Goal: Task Accomplishment & Management: Use online tool/utility

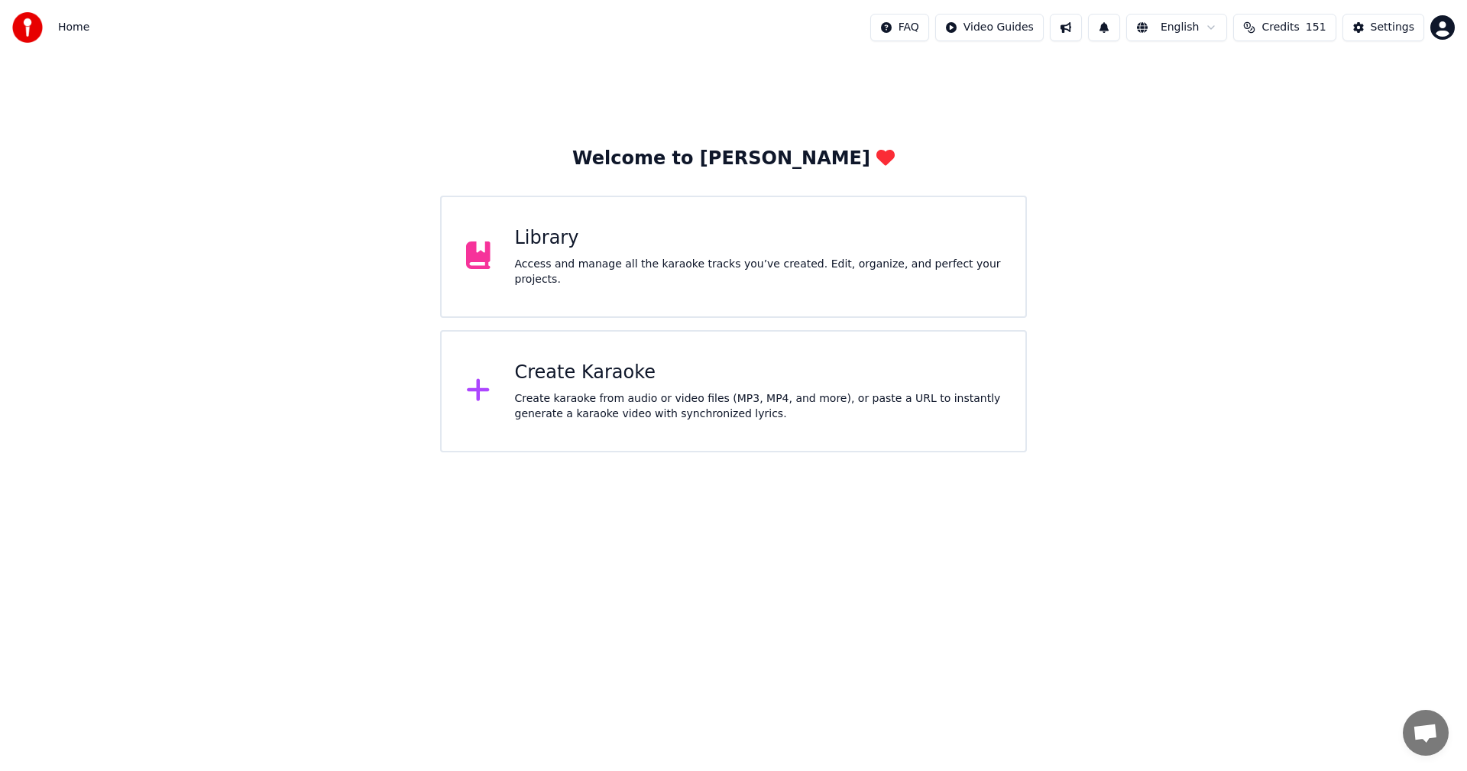
click at [555, 381] on div "Create Karaoke" at bounding box center [758, 373] width 487 height 24
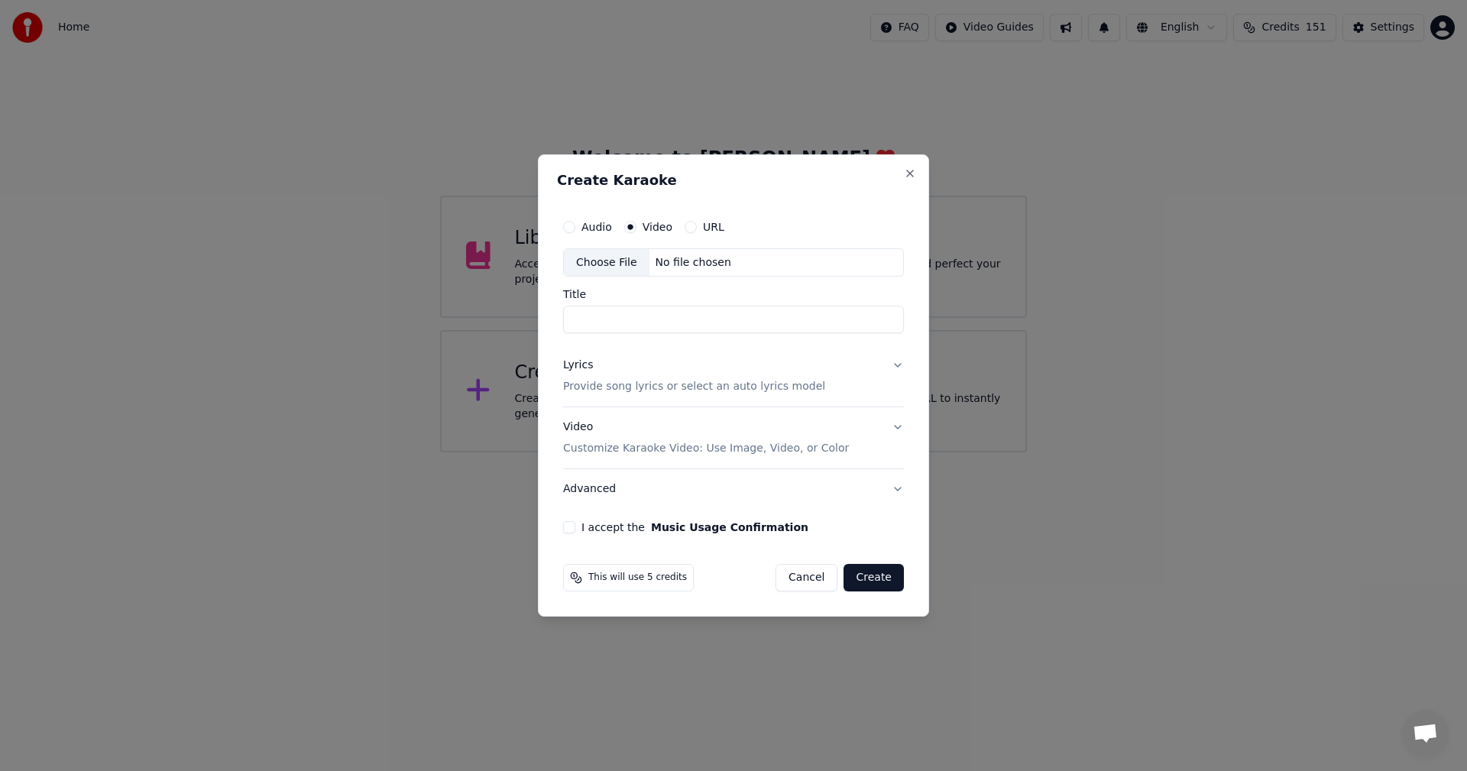
click at [645, 224] on label "Video" at bounding box center [657, 227] width 30 height 11
click at [636, 224] on button "Video" at bounding box center [630, 227] width 12 height 12
click at [647, 227] on label "Video" at bounding box center [657, 227] width 30 height 11
click at [636, 227] on button "Video" at bounding box center [630, 227] width 12 height 12
click at [598, 267] on div "Choose File" at bounding box center [607, 262] width 86 height 27
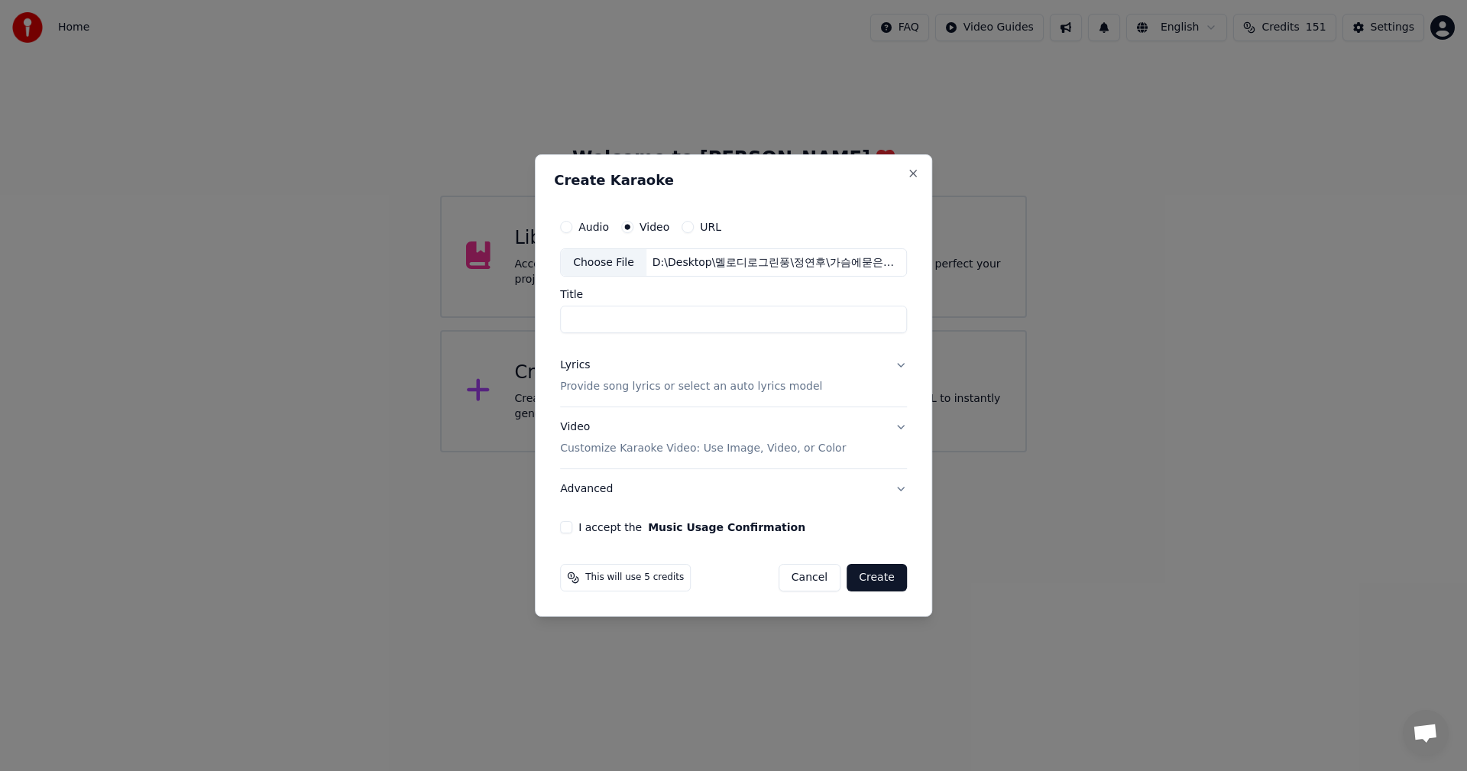
type input "********"
click at [898, 365] on button "Lyrics Provide song lyrics or select an auto lyrics model" at bounding box center [733, 376] width 347 height 61
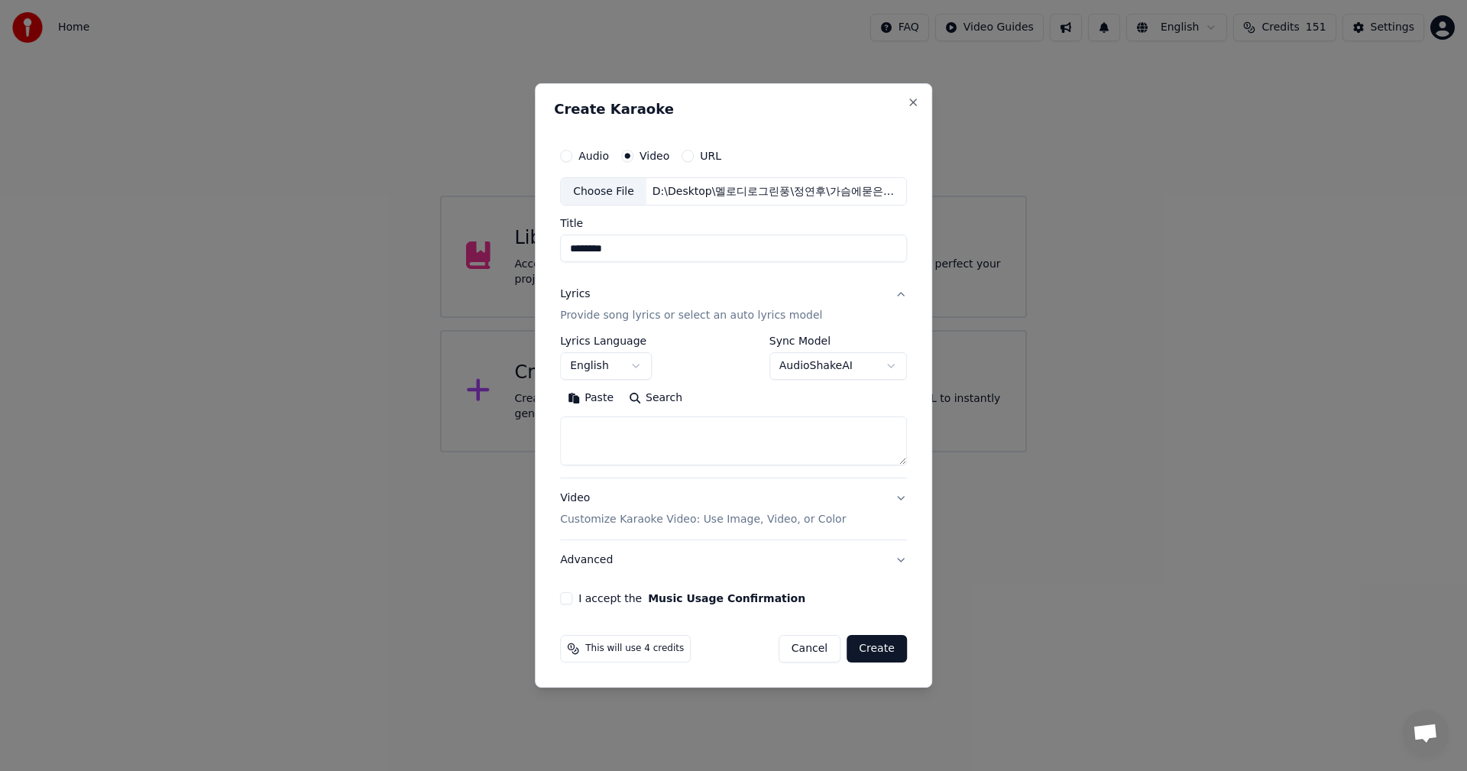
click at [634, 374] on button "English" at bounding box center [606, 366] width 92 height 27
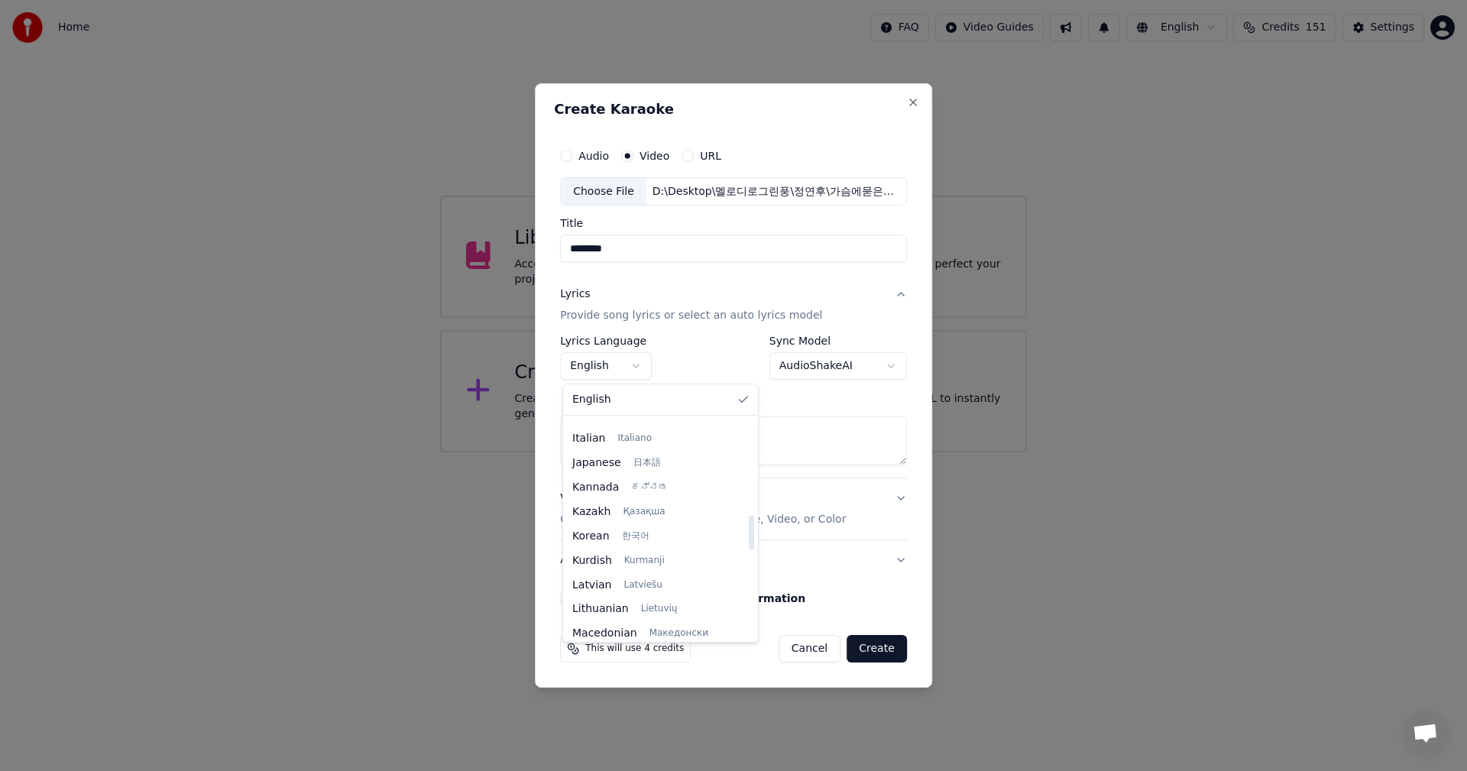
scroll to position [611, 0]
select select "**"
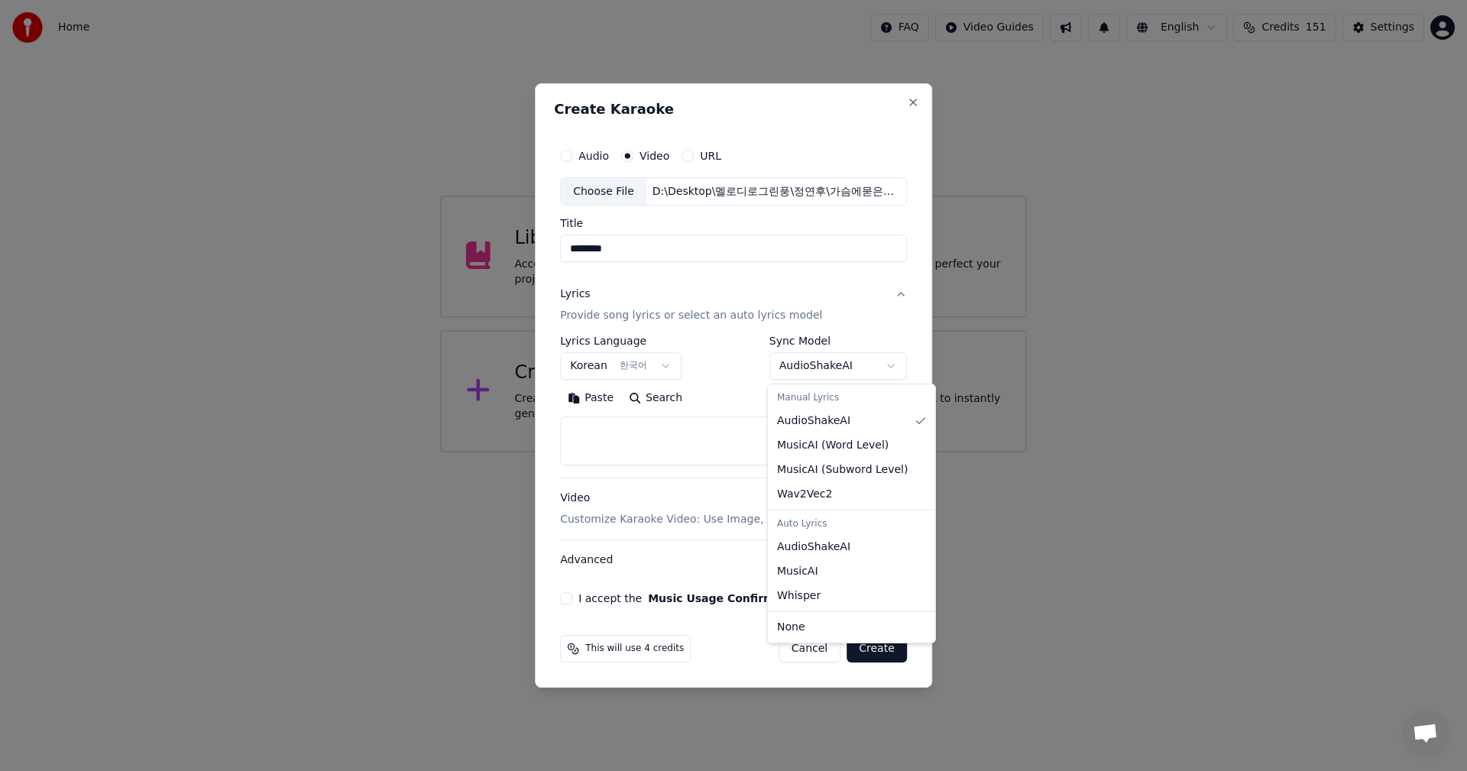
click at [890, 368] on body "**********" at bounding box center [733, 226] width 1467 height 452
select select "**********"
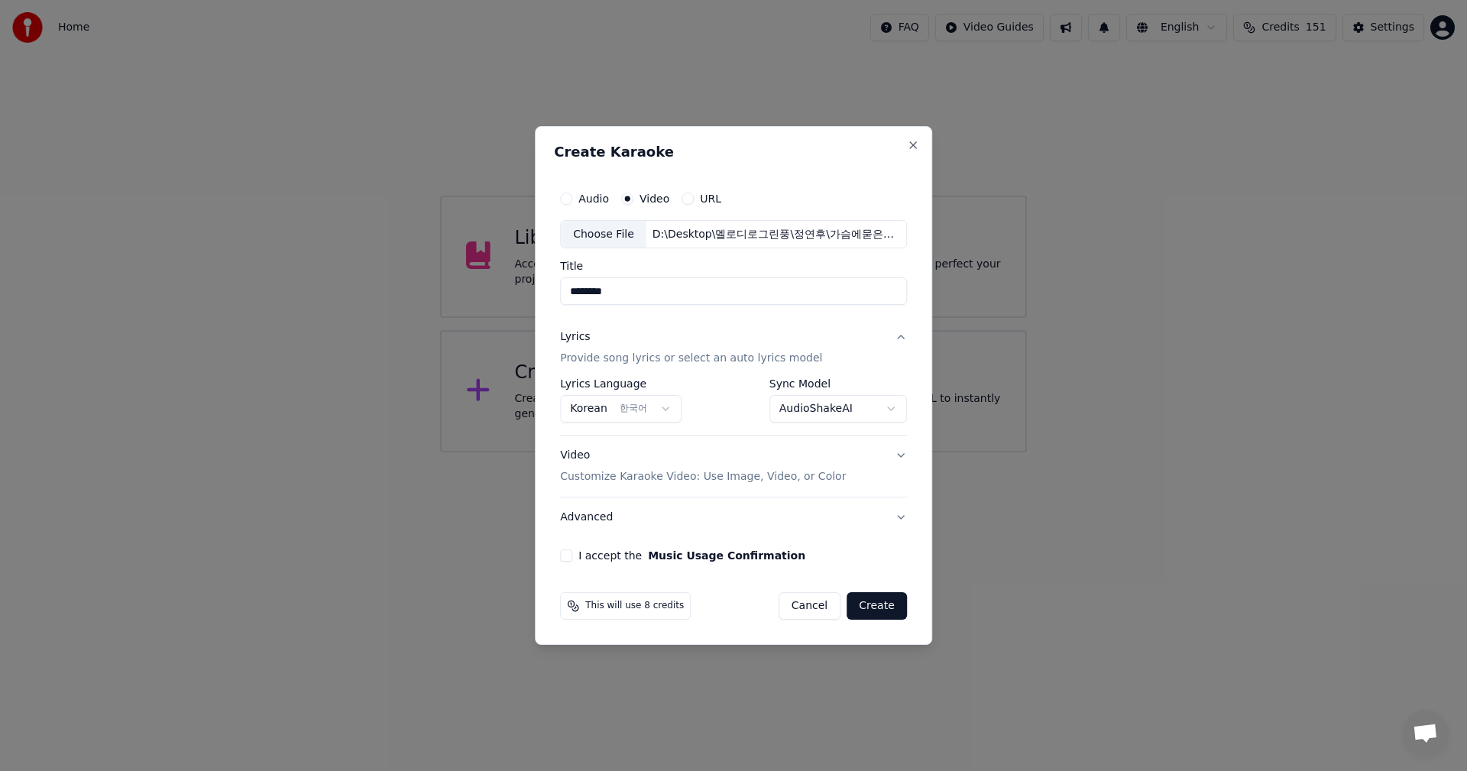
click at [892, 411] on body "**********" at bounding box center [733, 226] width 1467 height 452
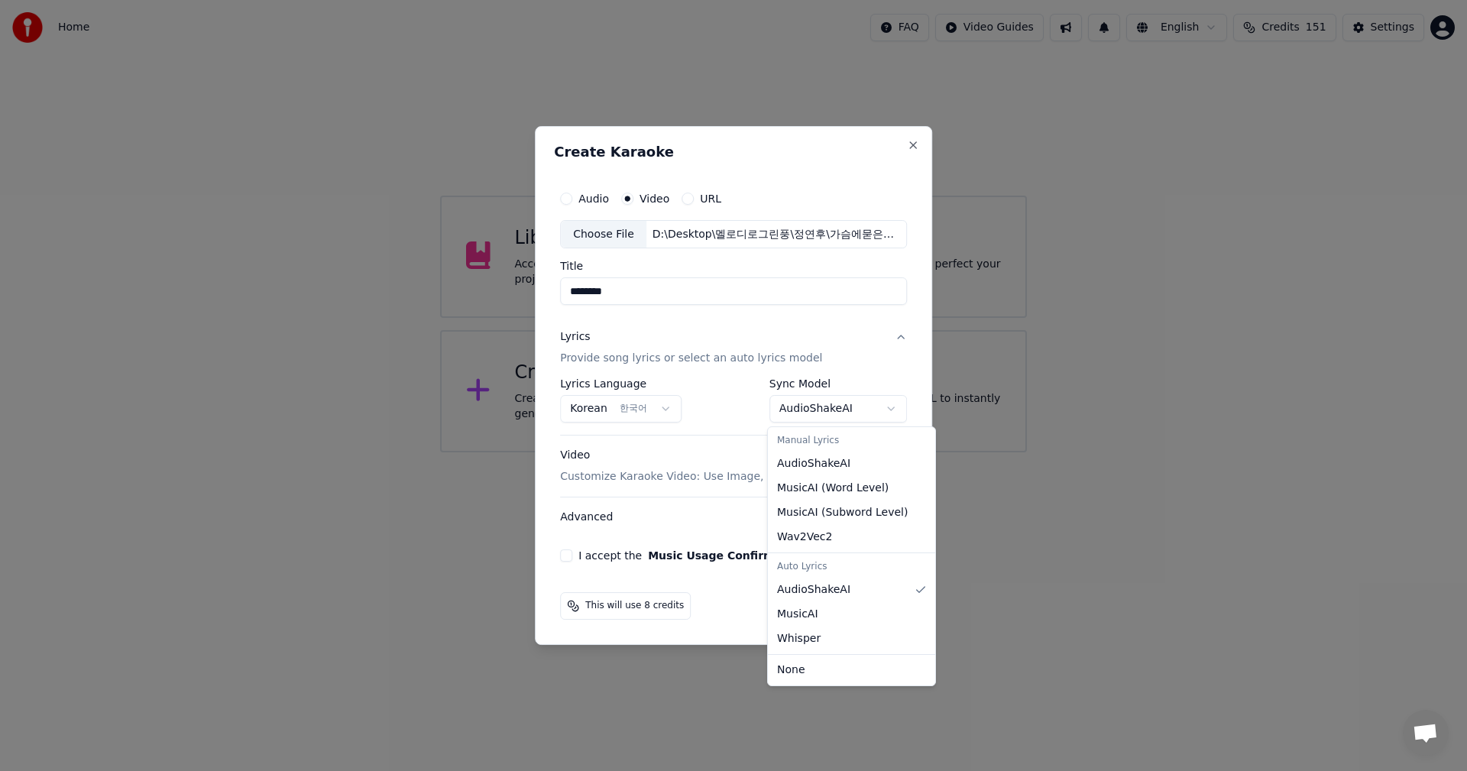
click at [892, 411] on body "**********" at bounding box center [733, 226] width 1467 height 452
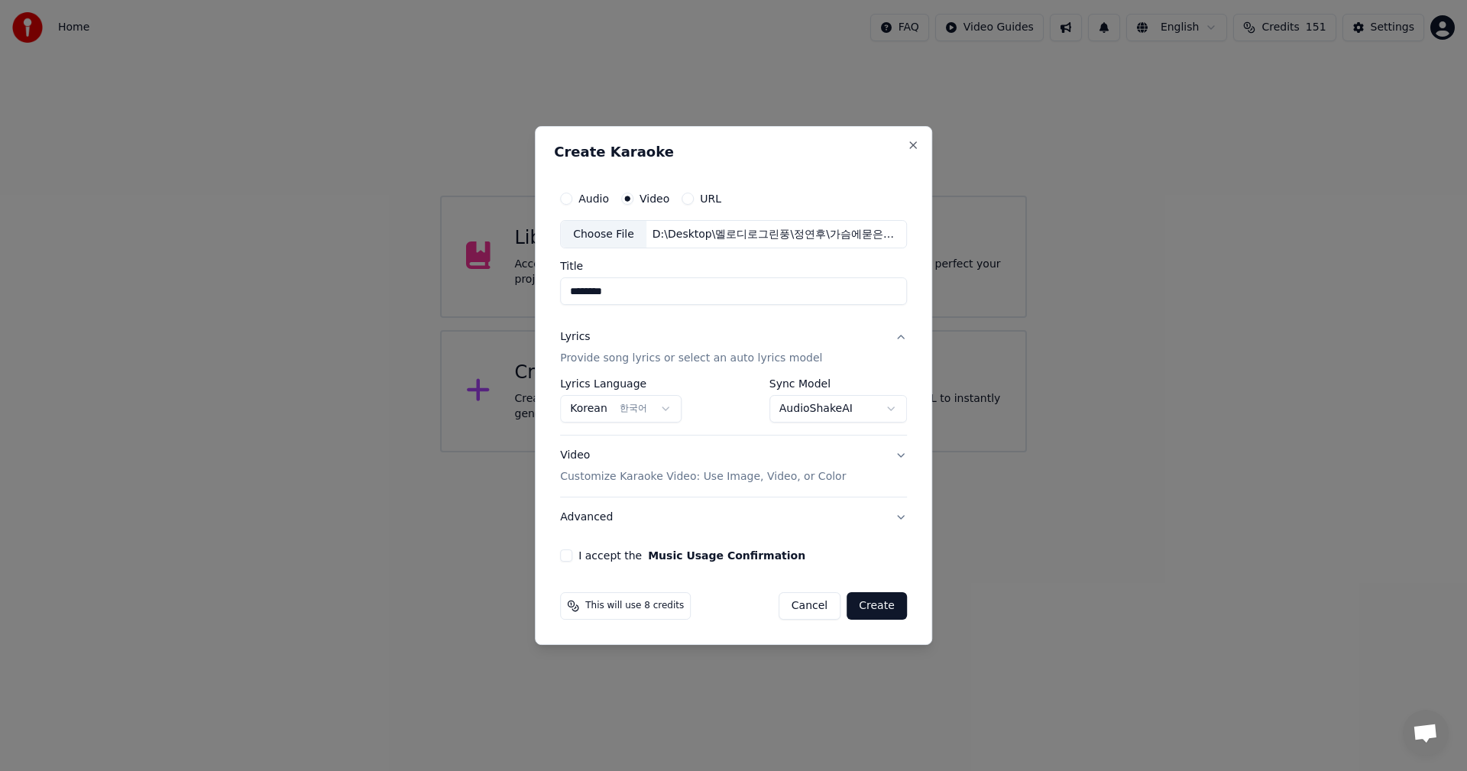
click at [575, 555] on div "I accept the Music Usage Confirmation" at bounding box center [733, 555] width 347 height 12
click at [569, 556] on button "I accept the Music Usage Confirmation" at bounding box center [566, 555] width 12 height 12
click at [872, 606] on button "Create" at bounding box center [876, 605] width 60 height 27
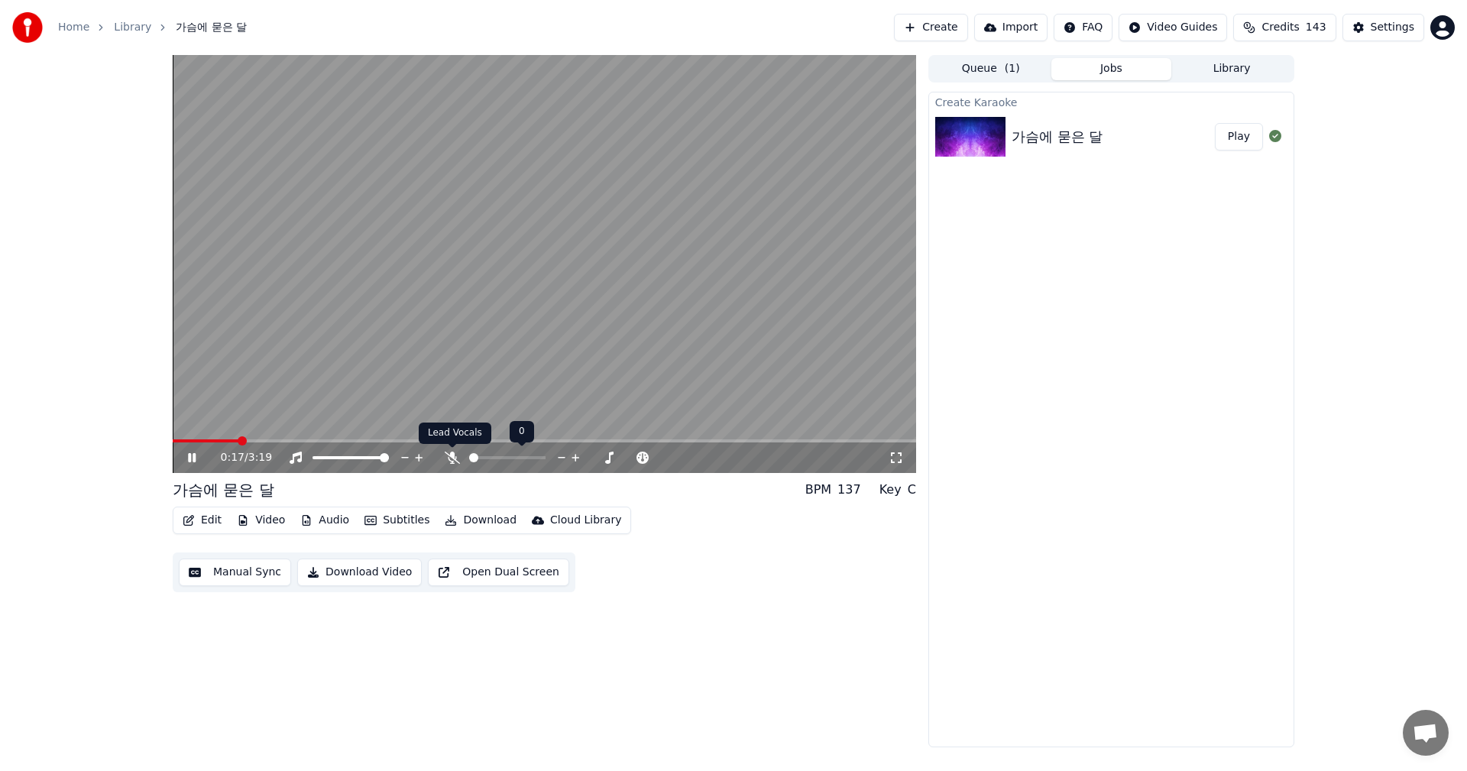
click at [451, 460] on icon at bounding box center [452, 457] width 15 height 12
click at [215, 523] on button "Edit" at bounding box center [201, 519] width 51 height 21
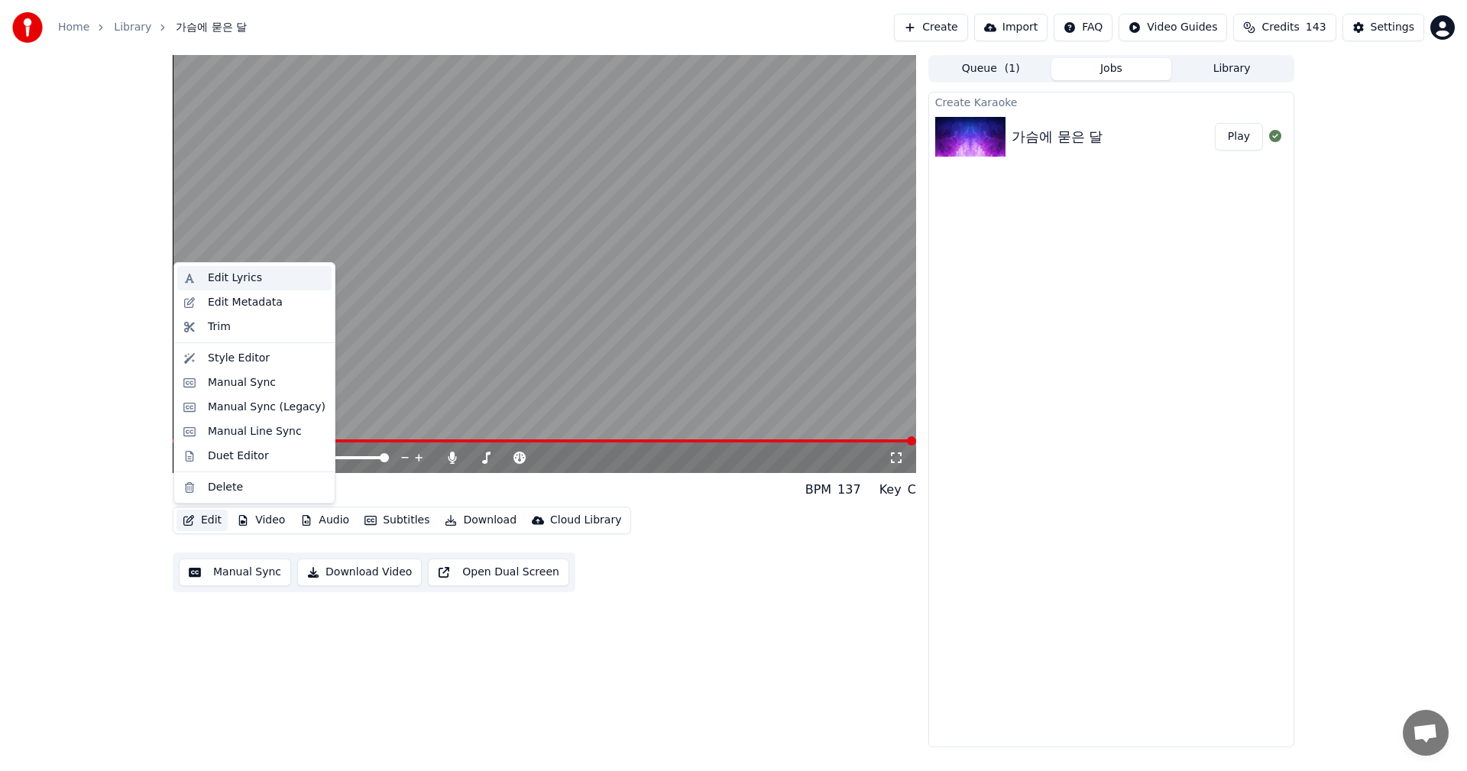
click at [251, 283] on div "Edit Lyrics" at bounding box center [235, 277] width 54 height 15
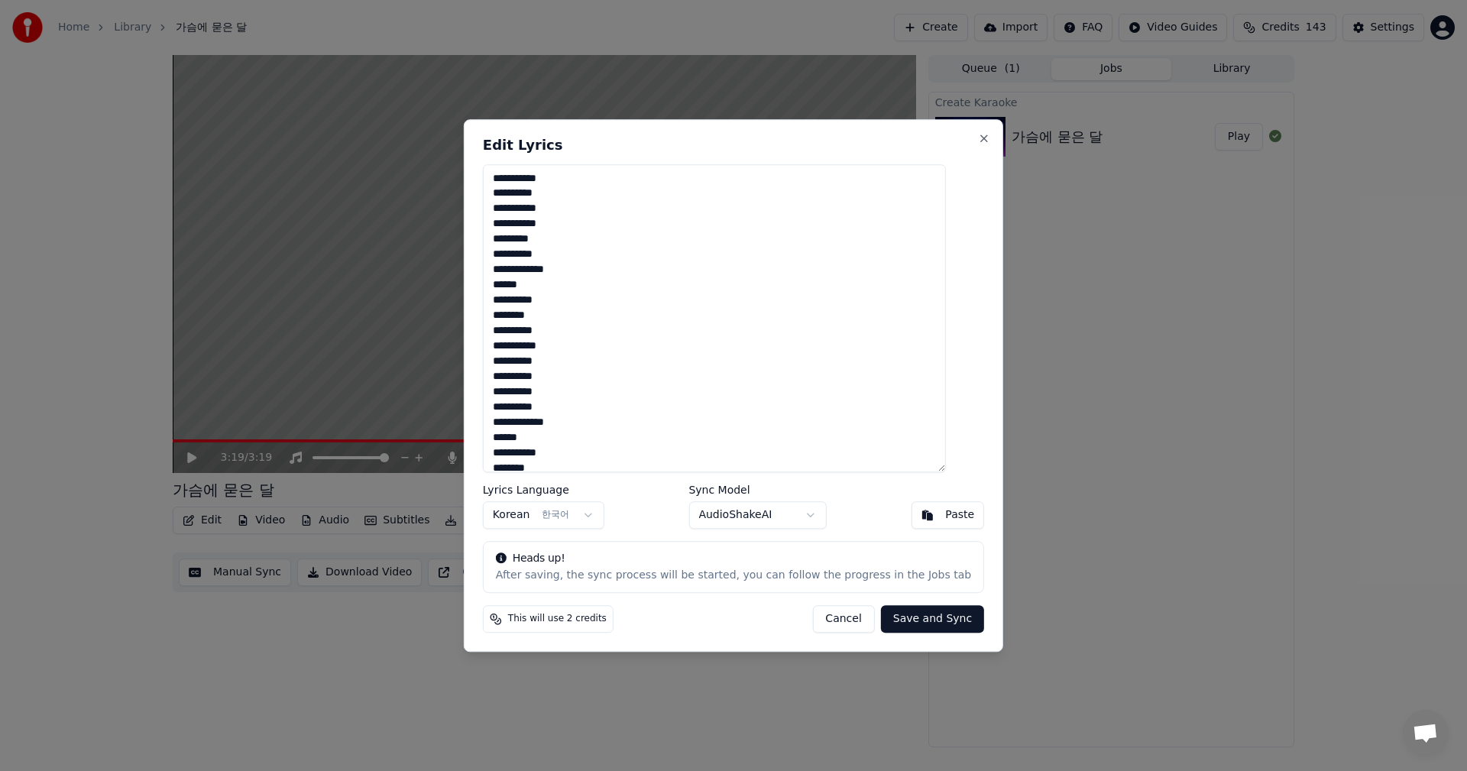
drag, startPoint x: 594, startPoint y: 457, endPoint x: 498, endPoint y: 171, distance: 301.5
click at [498, 171] on div "**********" at bounding box center [733, 385] width 539 height 532
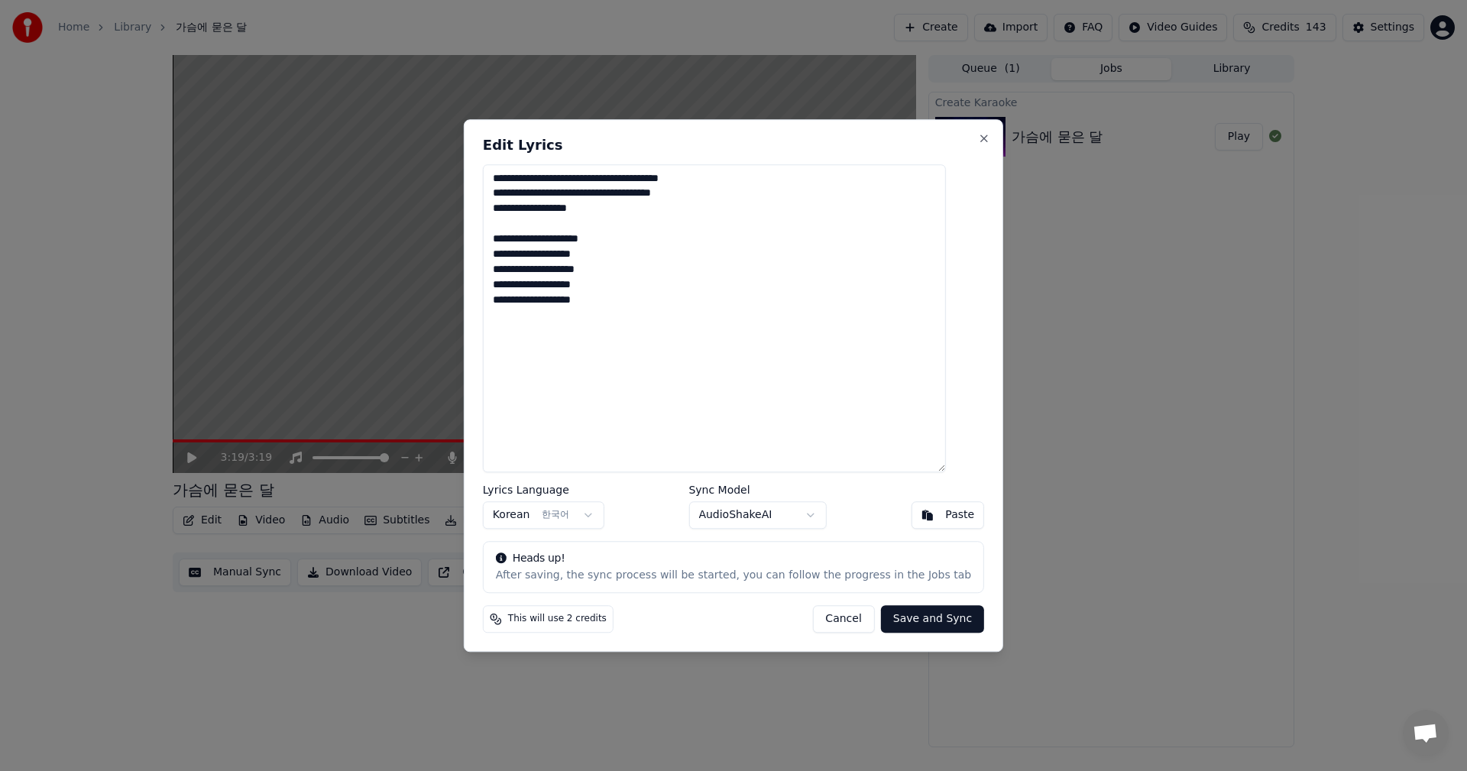
click at [616, 181] on textarea "**********" at bounding box center [714, 318] width 463 height 309
click at [606, 191] on textarea "**********" at bounding box center [714, 318] width 463 height 309
click at [608, 206] on textarea "**********" at bounding box center [714, 318] width 463 height 309
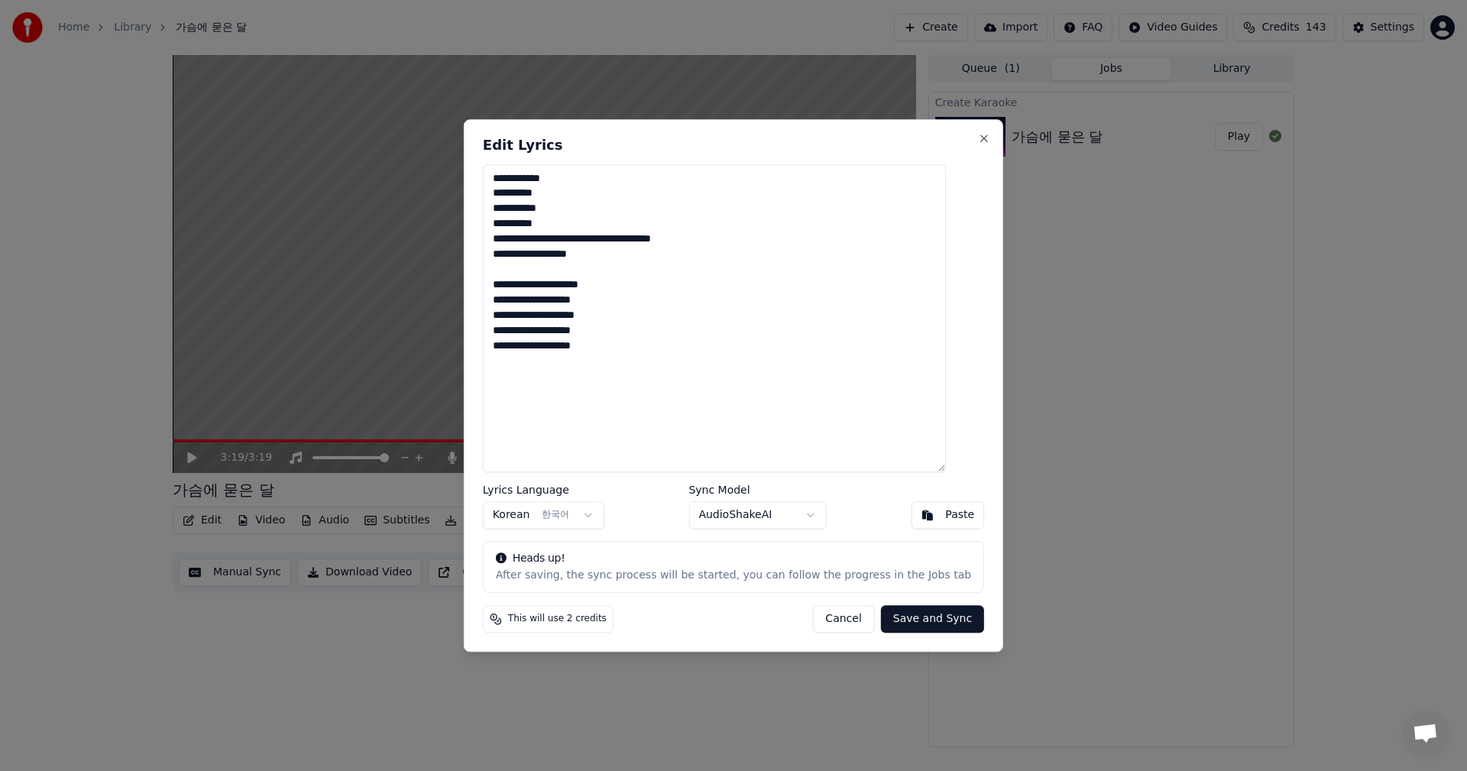
click at [597, 239] on textarea "**********" at bounding box center [714, 318] width 463 height 309
click at [619, 253] on textarea "**********" at bounding box center [714, 318] width 463 height 309
click at [610, 271] on textarea "**********" at bounding box center [714, 318] width 463 height 309
click at [611, 299] on textarea "**********" at bounding box center [714, 318] width 463 height 309
click at [513, 347] on textarea "**********" at bounding box center [714, 318] width 463 height 309
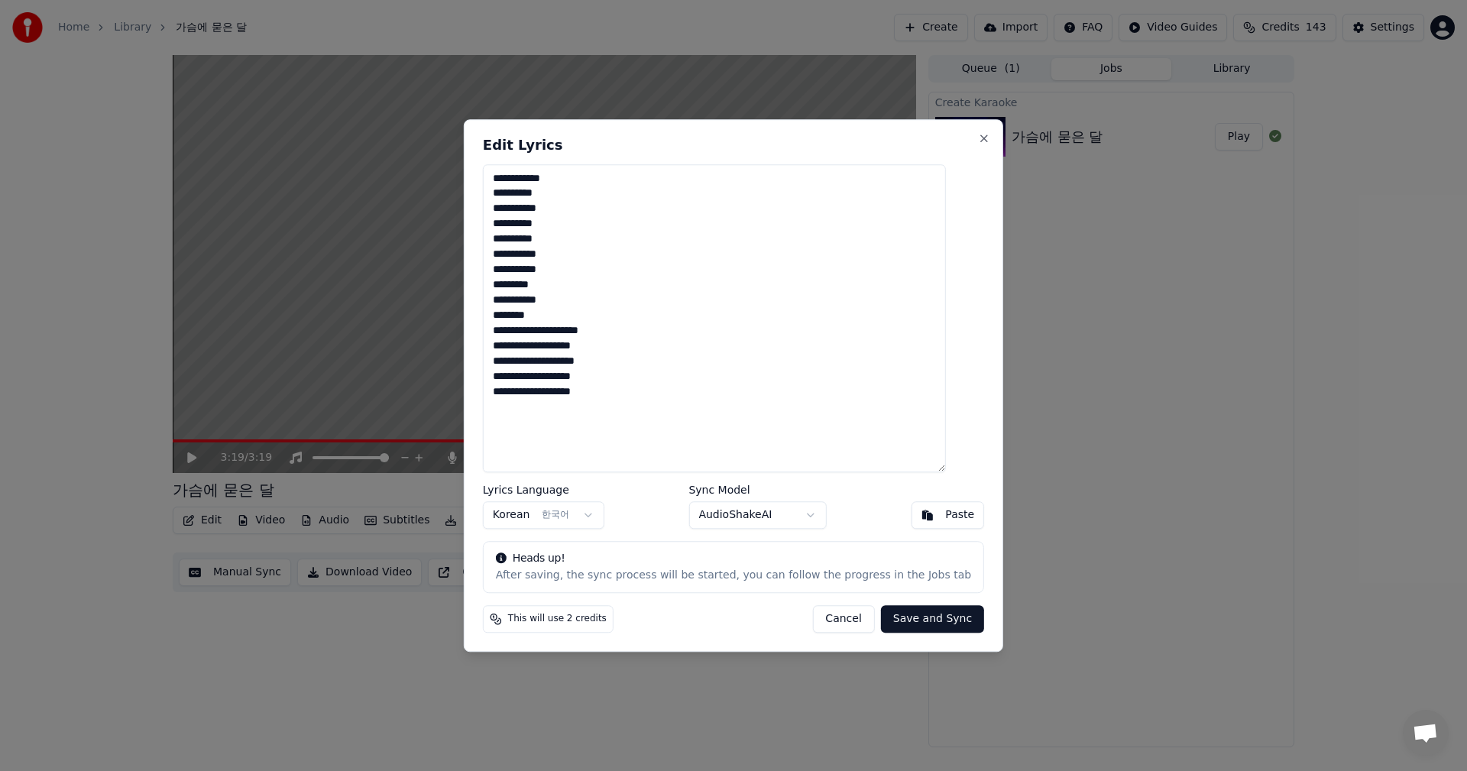
click at [613, 330] on textarea "**********" at bounding box center [714, 318] width 463 height 309
click at [608, 362] on textarea "**********" at bounding box center [714, 318] width 463 height 309
click at [610, 392] on textarea "**********" at bounding box center [714, 318] width 463 height 309
click at [607, 424] on textarea "**********" at bounding box center [714, 318] width 463 height 309
click at [615, 453] on textarea "**********" at bounding box center [714, 318] width 463 height 309
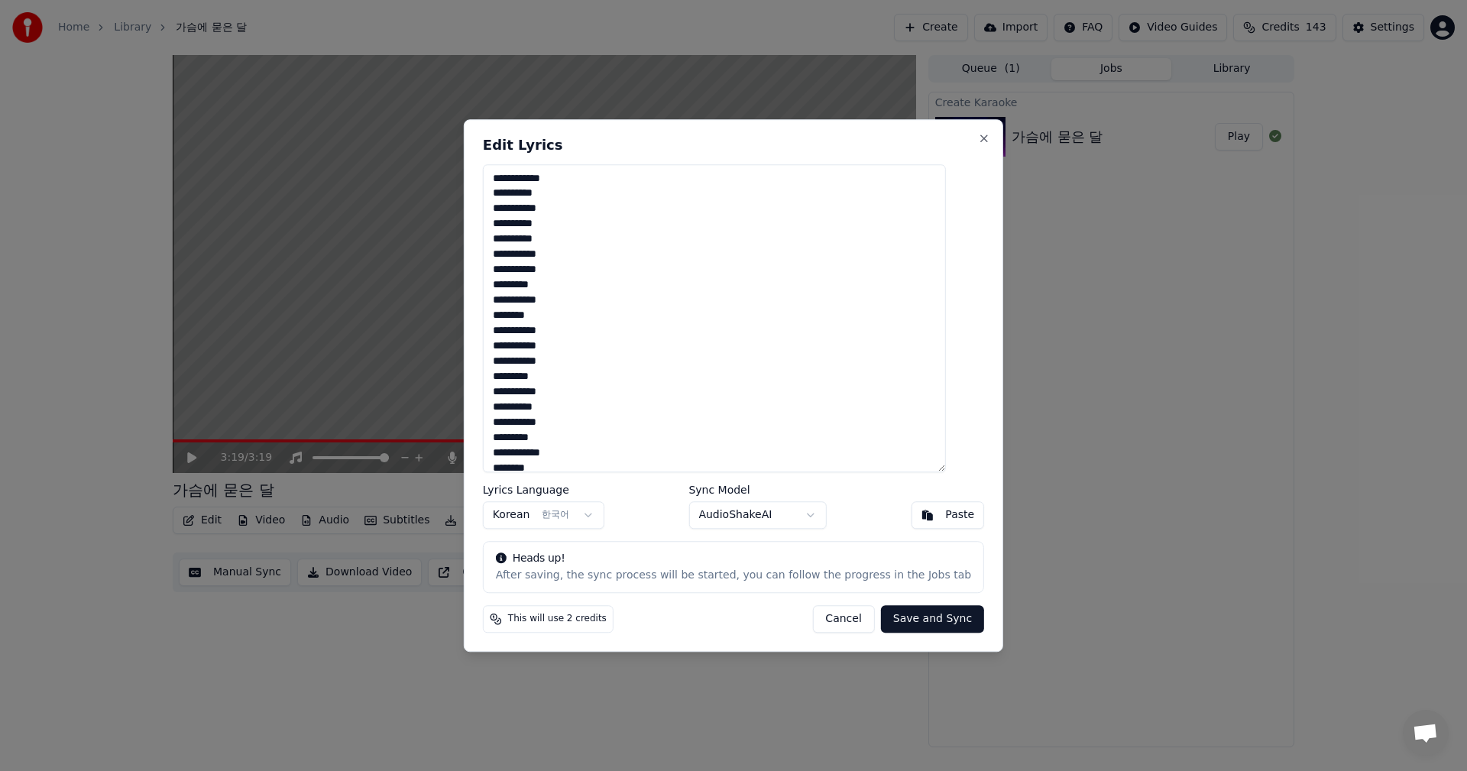
scroll to position [4, 0]
type textarea "**********"
click at [927, 619] on button "Save and Sync" at bounding box center [932, 618] width 103 height 27
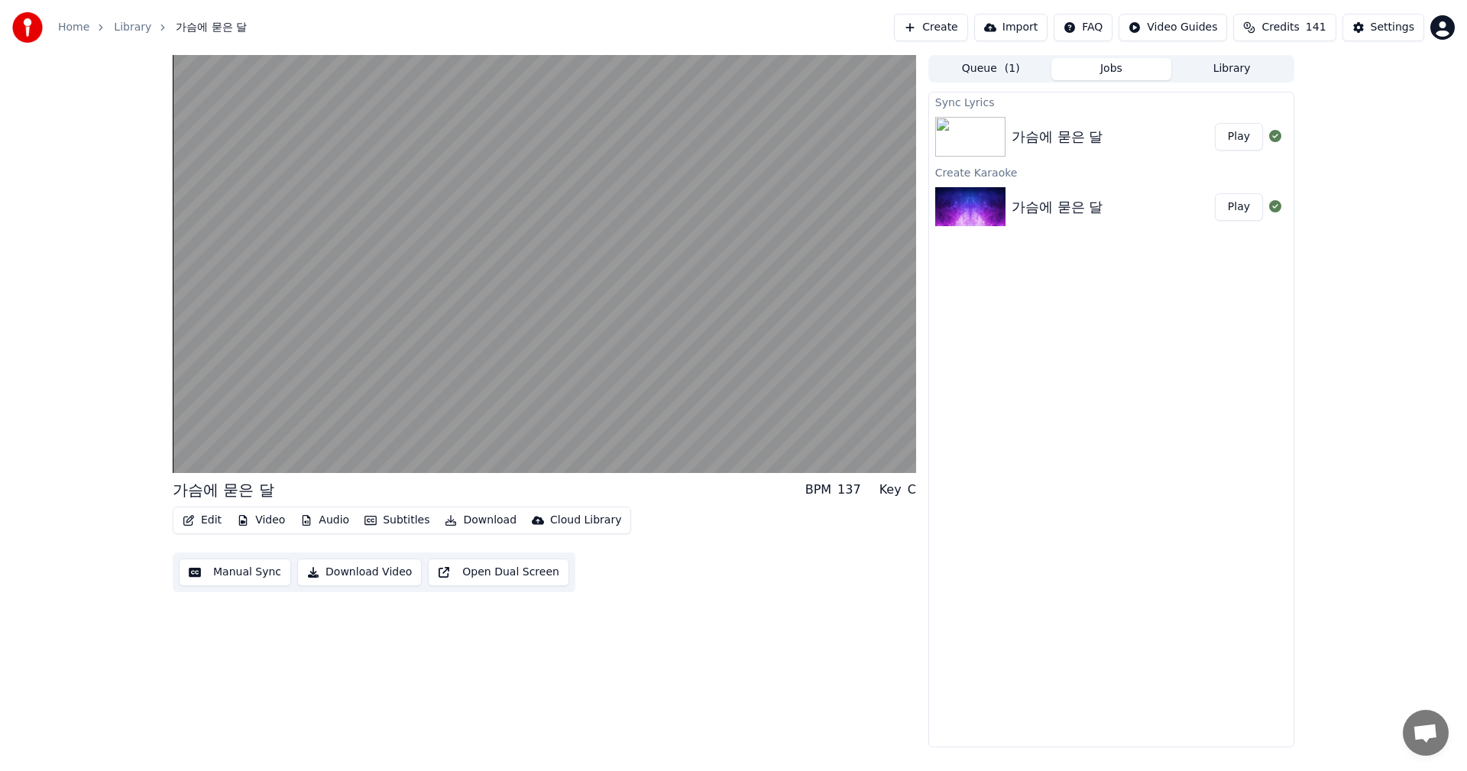
click at [209, 524] on button "Edit" at bounding box center [201, 519] width 51 height 21
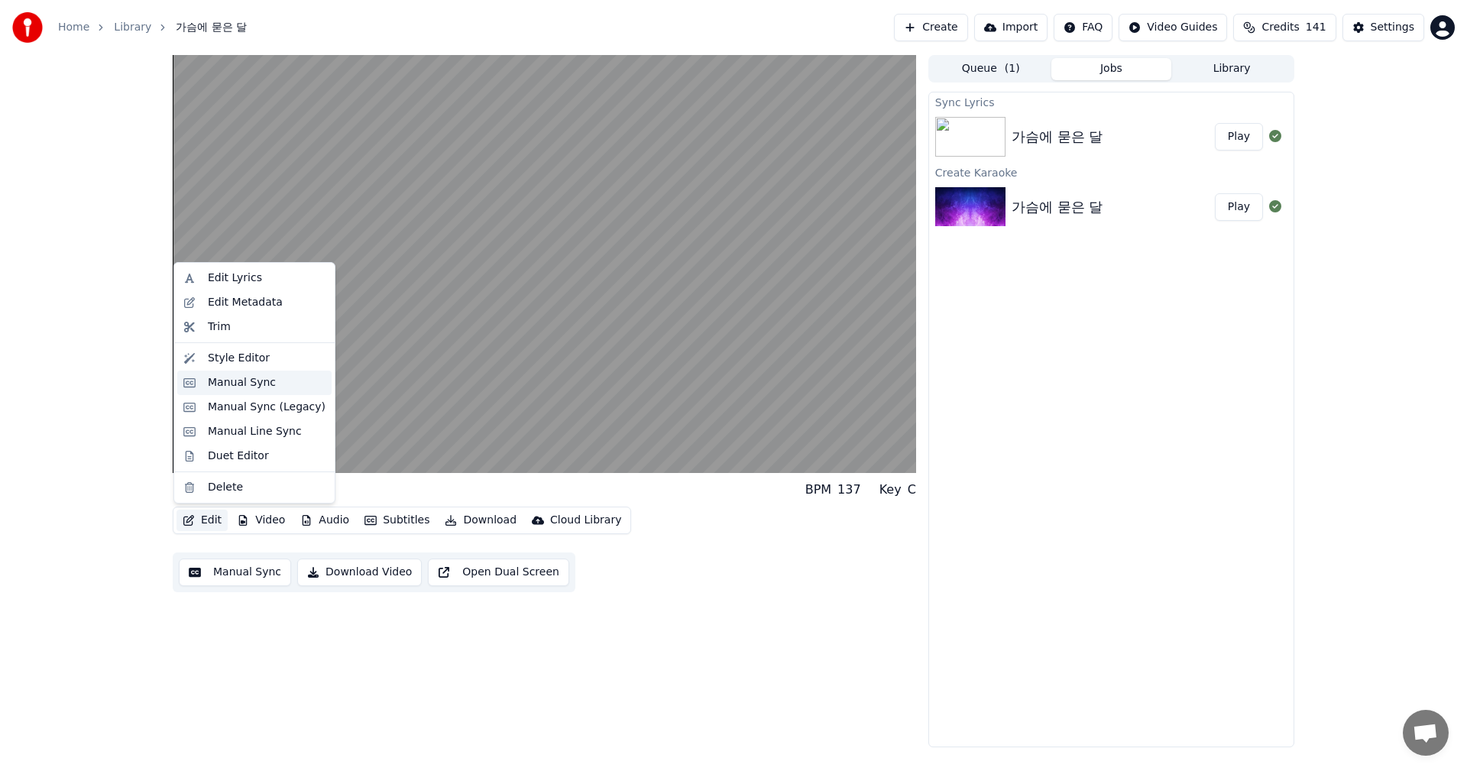
click at [259, 391] on div "Manual Sync" at bounding box center [254, 382] width 154 height 24
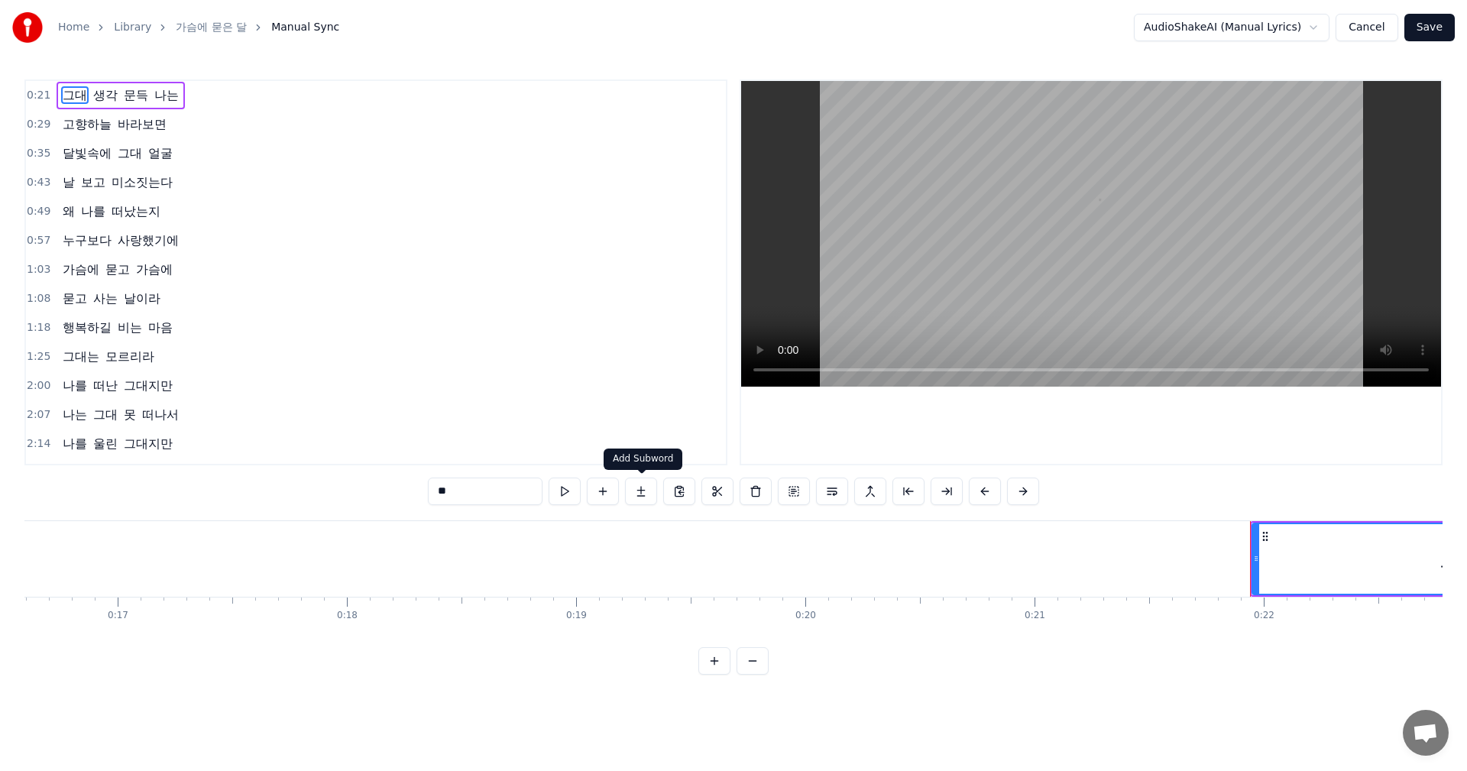
scroll to position [0, 4951]
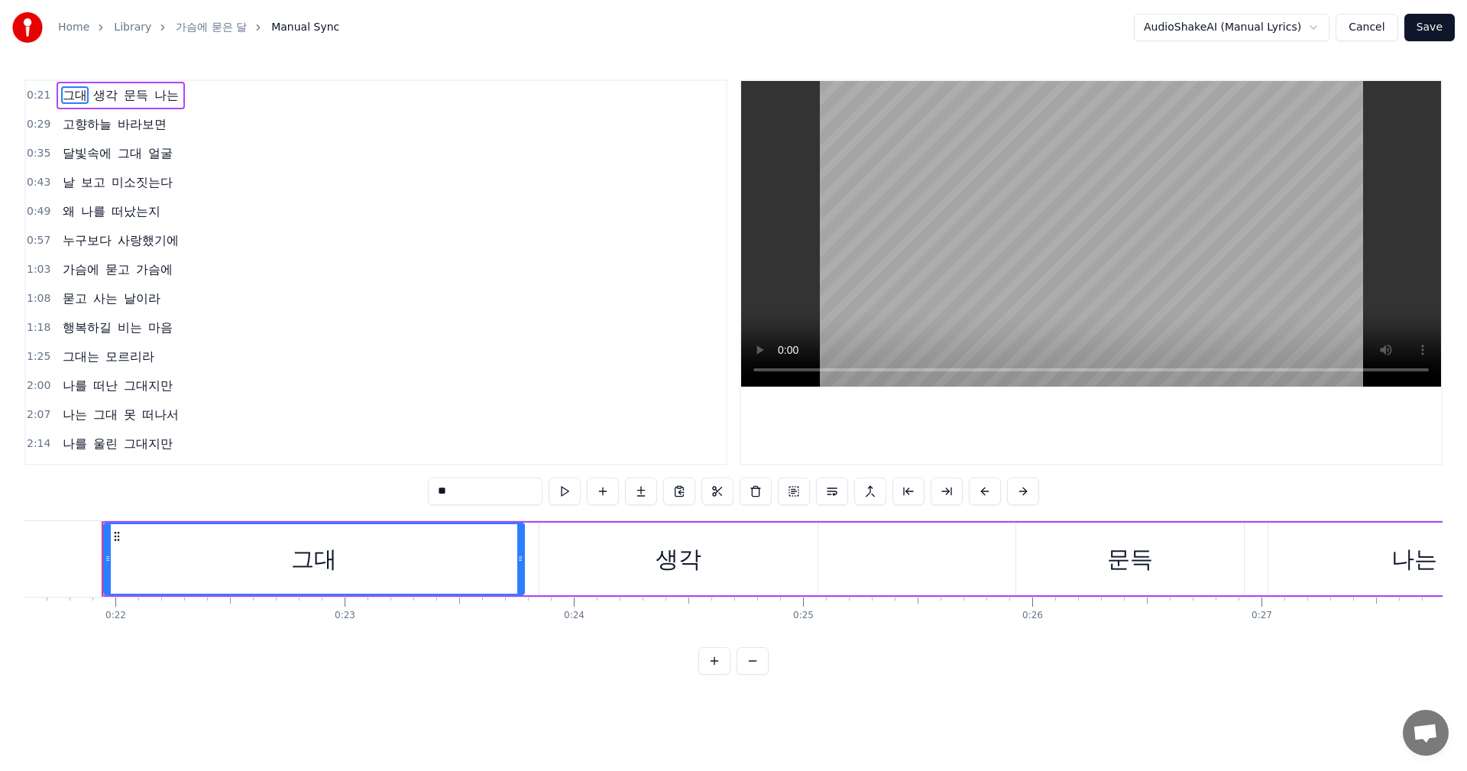
click at [584, 569] on div "생각" at bounding box center [678, 558] width 278 height 73
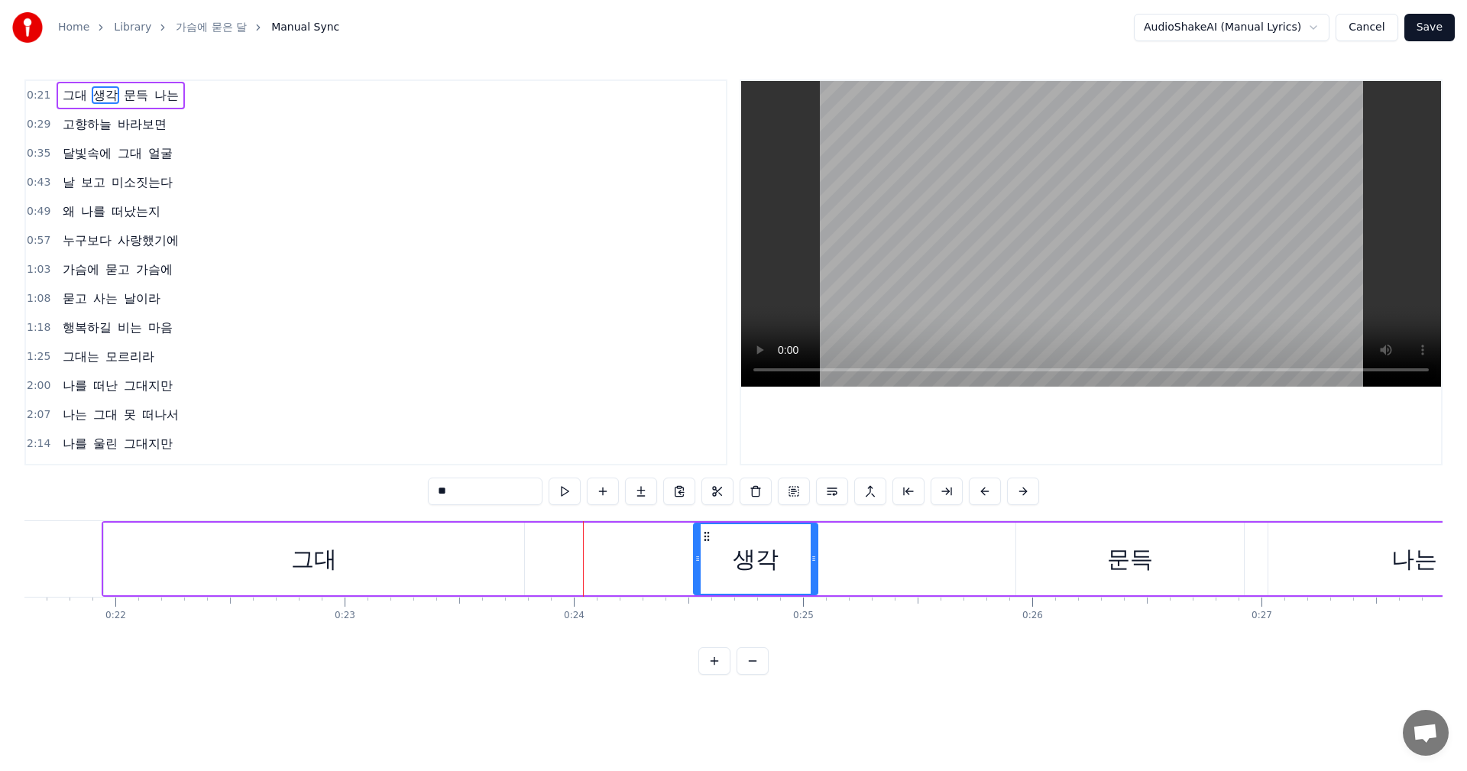
drag, startPoint x: 541, startPoint y: 559, endPoint x: 695, endPoint y: 556, distance: 154.3
click at [695, 556] on icon at bounding box center [697, 558] width 6 height 12
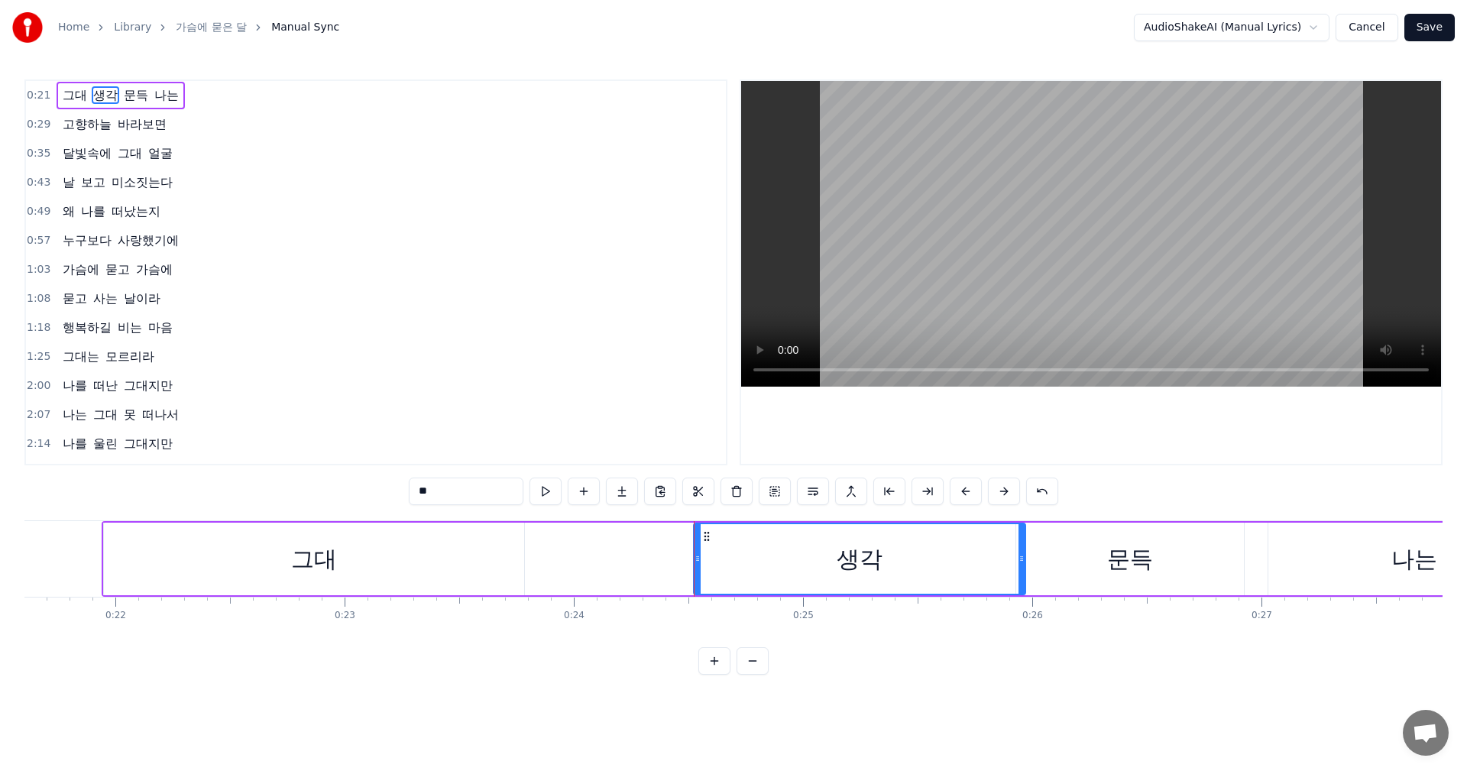
drag, startPoint x: 814, startPoint y: 560, endPoint x: 1021, endPoint y: 567, distance: 207.9
click at [1021, 567] on div at bounding box center [1021, 559] width 6 height 70
click at [387, 556] on div "그대" at bounding box center [314, 558] width 420 height 73
type input "**"
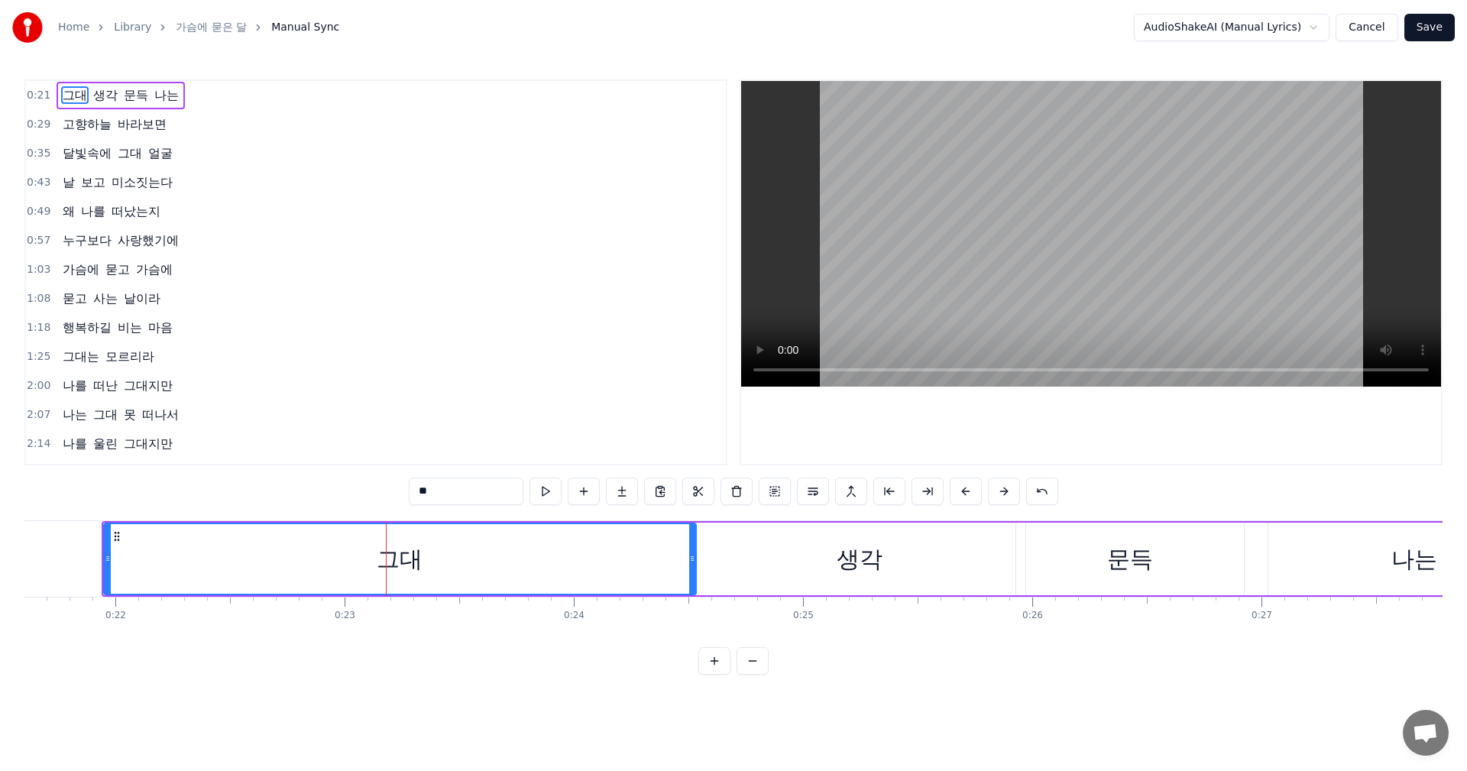
drag, startPoint x: 522, startPoint y: 552, endPoint x: 694, endPoint y: 561, distance: 172.2
click at [694, 561] on div at bounding box center [692, 559] width 6 height 70
drag, startPoint x: 108, startPoint y: 555, endPoint x: 247, endPoint y: 579, distance: 140.4
click at [247, 579] on div at bounding box center [246, 559] width 6 height 70
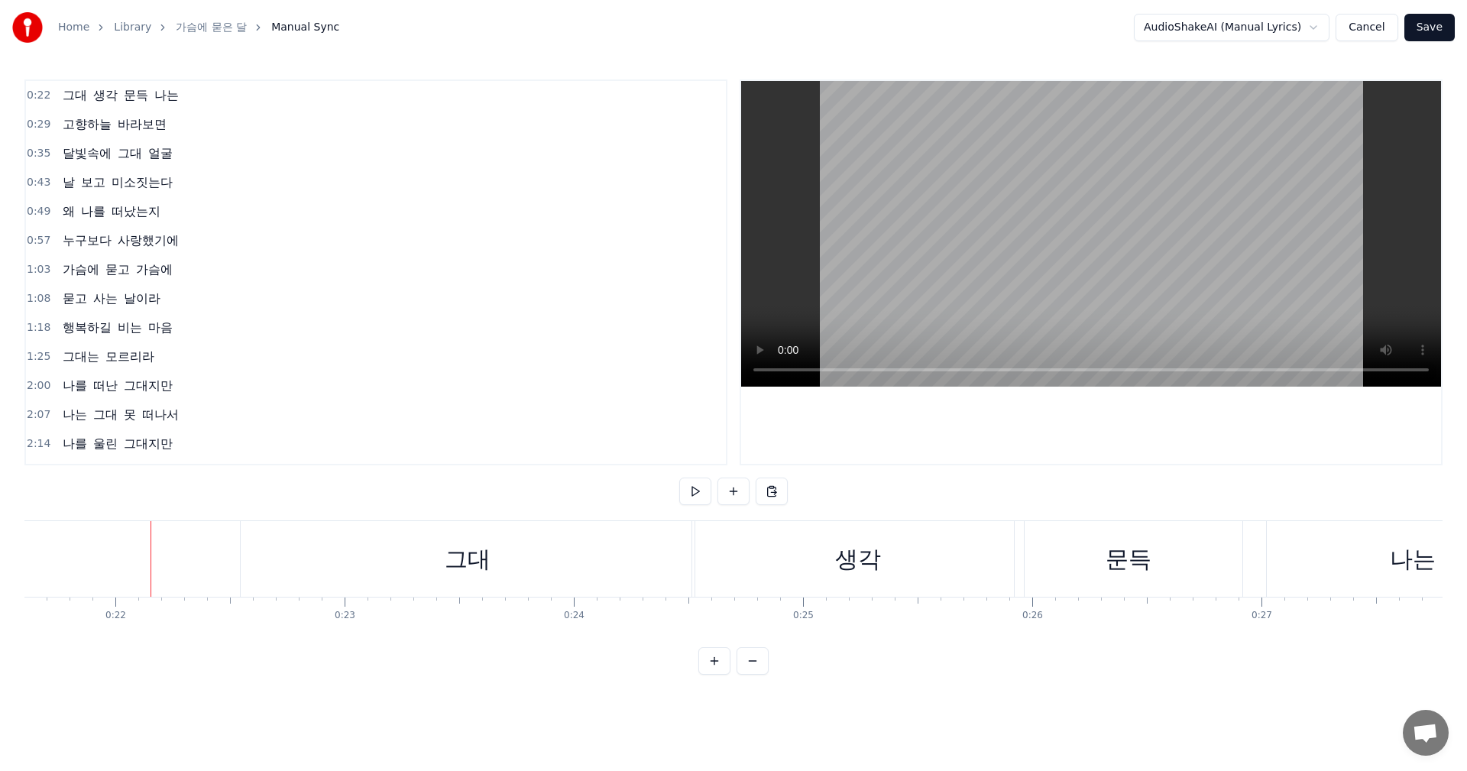
click at [446, 576] on div "그대" at bounding box center [517, 559] width 454 height 76
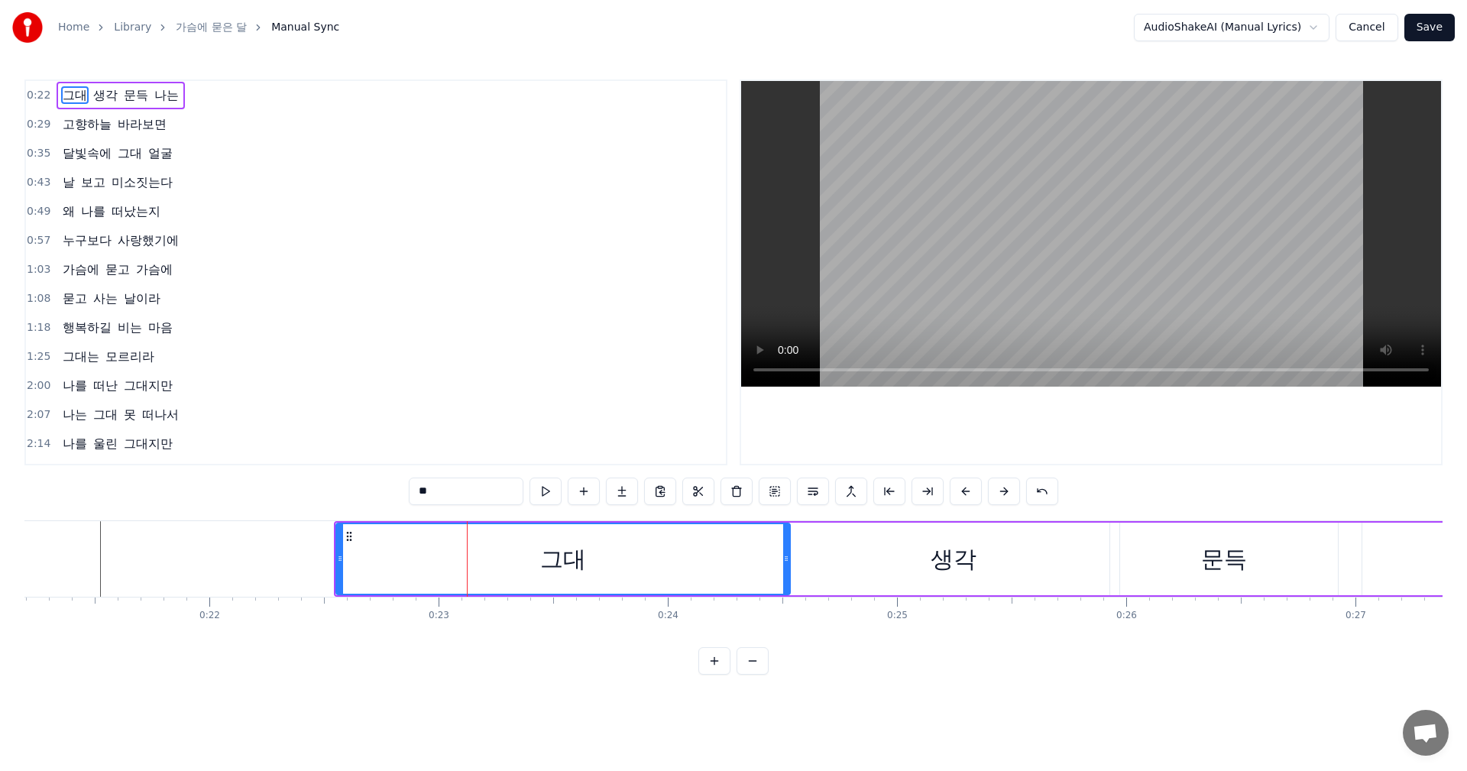
scroll to position [0, 4856]
drag, startPoint x: 339, startPoint y: 570, endPoint x: 160, endPoint y: 565, distance: 179.6
click at [160, 565] on div at bounding box center [161, 559] width 6 height 70
click at [92, 655] on div "0:21 그대 생각 문득 나는 0:29 고향하늘 바라보면 0:35 달빛속에 그대 얼굴 0:43 날 보고 미소짓는다 0:49 왜 나를 떠났는지 …" at bounding box center [733, 376] width 1418 height 595
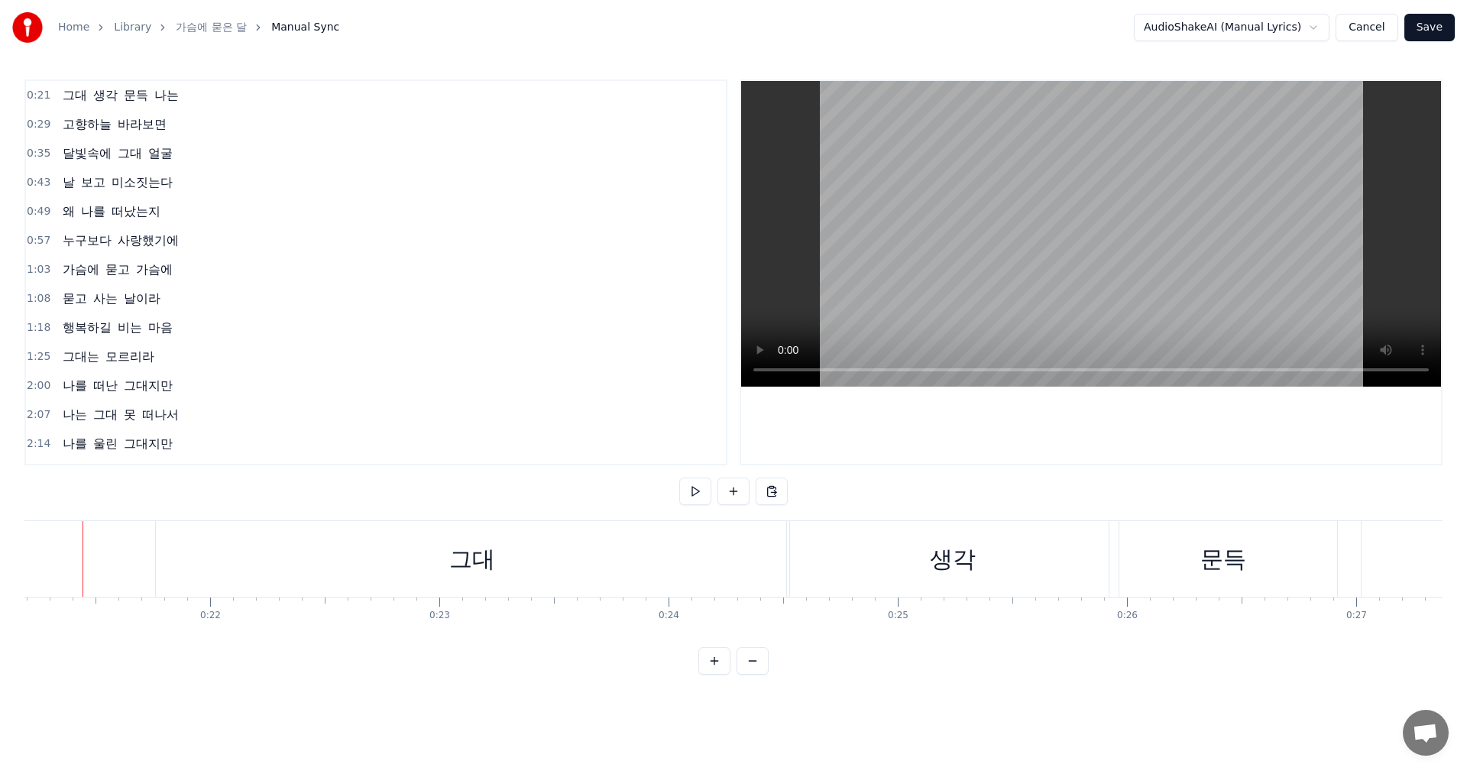
scroll to position [0, 4837]
click at [974, 565] on div "생각" at bounding box center [971, 559] width 46 height 34
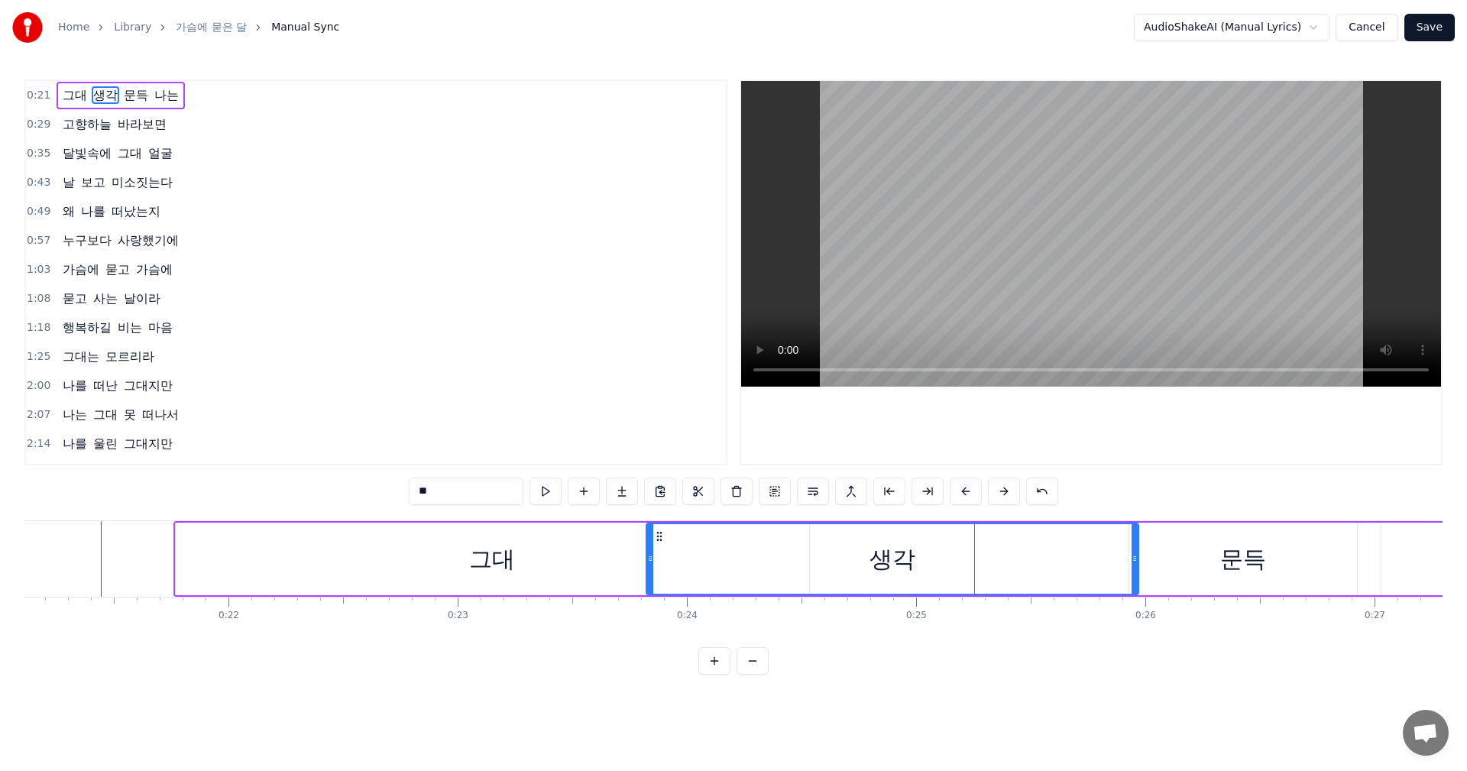
drag, startPoint x: 810, startPoint y: 559, endPoint x: 643, endPoint y: 565, distance: 167.4
click at [647, 565] on div at bounding box center [650, 559] width 6 height 70
drag, startPoint x: 1134, startPoint y: 554, endPoint x: 1009, endPoint y: 548, distance: 125.4
click at [1009, 548] on div at bounding box center [1009, 559] width 6 height 70
click at [1154, 557] on div "문득" at bounding box center [1243, 558] width 228 height 73
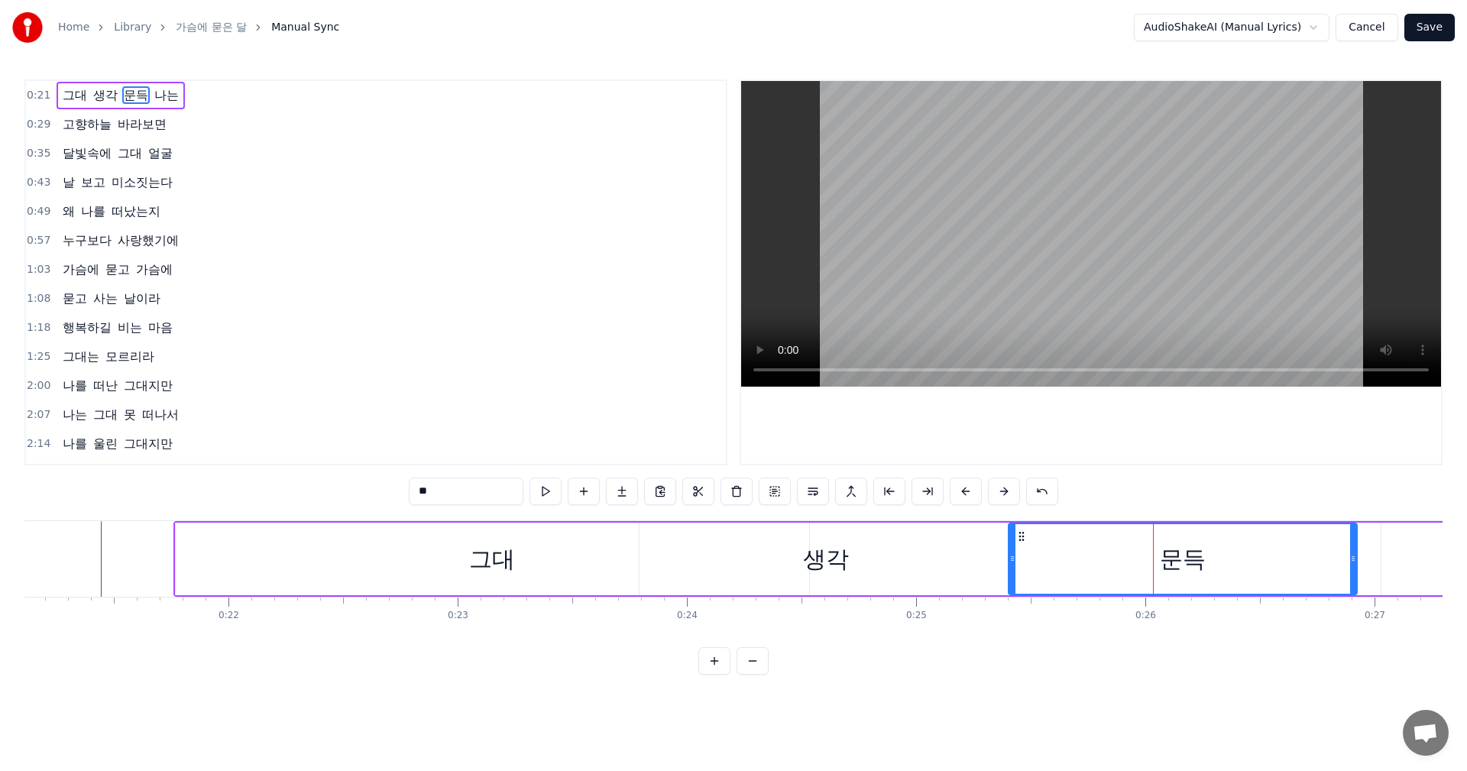
drag, startPoint x: 1130, startPoint y: 561, endPoint x: 1009, endPoint y: 555, distance: 120.8
click at [1009, 555] on icon at bounding box center [1012, 558] width 6 height 12
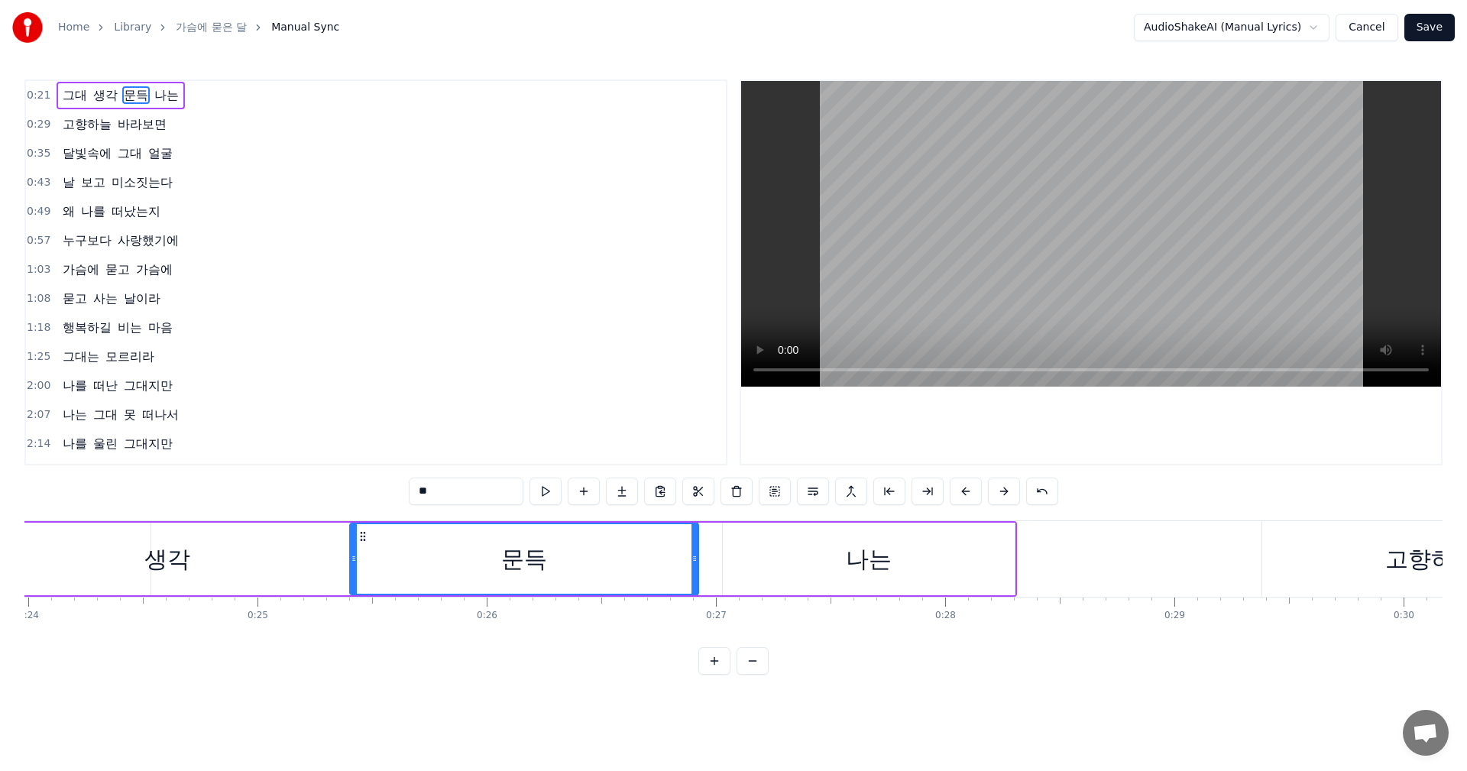
scroll to position [0, 5572]
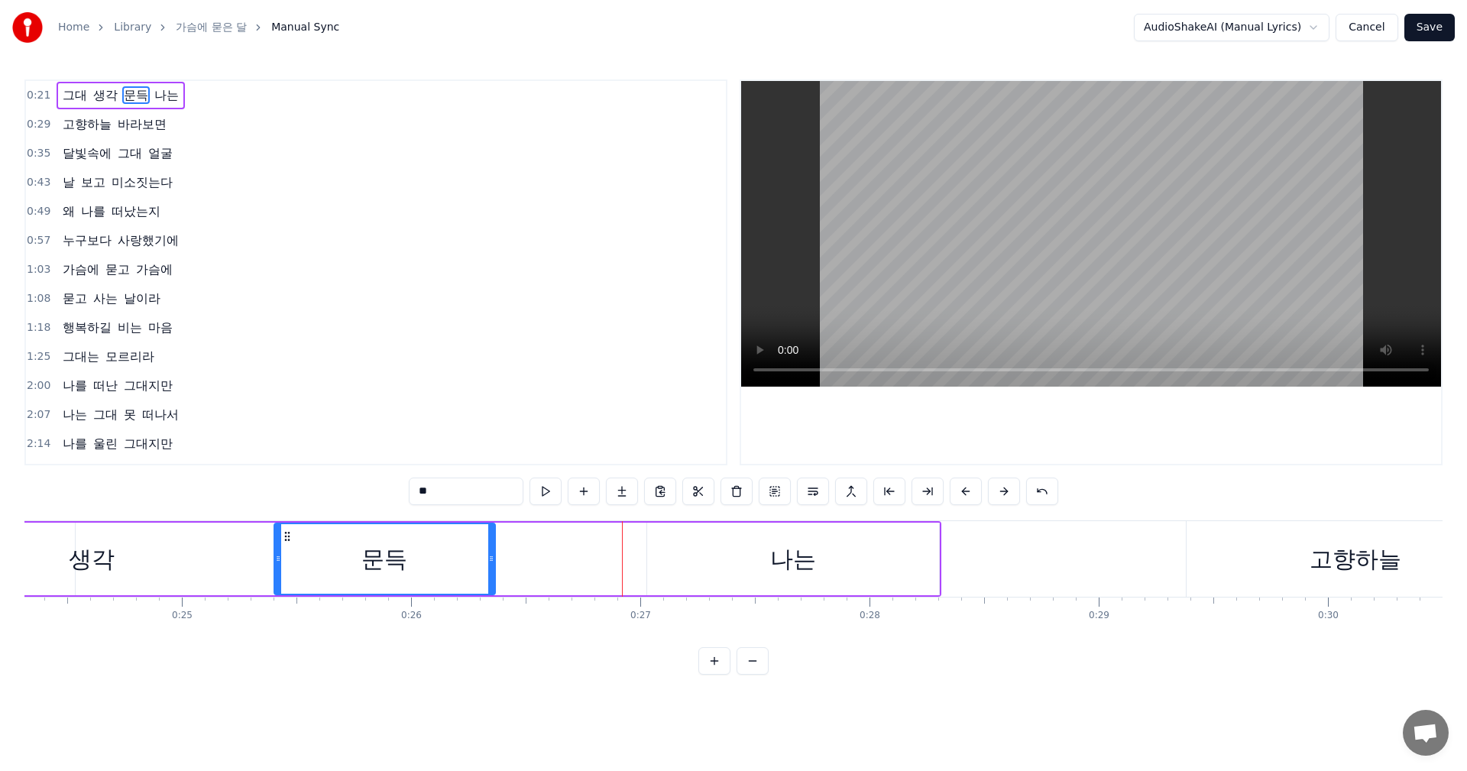
drag, startPoint x: 616, startPoint y: 560, endPoint x: 474, endPoint y: 560, distance: 142.1
click at [488, 560] on icon at bounding box center [491, 558] width 6 height 12
click at [730, 561] on div "나는" at bounding box center [793, 558] width 292 height 73
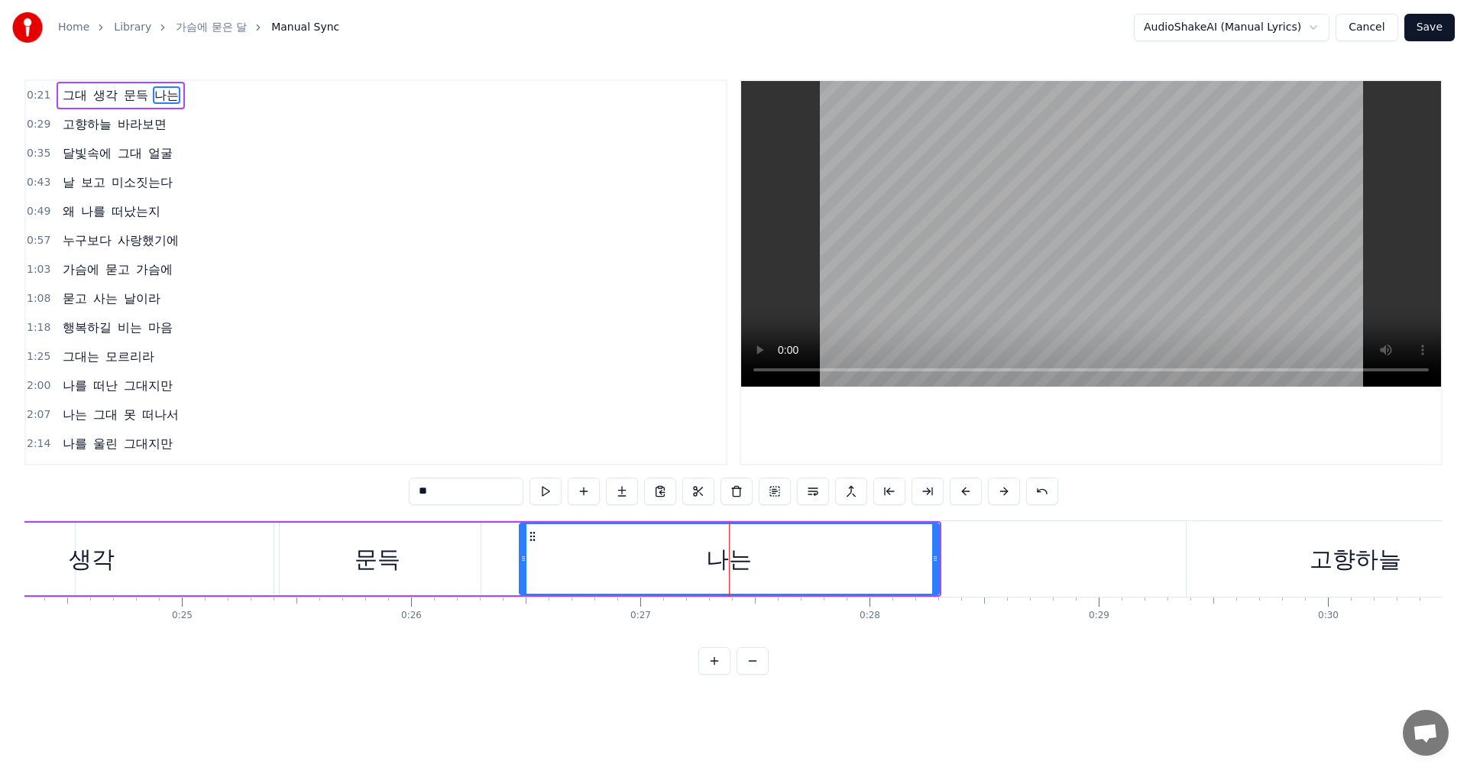
drag, startPoint x: 651, startPoint y: 564, endPoint x: 523, endPoint y: 561, distance: 127.6
click at [523, 561] on icon at bounding box center [523, 558] width 6 height 12
click at [435, 566] on div "문득" at bounding box center [377, 558] width 206 height 73
type input "**"
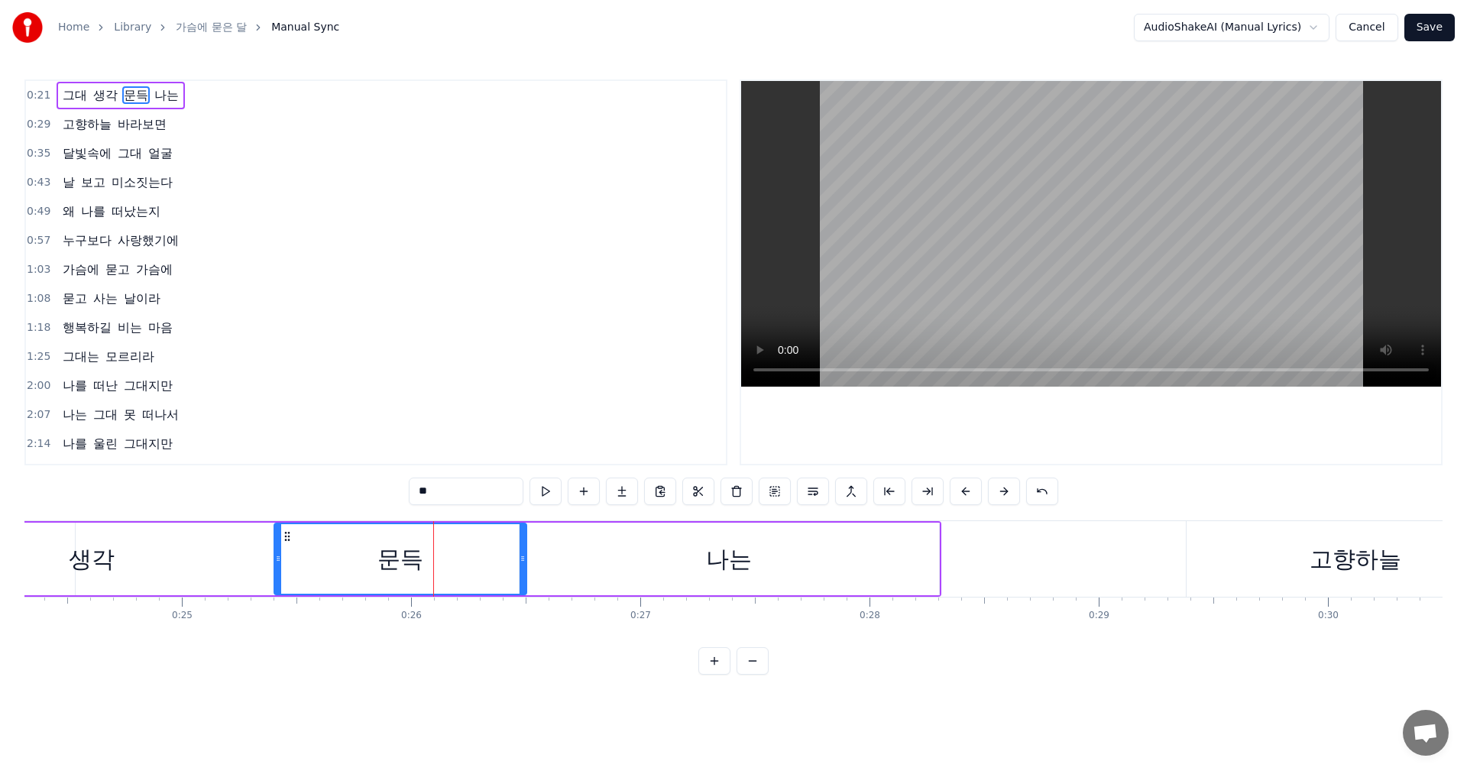
drag, startPoint x: 475, startPoint y: 564, endPoint x: 521, endPoint y: 571, distance: 46.3
click at [521, 571] on div at bounding box center [522, 559] width 6 height 70
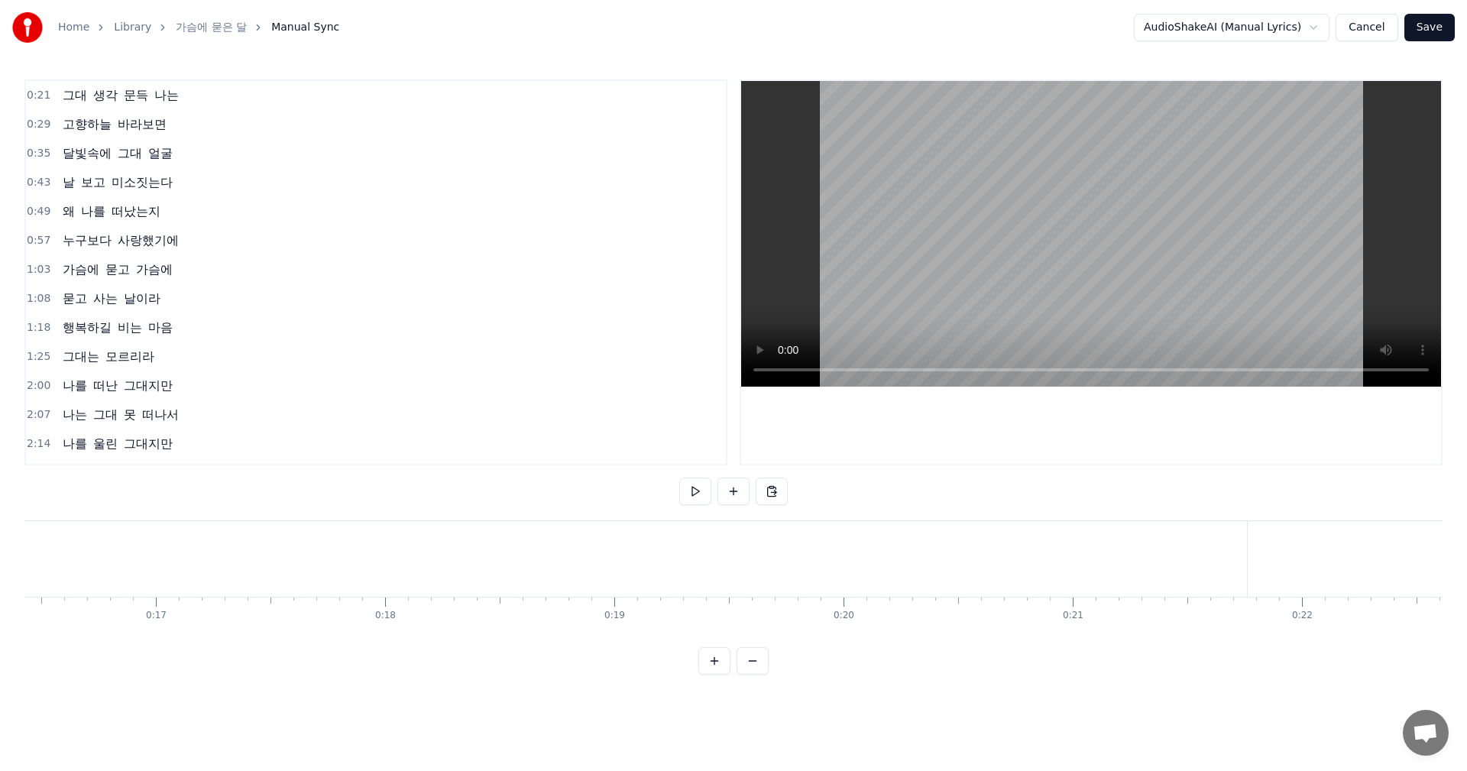
scroll to position [0, 4693]
click at [317, 562] on div "달빛속에" at bounding box center [111, 559] width 718 height 76
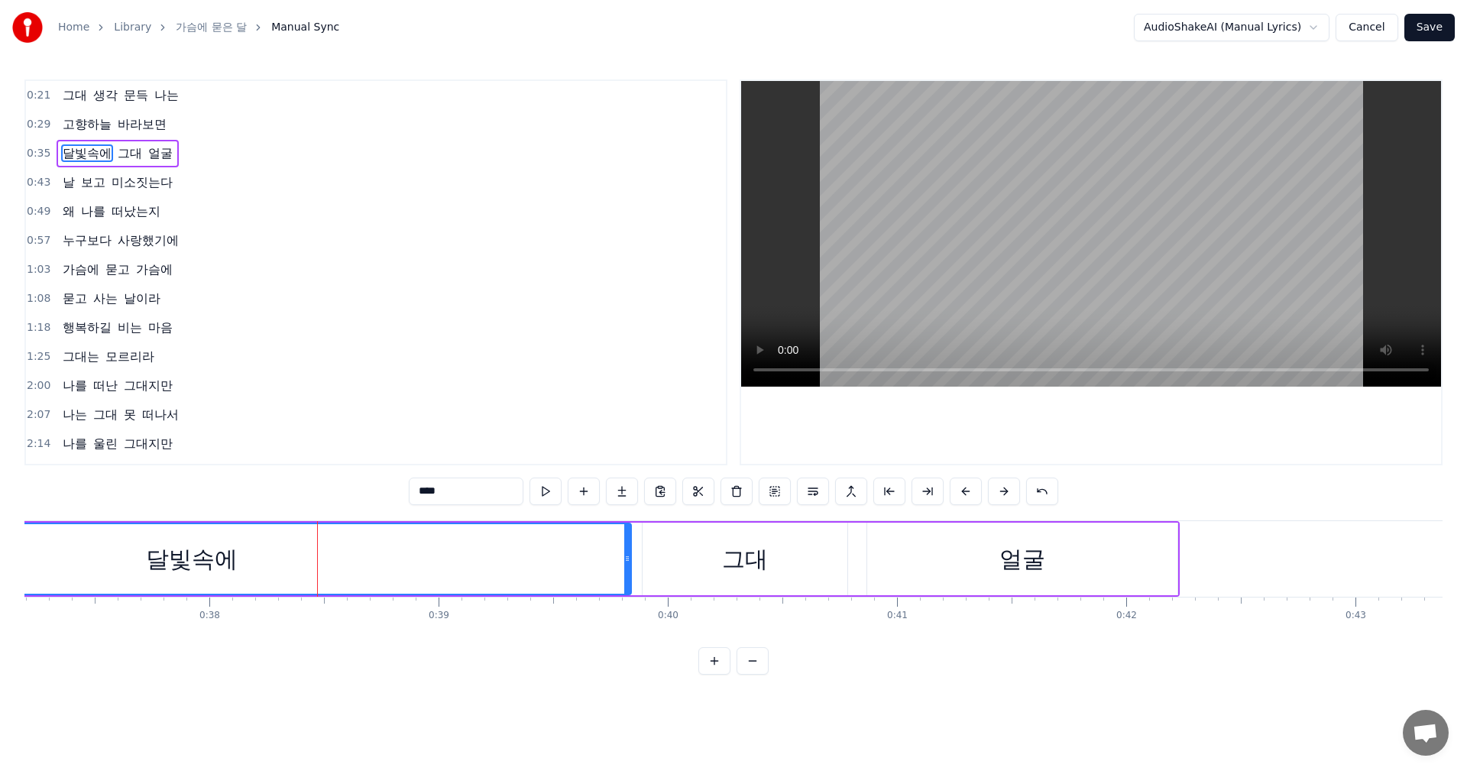
drag, startPoint x: 465, startPoint y: 563, endPoint x: 625, endPoint y: 577, distance: 160.2
click at [625, 577] on div at bounding box center [627, 559] width 6 height 70
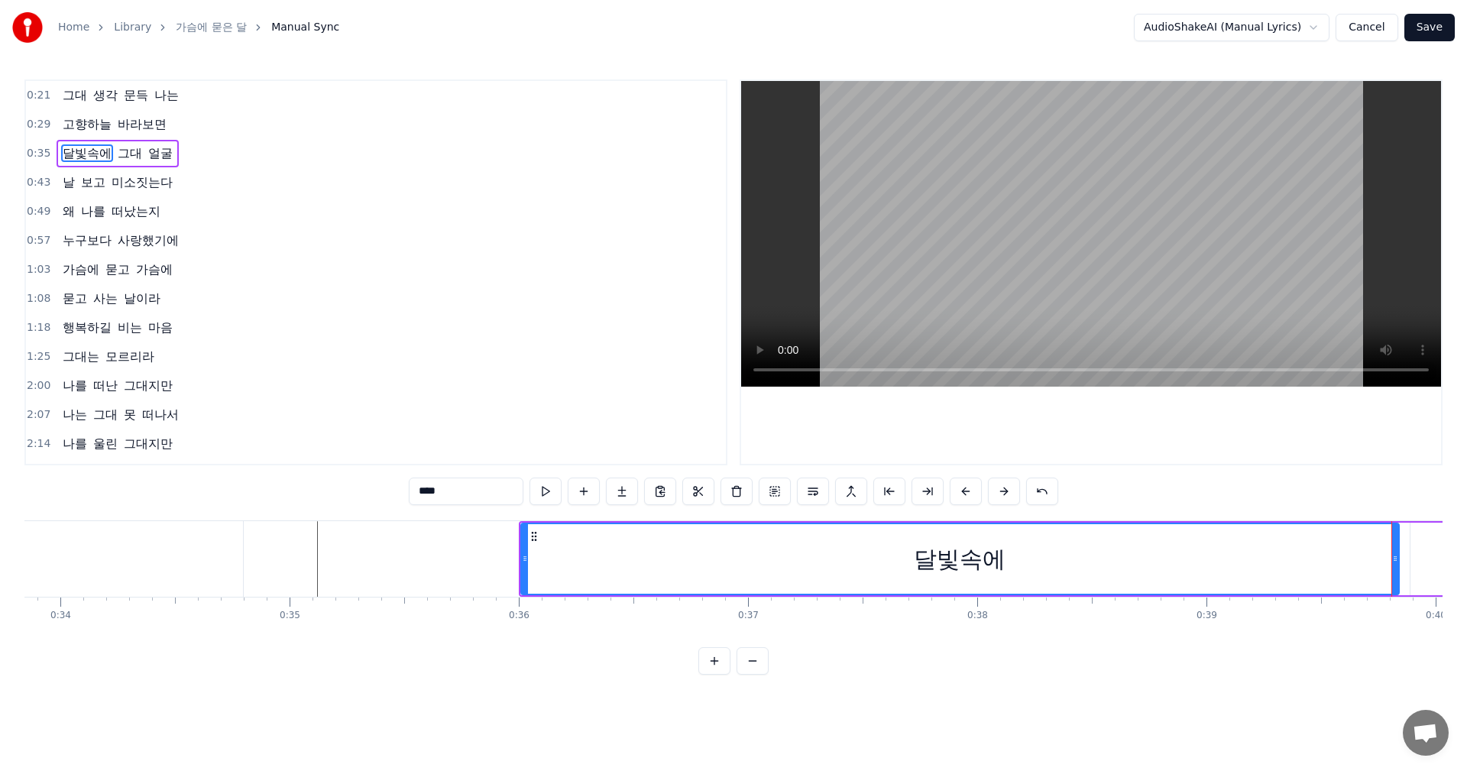
scroll to position [0, 7705]
drag, startPoint x: 572, startPoint y: 557, endPoint x: 532, endPoint y: 561, distance: 40.0
click at [532, 561] on icon at bounding box center [535, 558] width 6 height 12
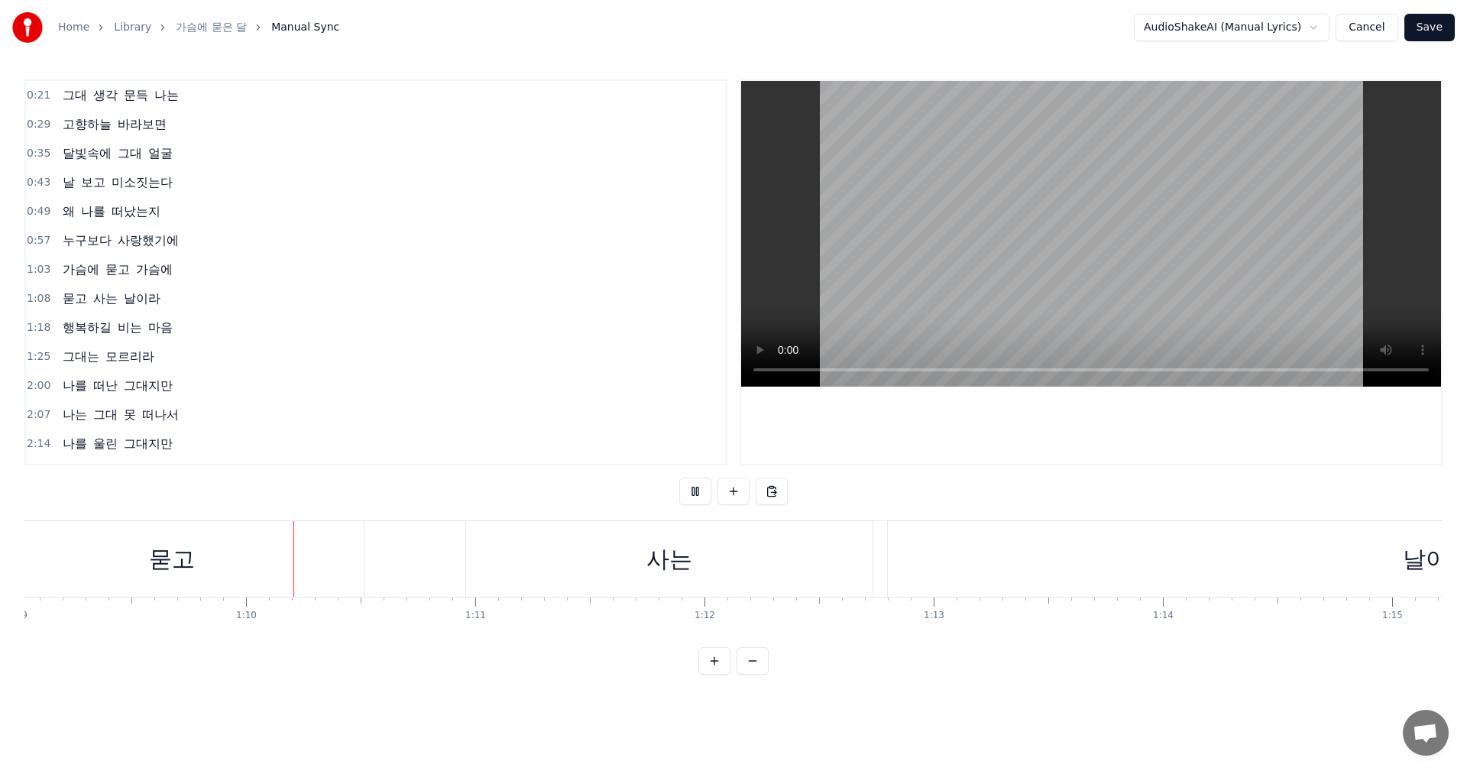
scroll to position [0, 15873]
click at [932, 575] on div "날이라" at bounding box center [1383, 559] width 1098 height 76
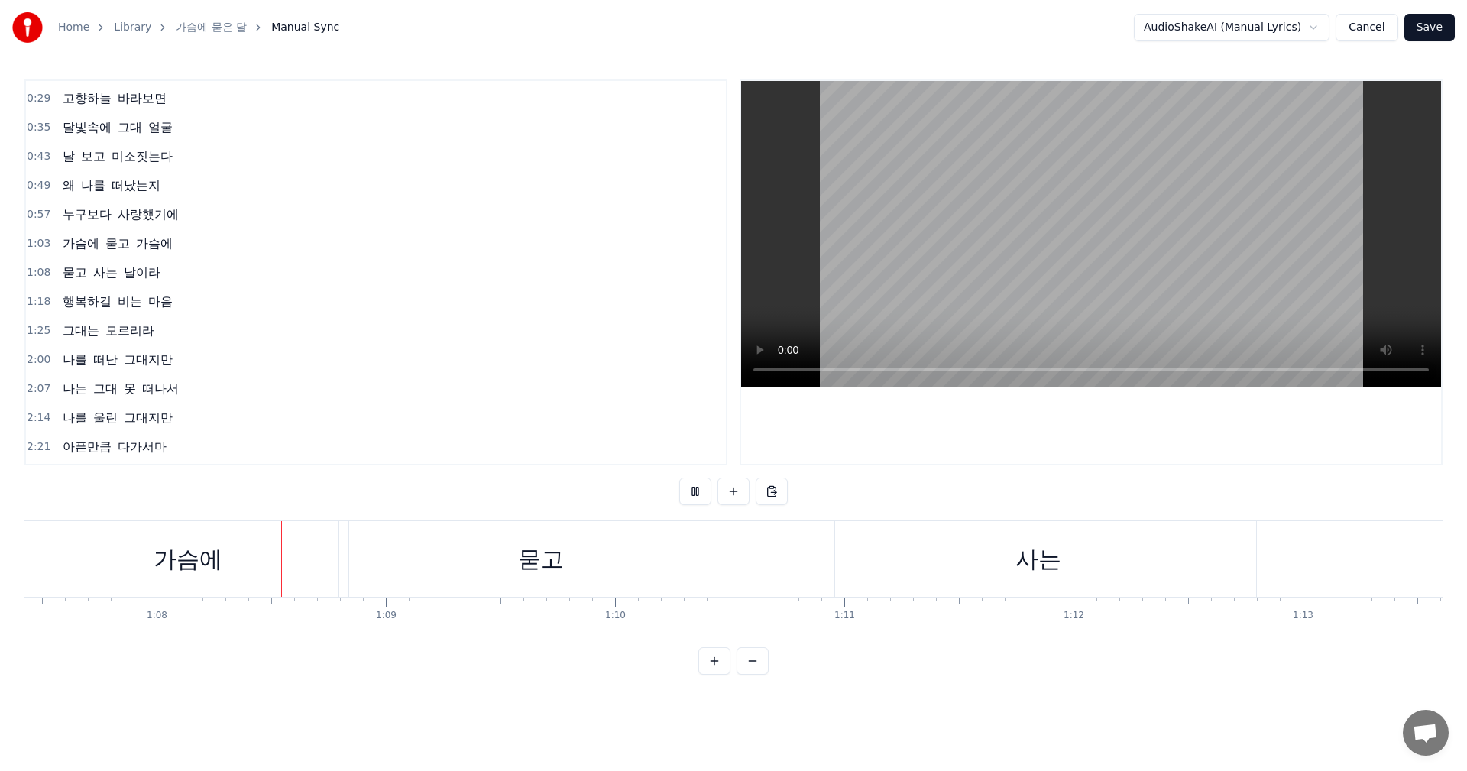
scroll to position [0, 15451]
click at [556, 539] on div "묻고" at bounding box center [539, 559] width 383 height 76
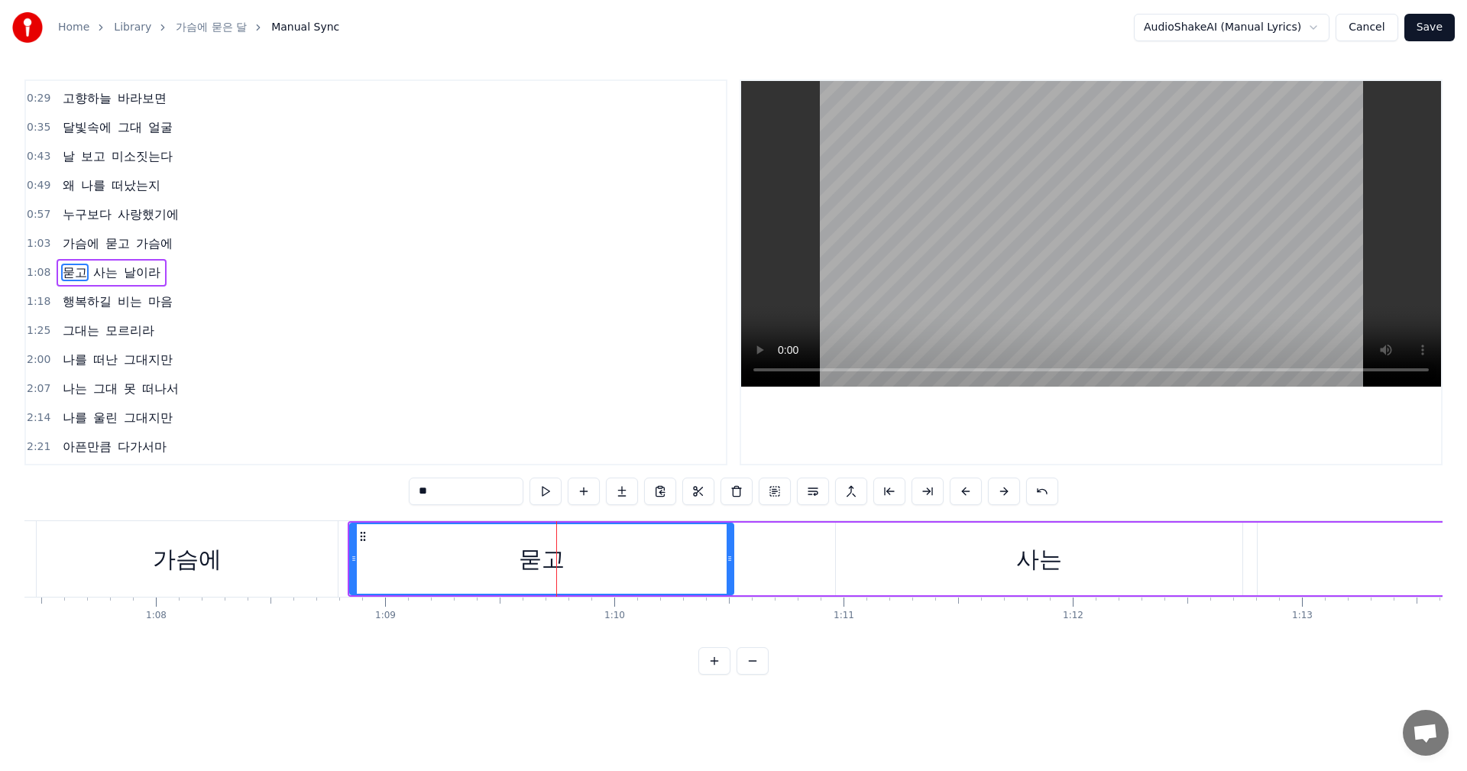
click at [225, 571] on div "가슴에" at bounding box center [187, 559] width 301 height 76
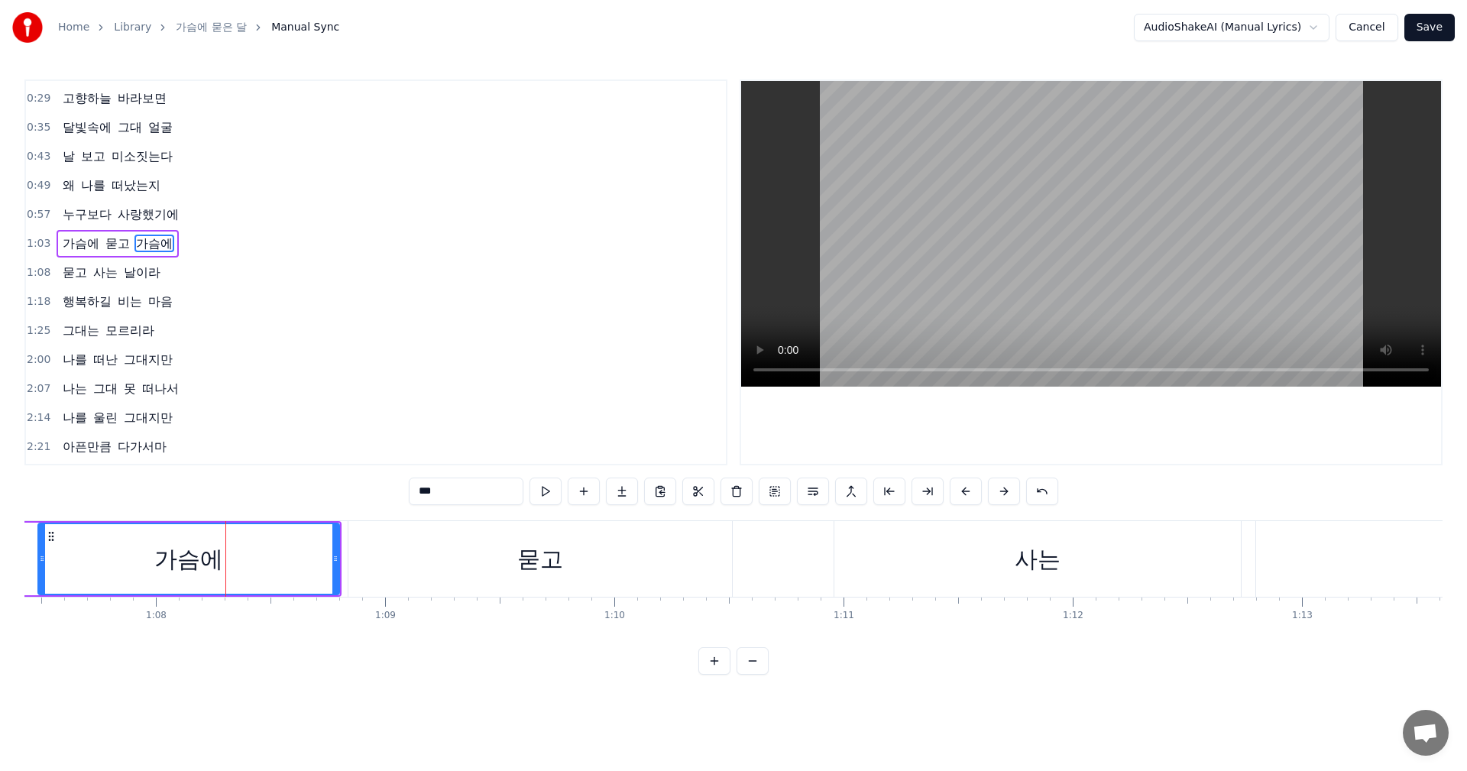
scroll to position [0, 0]
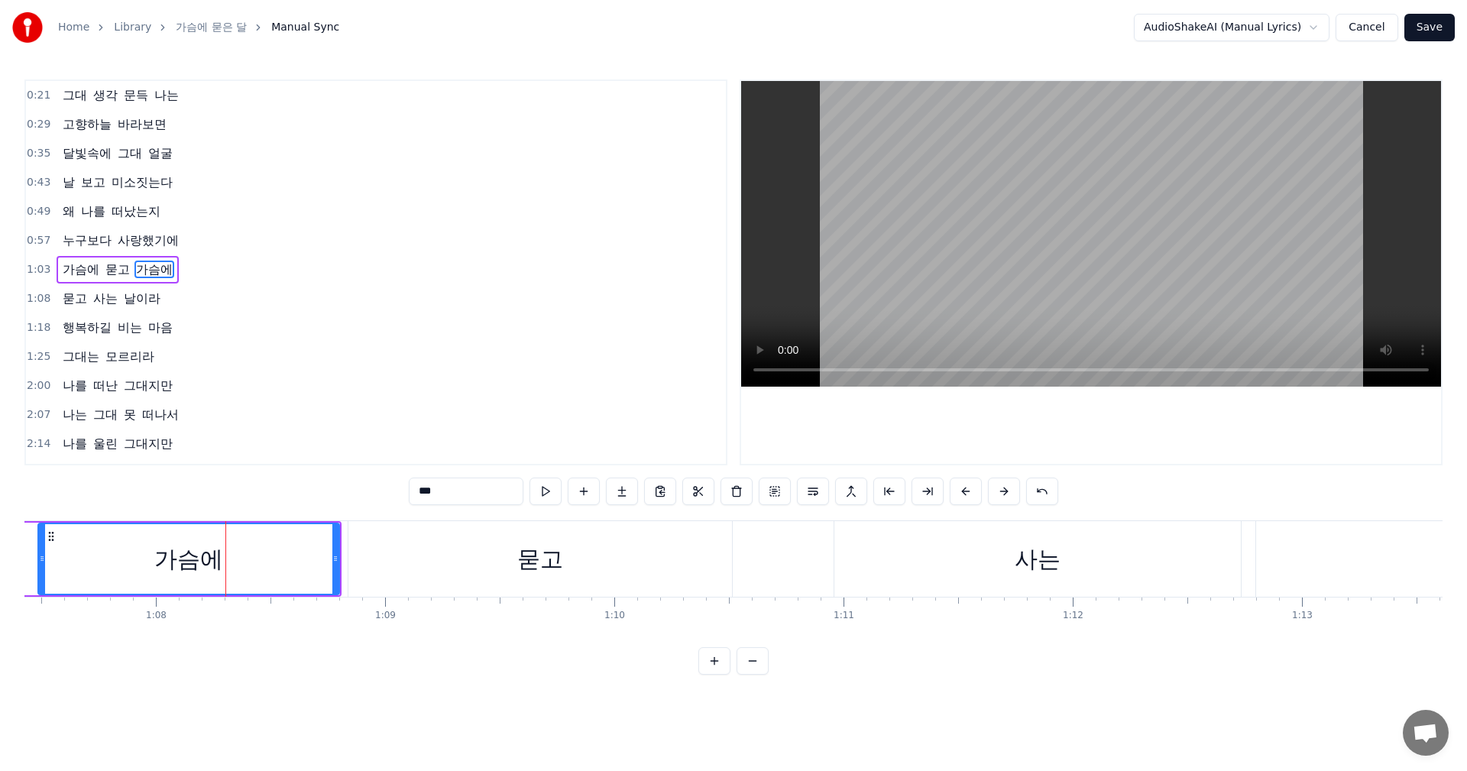
click at [358, 569] on div "묻고" at bounding box center [539, 559] width 383 height 76
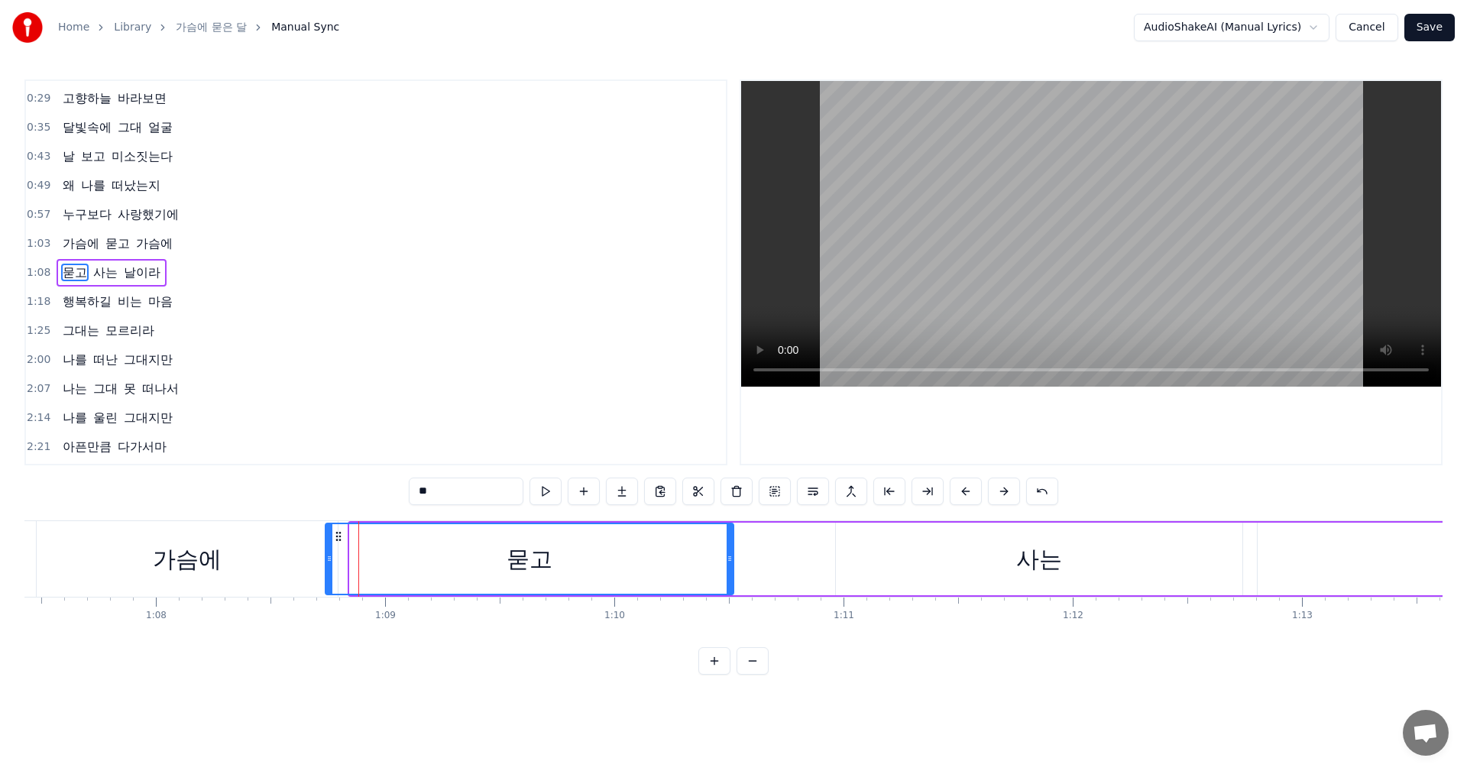
drag, startPoint x: 351, startPoint y: 563, endPoint x: 326, endPoint y: 561, distance: 24.5
click at [326, 561] on icon at bounding box center [329, 558] width 6 height 12
click at [207, 674] on div "0:21 그대 생각 문득 나는 0:29 고향하늘 바라보면 0:35 달빛속에 그대 얼굴 0:43 날 보고 미소짓는다 0:49 왜 나를 떠났는지 …" at bounding box center [733, 376] width 1418 height 595
click at [189, 563] on div "가슴에" at bounding box center [187, 559] width 69 height 34
type input "***"
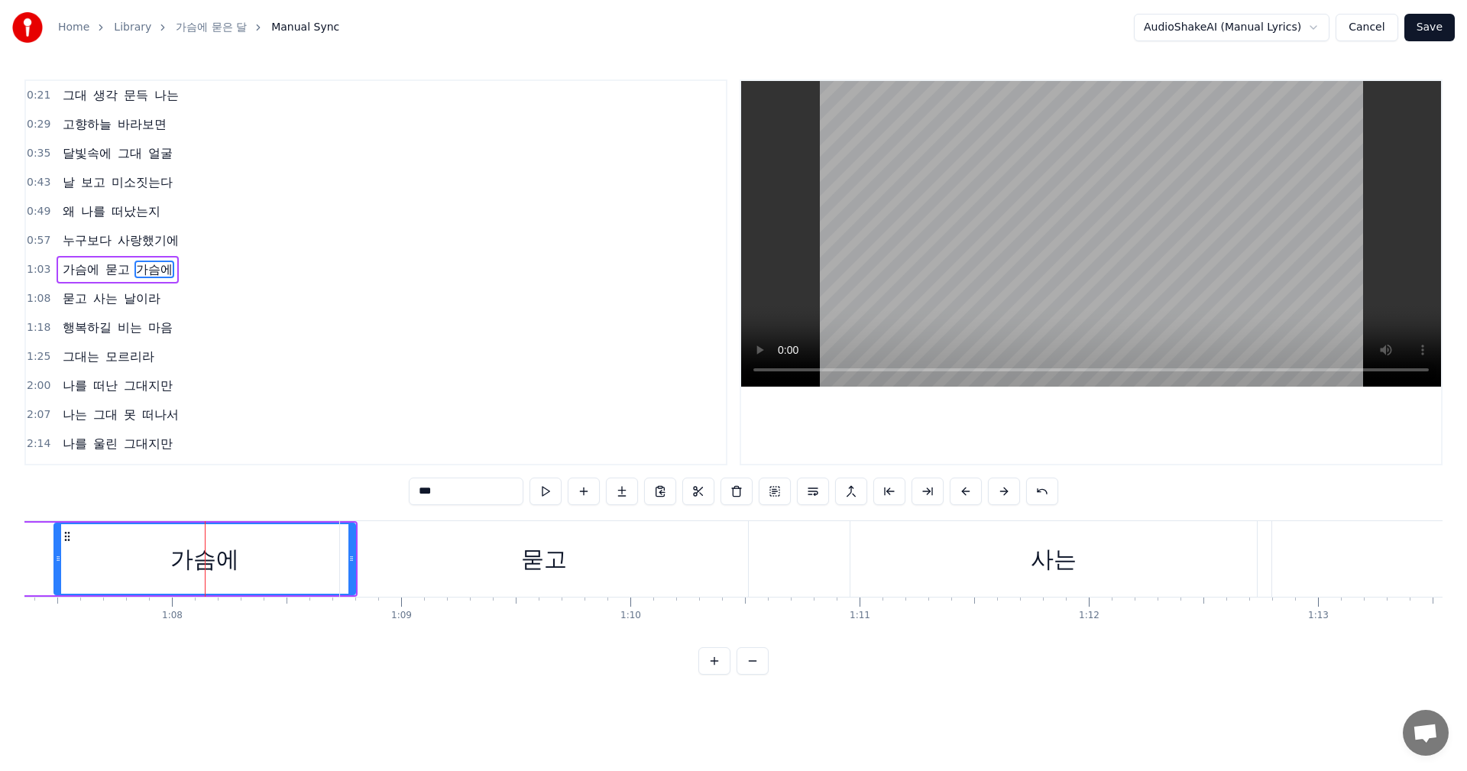
scroll to position [0, 15736]
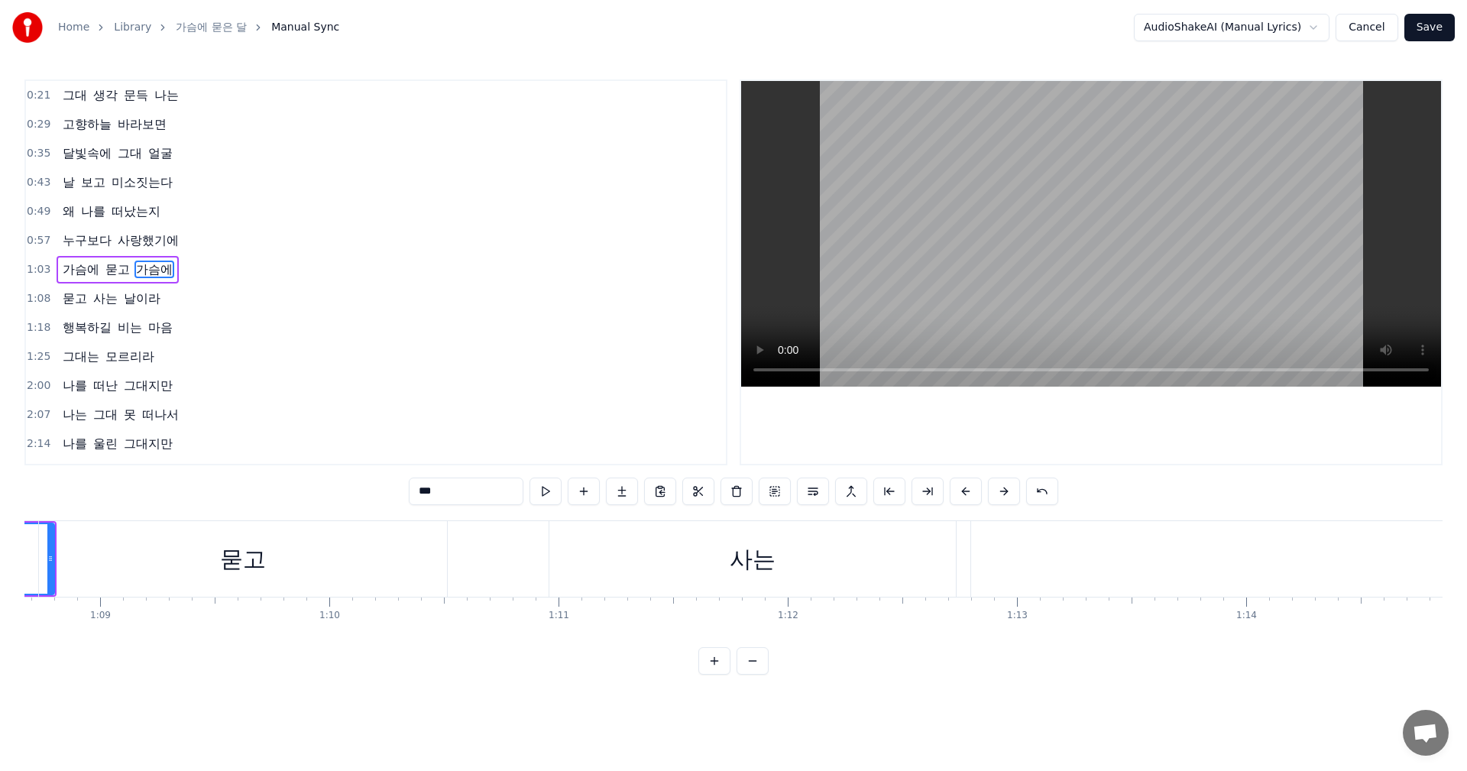
click at [477, 564] on div "묻고 사는 날이라" at bounding box center [1055, 559] width 2035 height 76
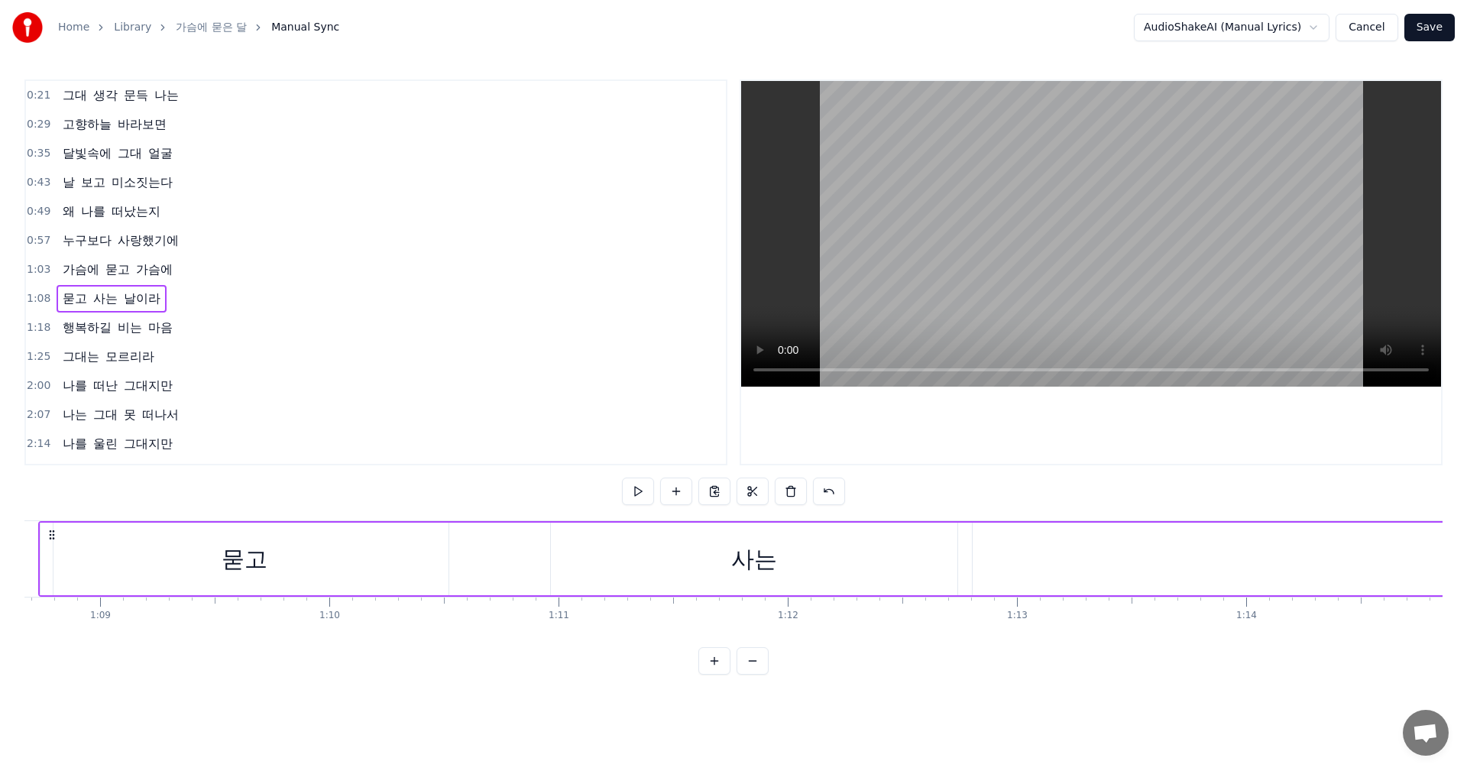
click at [409, 564] on div "묻고" at bounding box center [244, 558] width 408 height 73
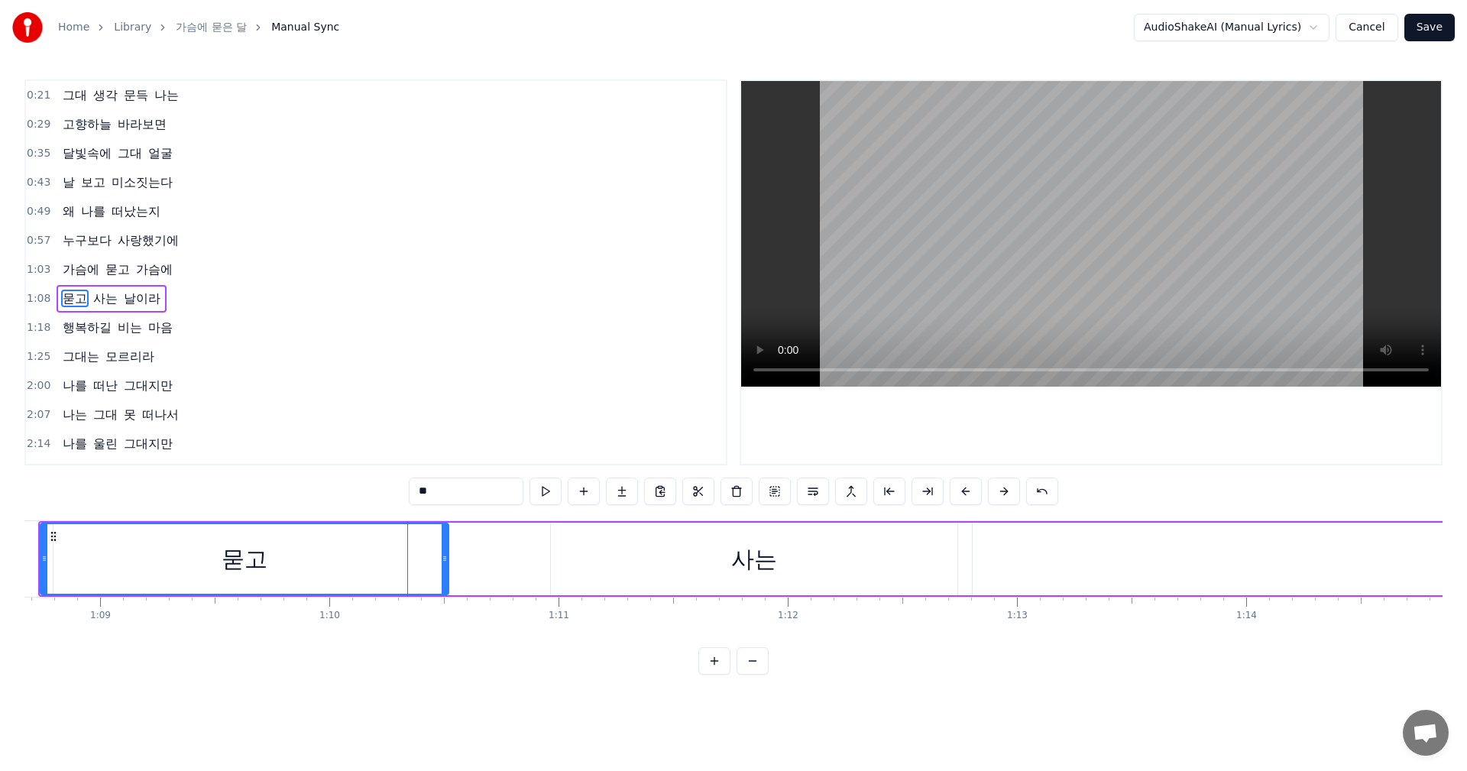
scroll to position [26, 0]
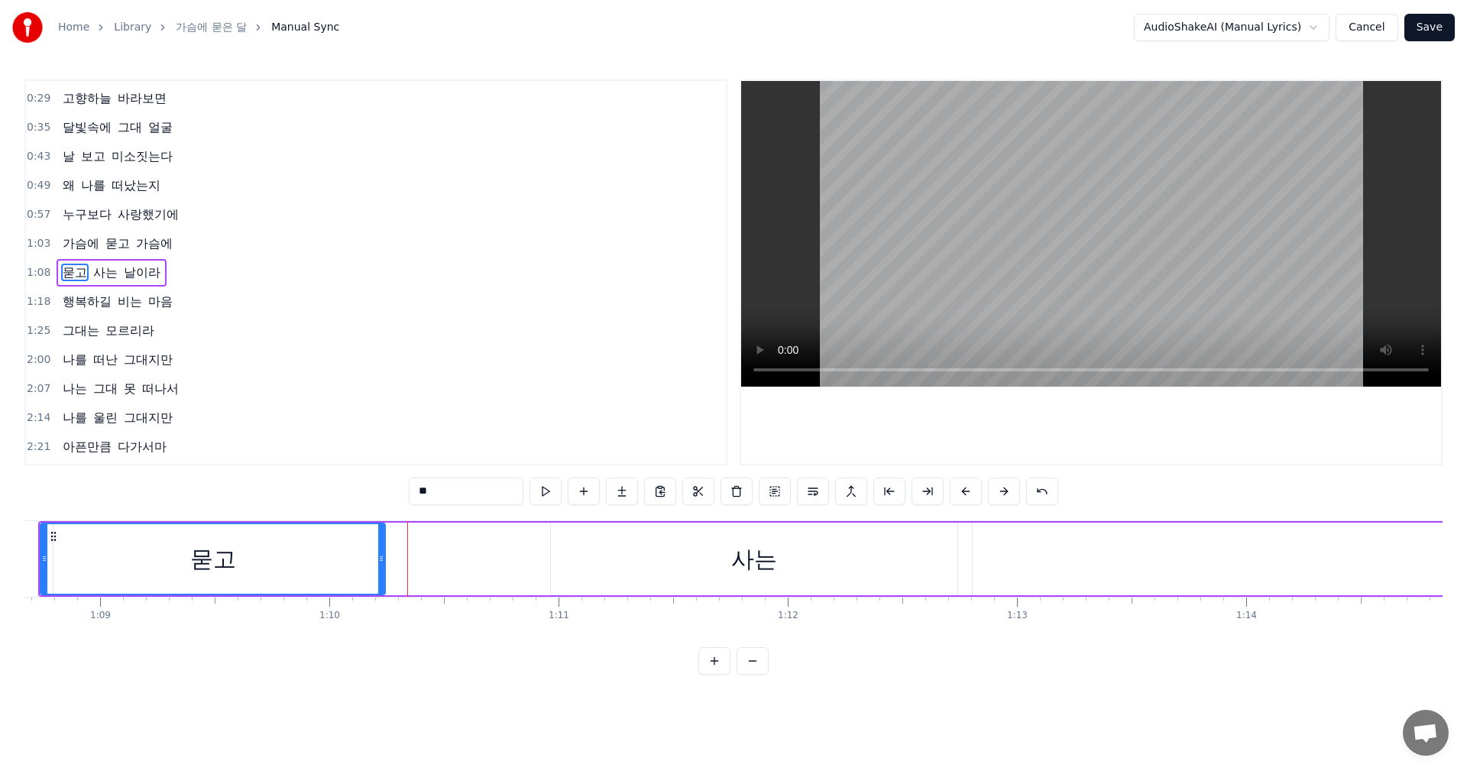
drag, startPoint x: 446, startPoint y: 560, endPoint x: 383, endPoint y: 566, distance: 63.7
click at [383, 566] on div at bounding box center [381, 559] width 6 height 70
click at [541, 674] on div "0:21 그대 생각 문득 나는 0:29 고향하늘 바라보면 0:35 달빛속에 그대 얼굴 0:43 날 보고 미소짓는다 0:49 왜 나를 떠났는지 …" at bounding box center [733, 376] width 1418 height 595
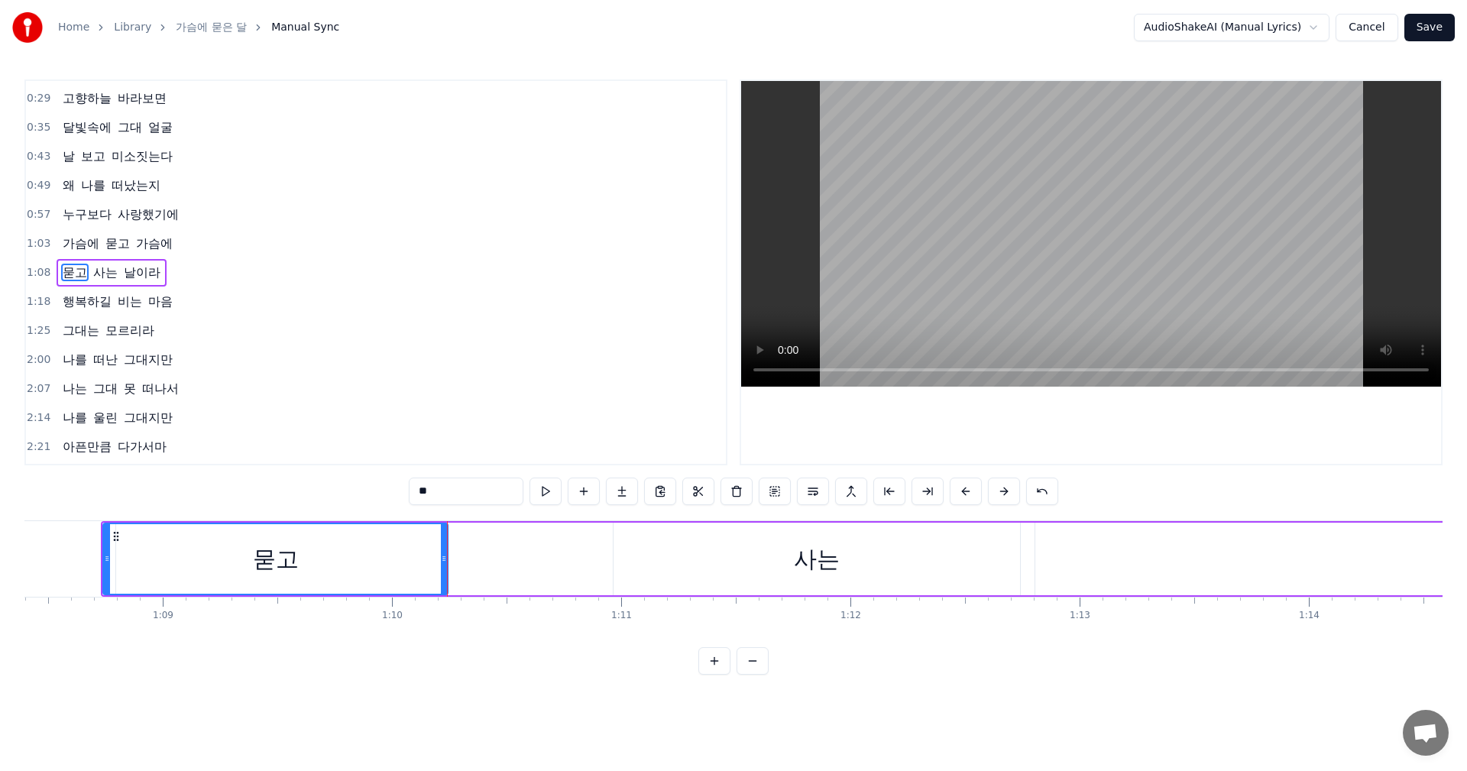
click at [515, 571] on div "묻고 사는 날이라" at bounding box center [1118, 559] width 2035 height 76
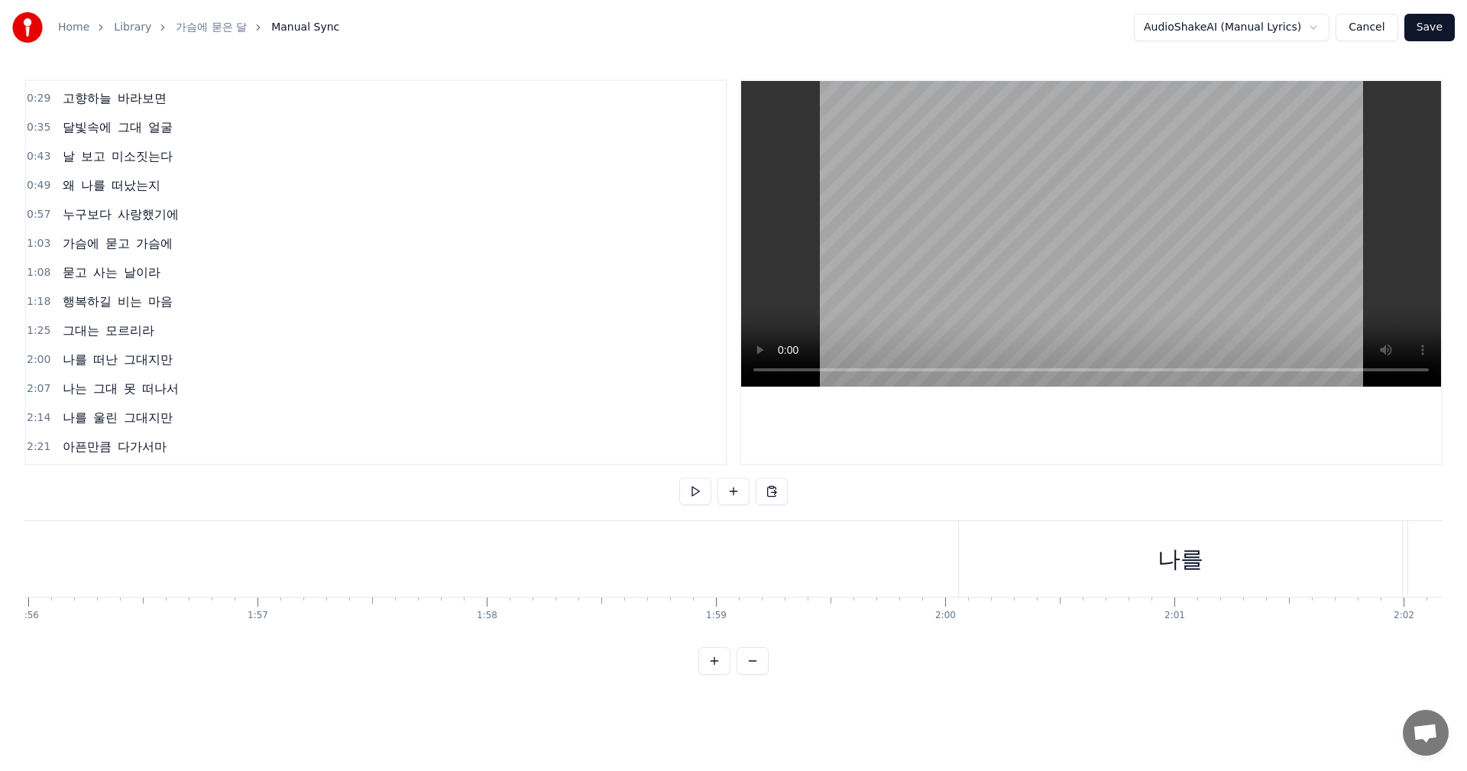
scroll to position [0, 26930]
click at [985, 560] on div "나를" at bounding box center [828, 559] width 443 height 76
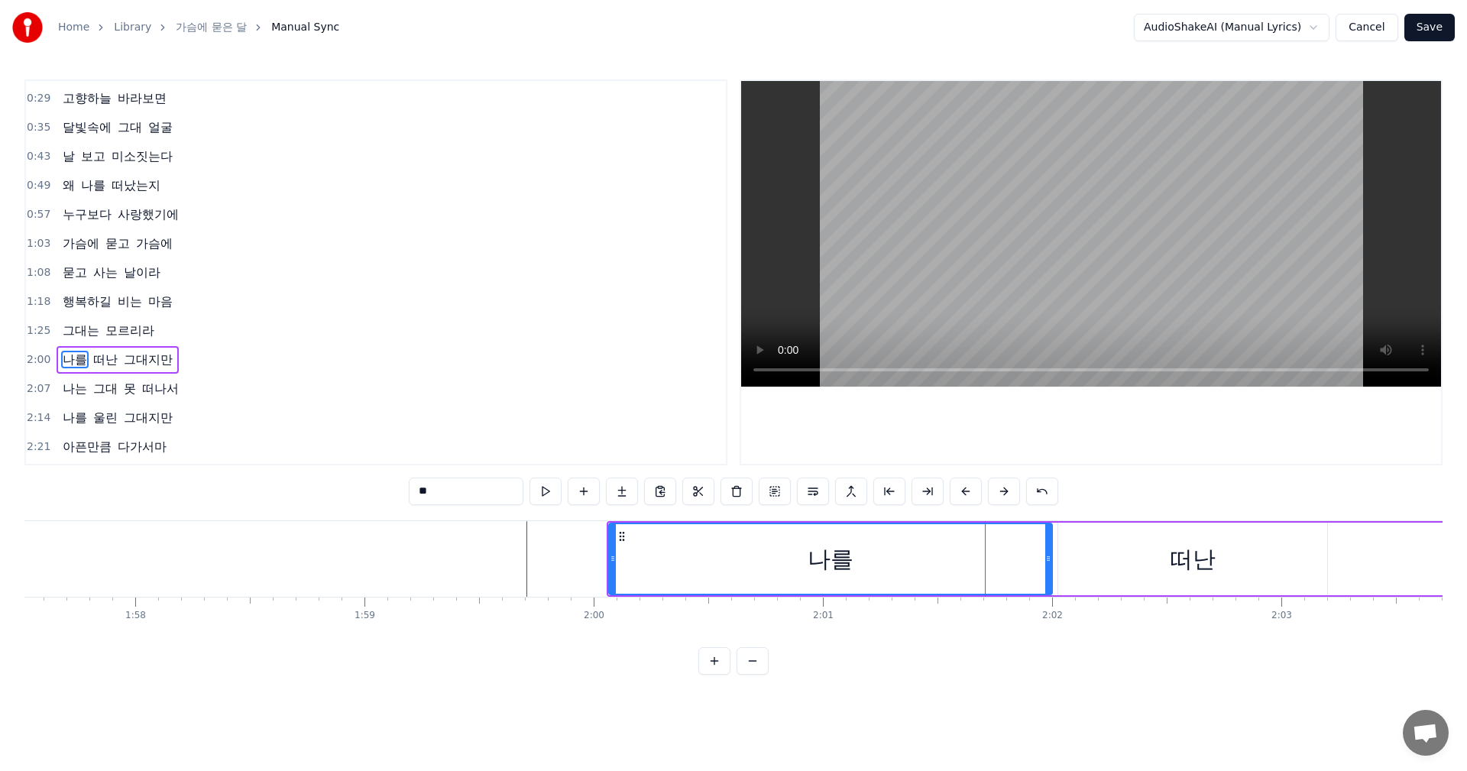
scroll to position [113, 0]
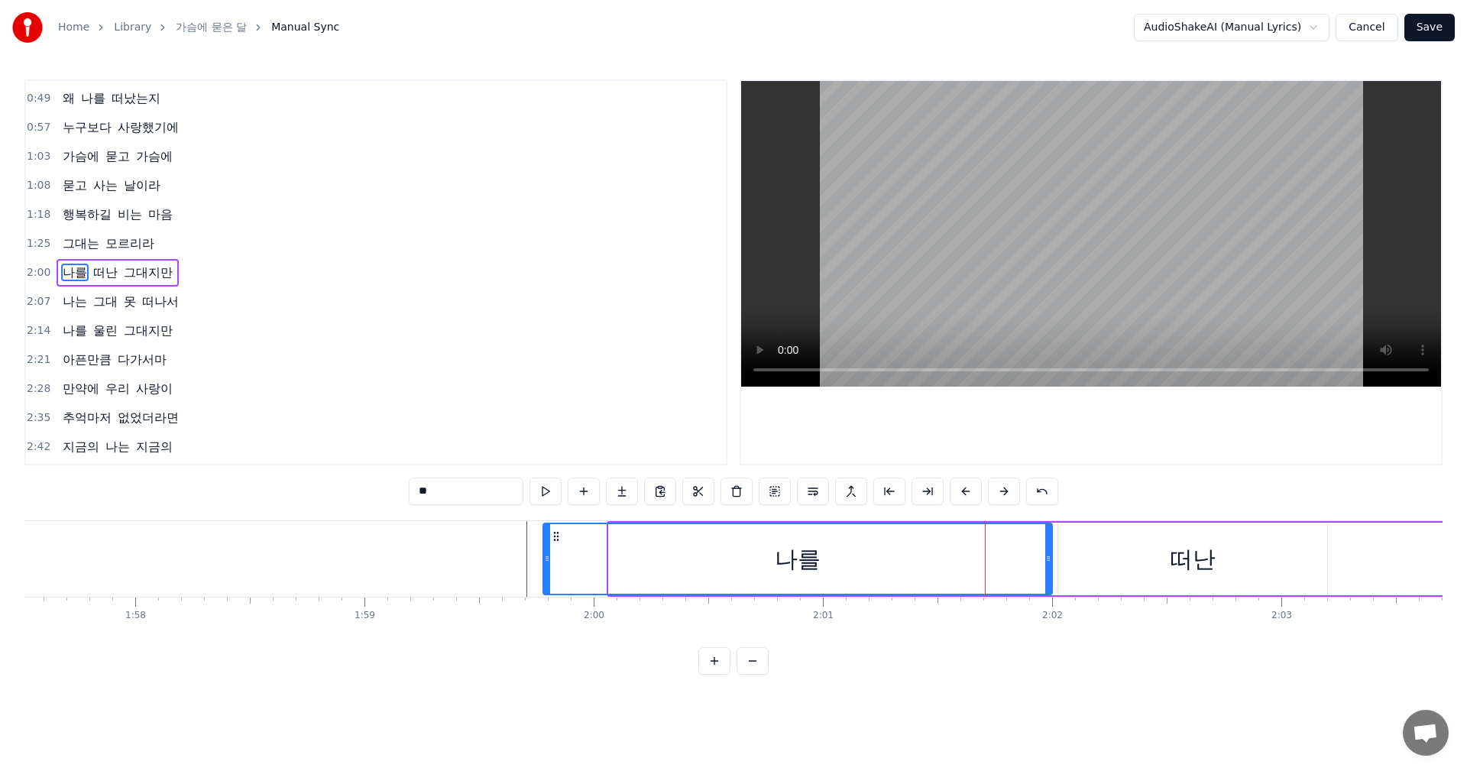
drag, startPoint x: 613, startPoint y: 560, endPoint x: 544, endPoint y: 560, distance: 68.7
click at [544, 560] on icon at bounding box center [547, 558] width 6 height 12
click at [1043, 556] on div "나를" at bounding box center [796, 559] width 510 height 70
drag, startPoint x: 1050, startPoint y: 556, endPoint x: 1031, endPoint y: 558, distance: 18.4
click at [1024, 559] on icon at bounding box center [1022, 558] width 6 height 12
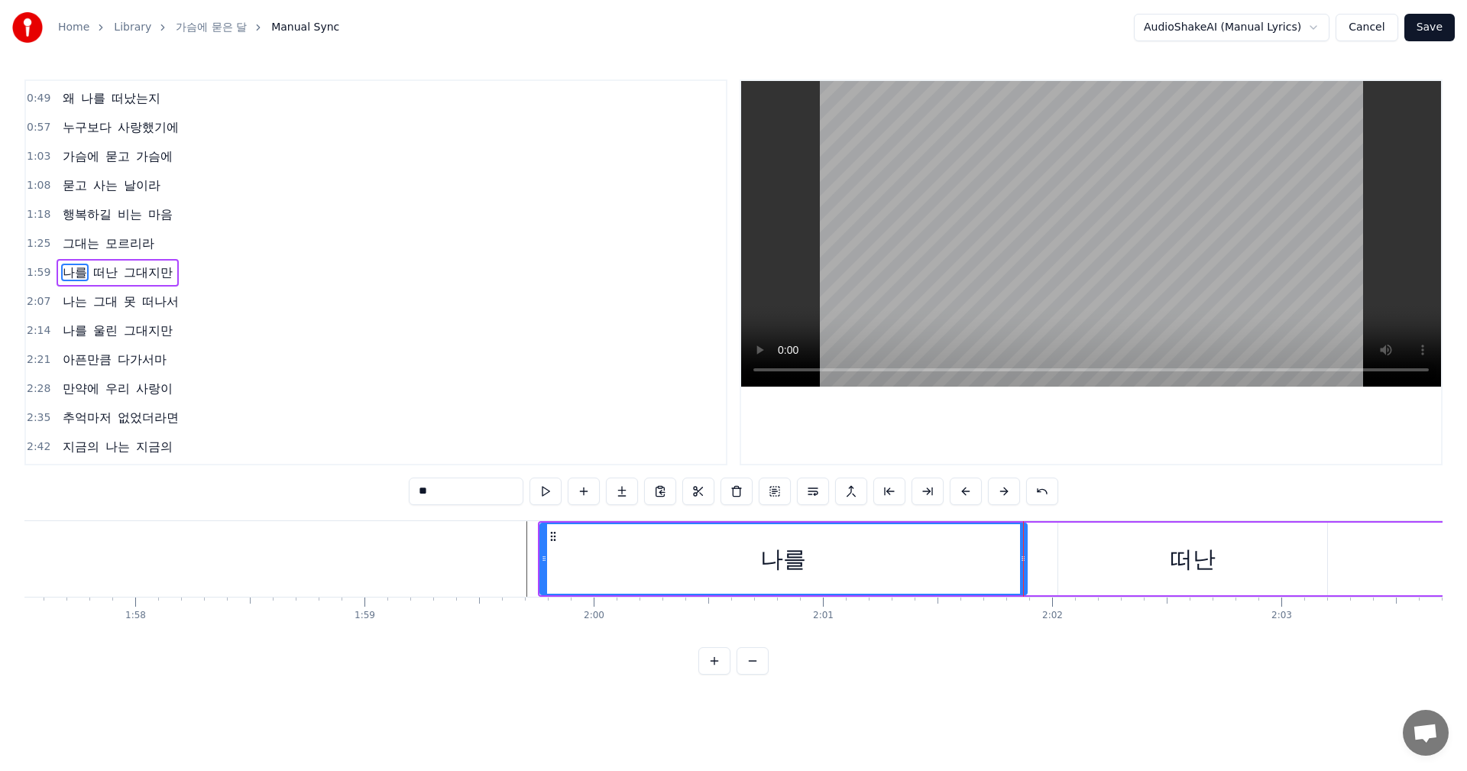
click at [1154, 558] on div "떠난" at bounding box center [1192, 558] width 269 height 73
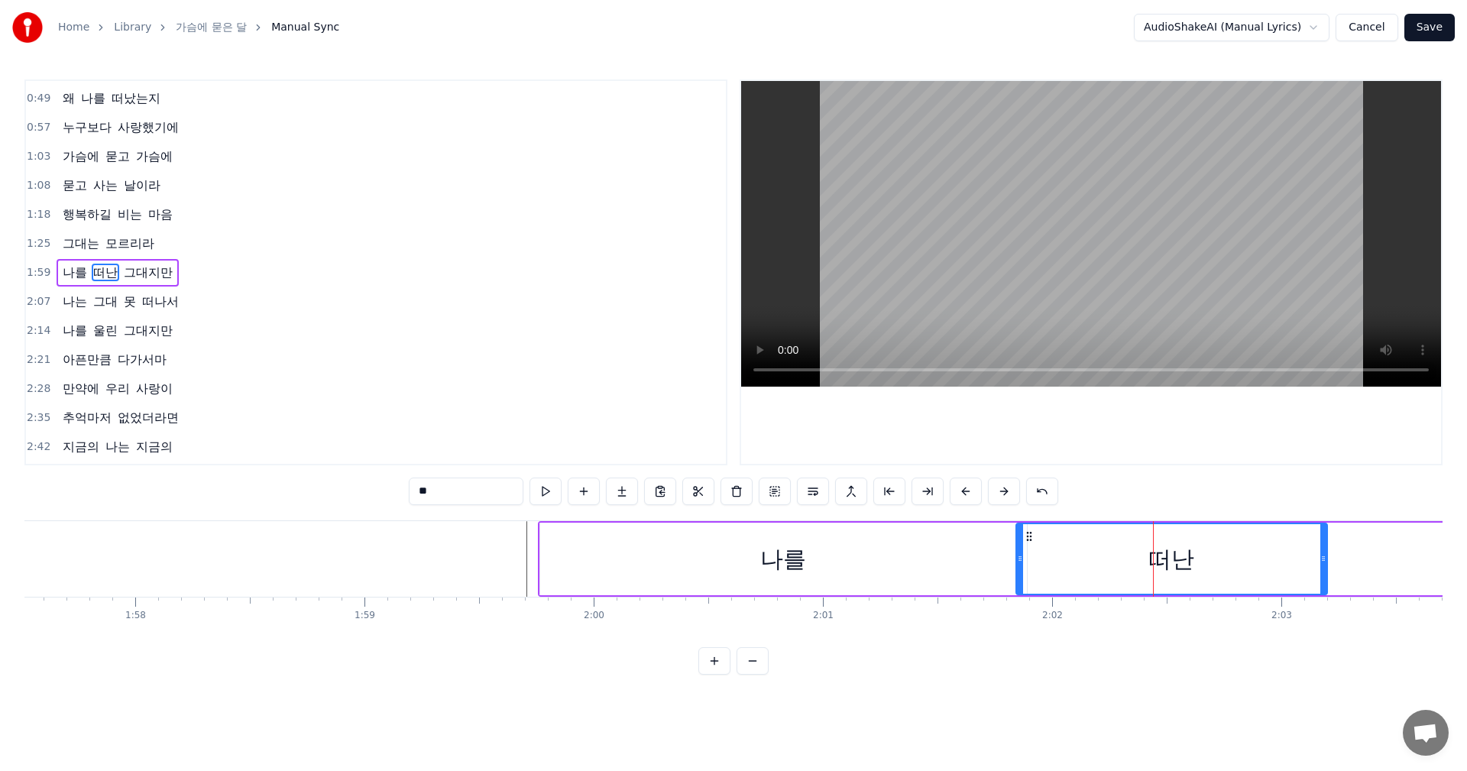
drag, startPoint x: 1062, startPoint y: 558, endPoint x: 1020, endPoint y: 558, distance: 42.0
click at [1020, 558] on icon at bounding box center [1020, 558] width 6 height 12
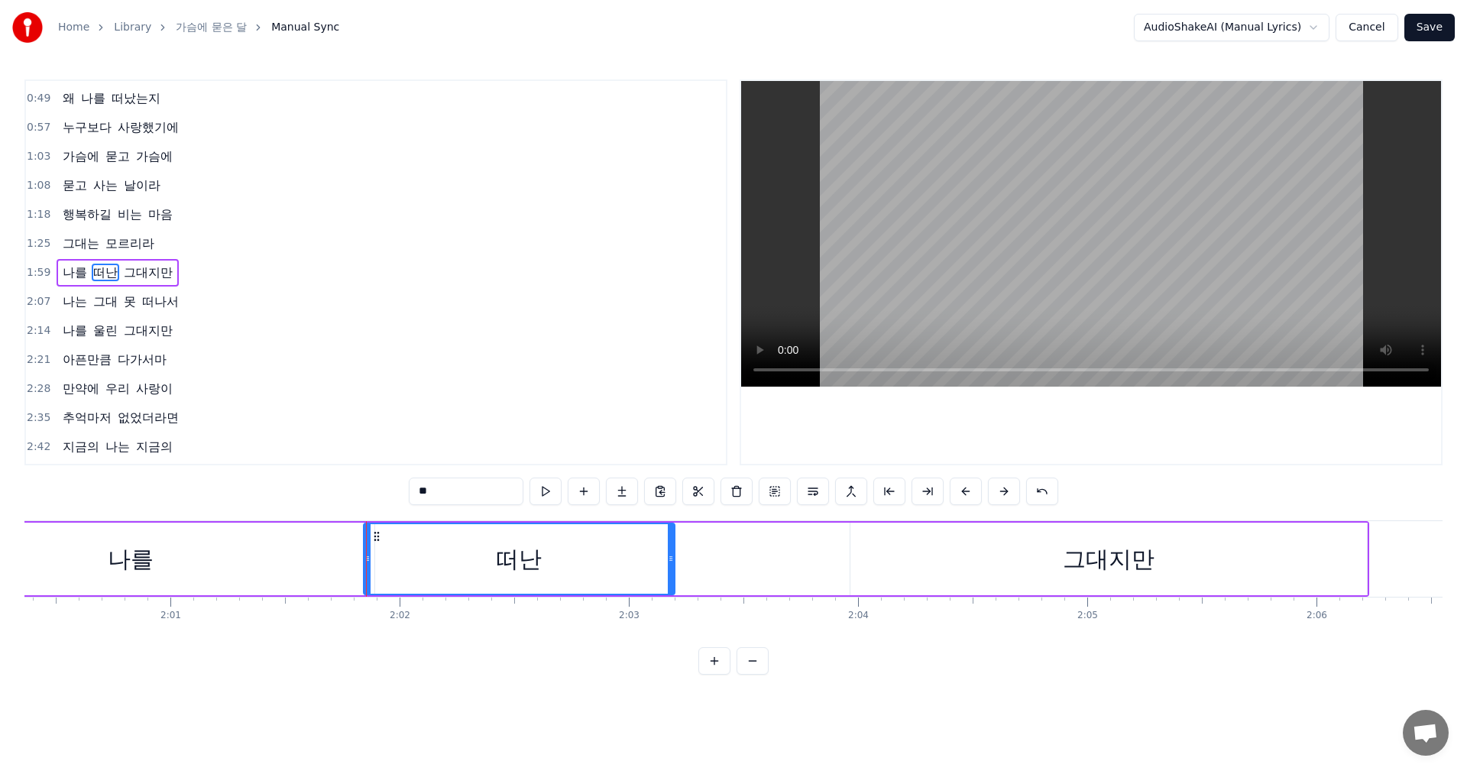
scroll to position [0, 27859]
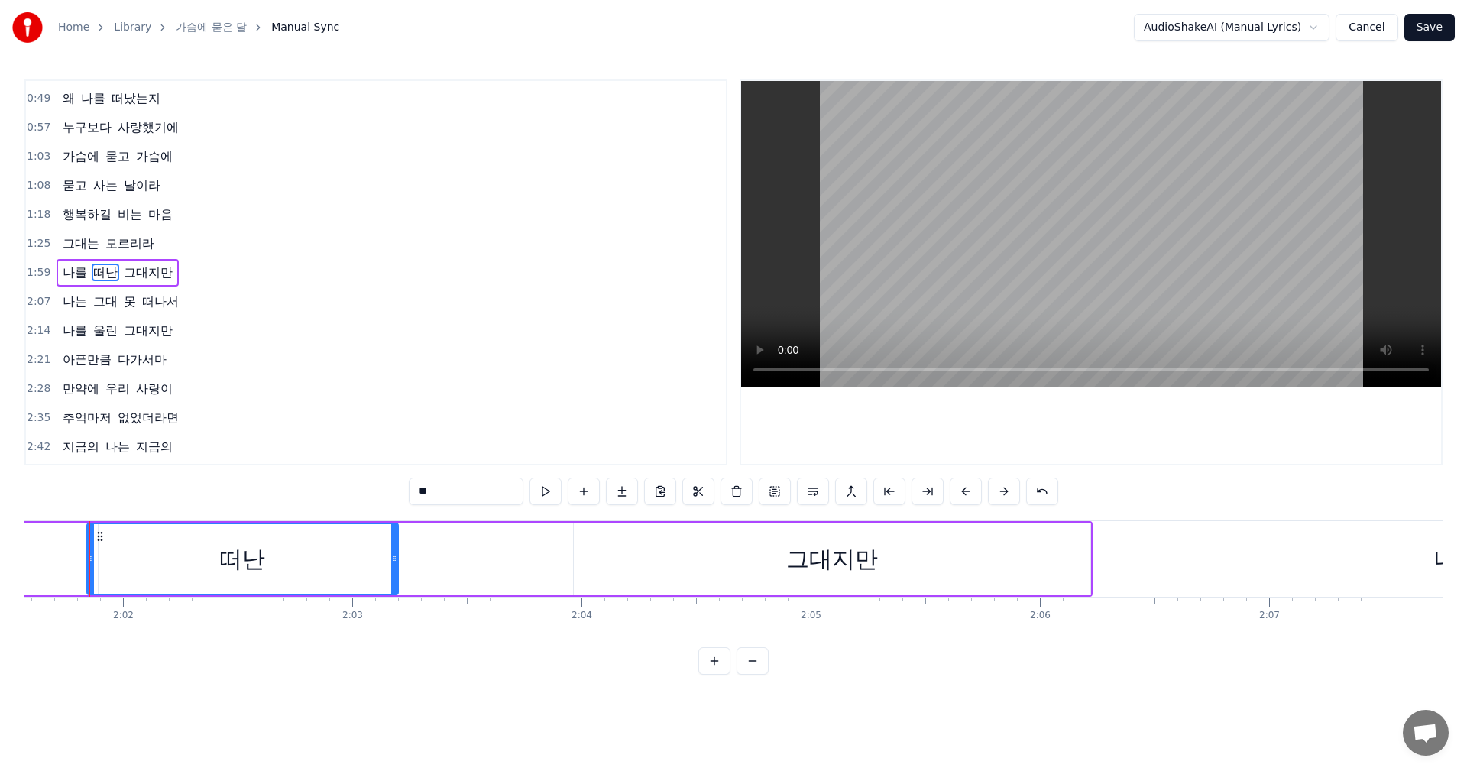
click at [733, 577] on div "그대지만" at bounding box center [832, 558] width 516 height 73
type input "****"
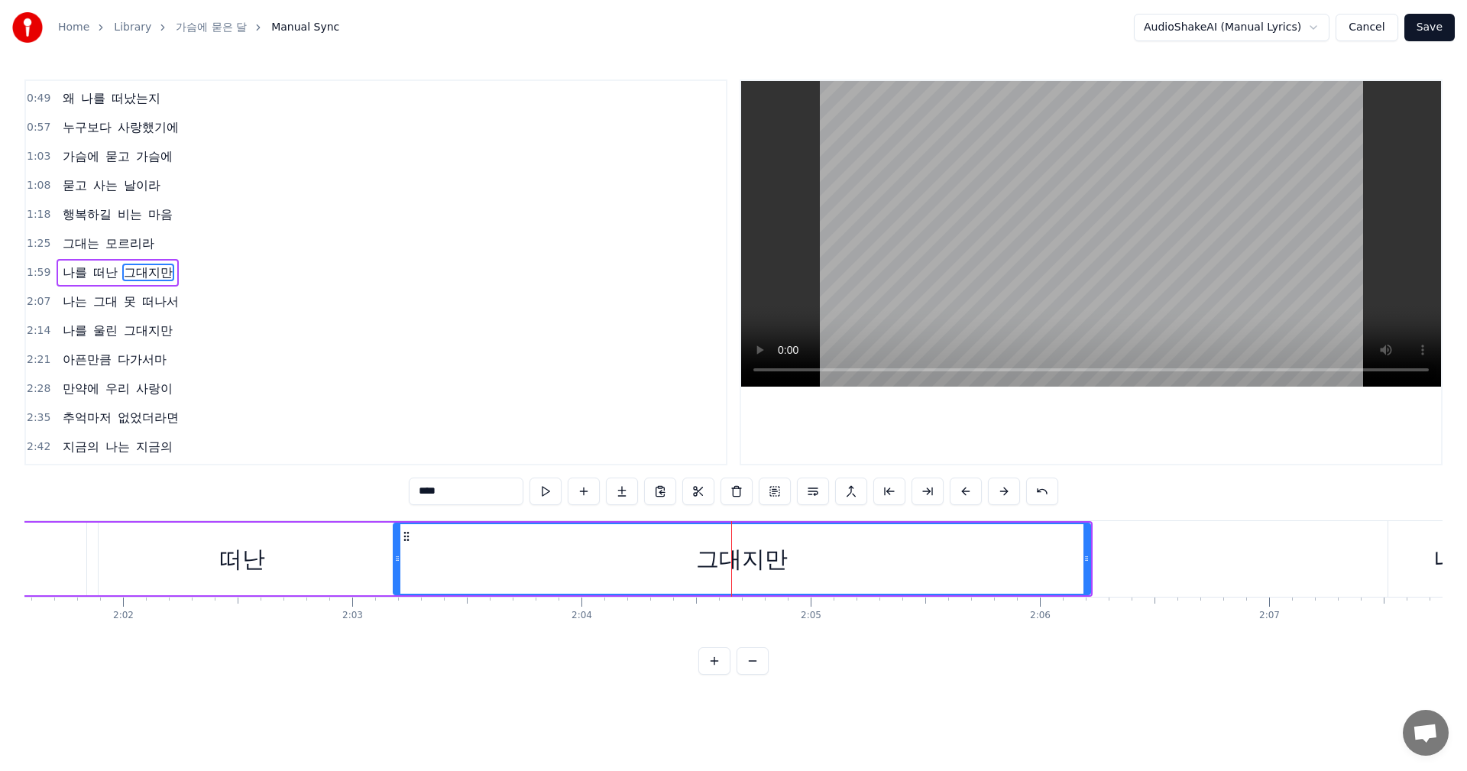
drag, startPoint x: 578, startPoint y: 564, endPoint x: 398, endPoint y: 557, distance: 180.4
click at [398, 557] on div at bounding box center [397, 559] width 6 height 70
click at [513, 671] on div "0:21 그대 생각 문득 나는 0:29 고향하늘 바라보면 0:35 달빛속에 그대 얼굴 0:43 날 보고 미소짓는다 0:49 왜 나를 떠났는지 …" at bounding box center [733, 376] width 1418 height 595
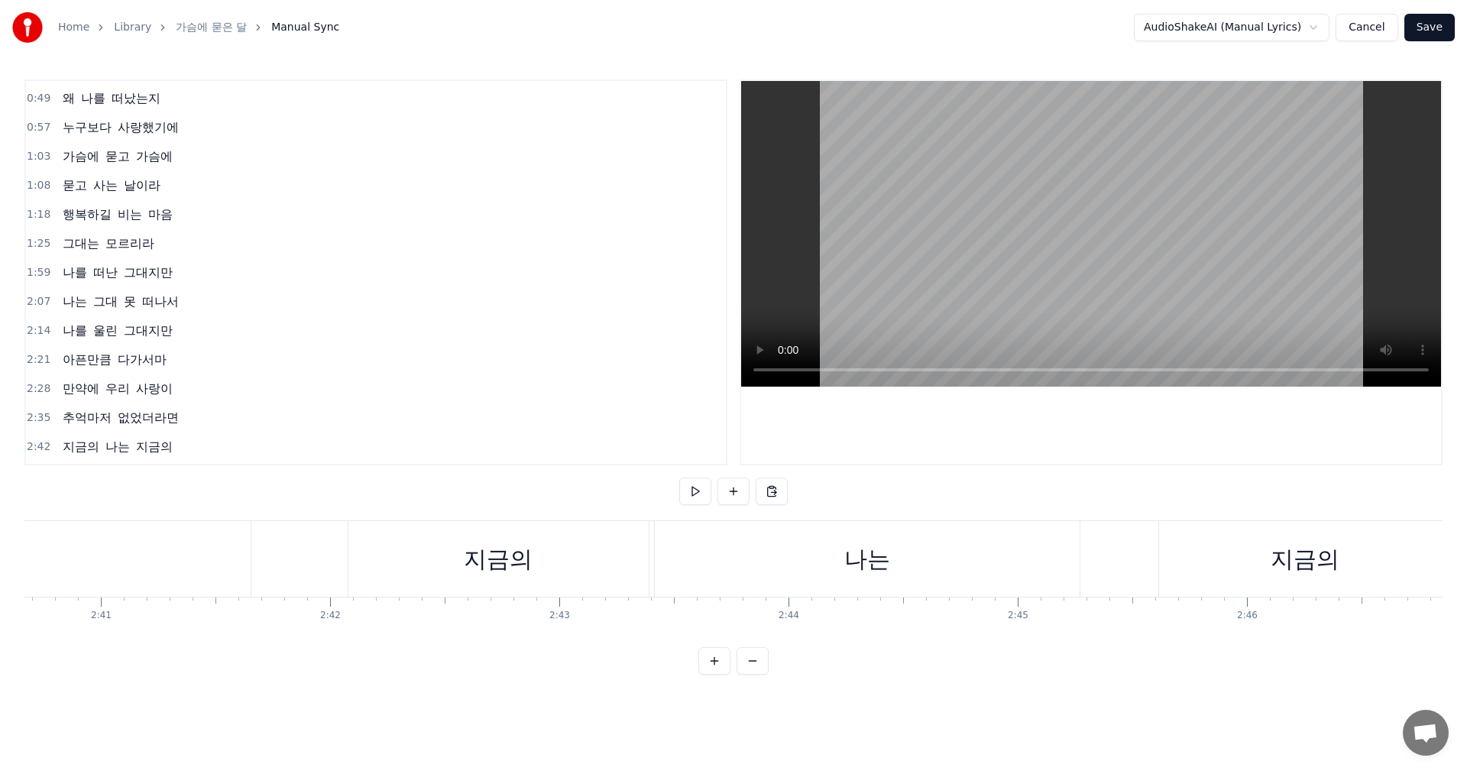
scroll to position [0, 36767]
click at [449, 564] on div "지금의" at bounding box center [549, 559] width 301 height 76
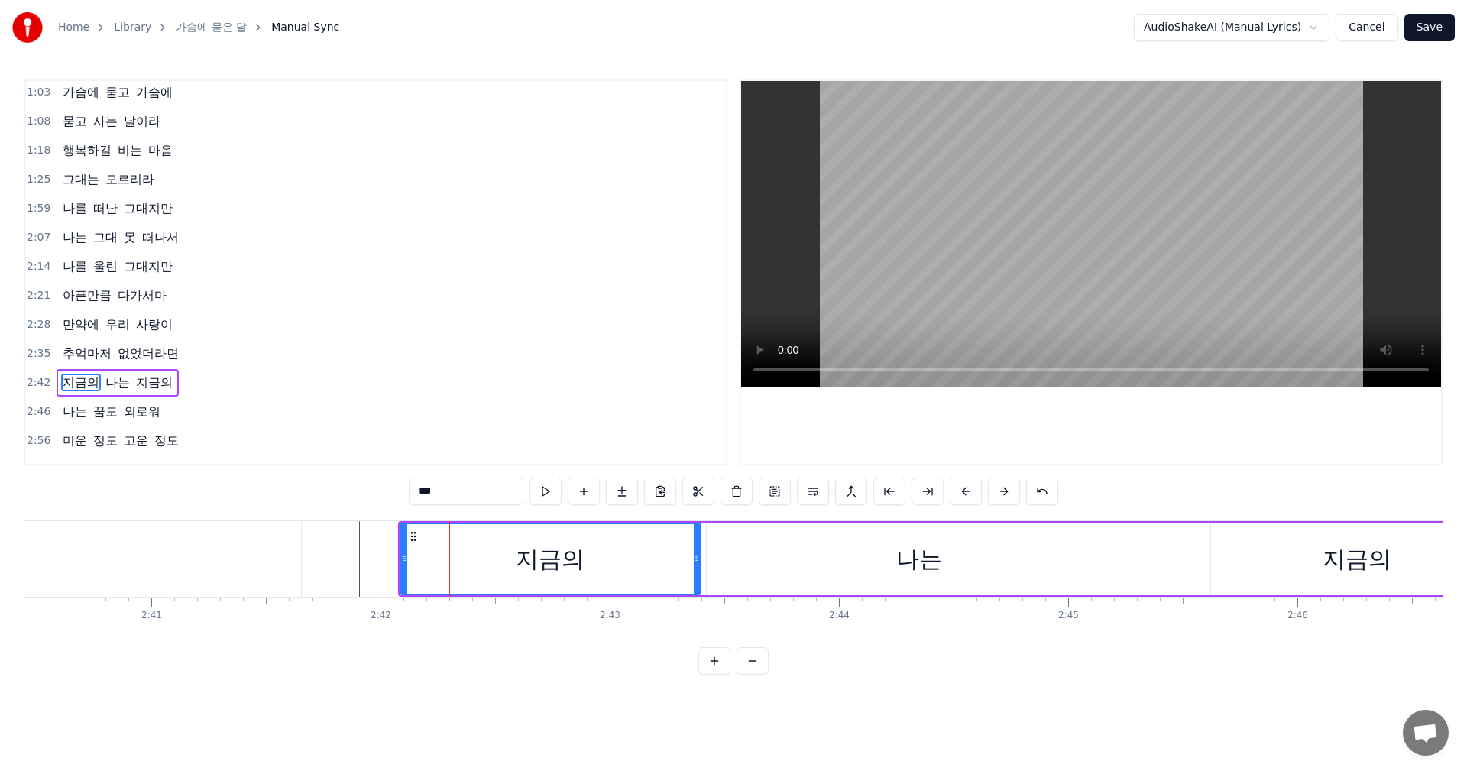
scroll to position [198, 0]
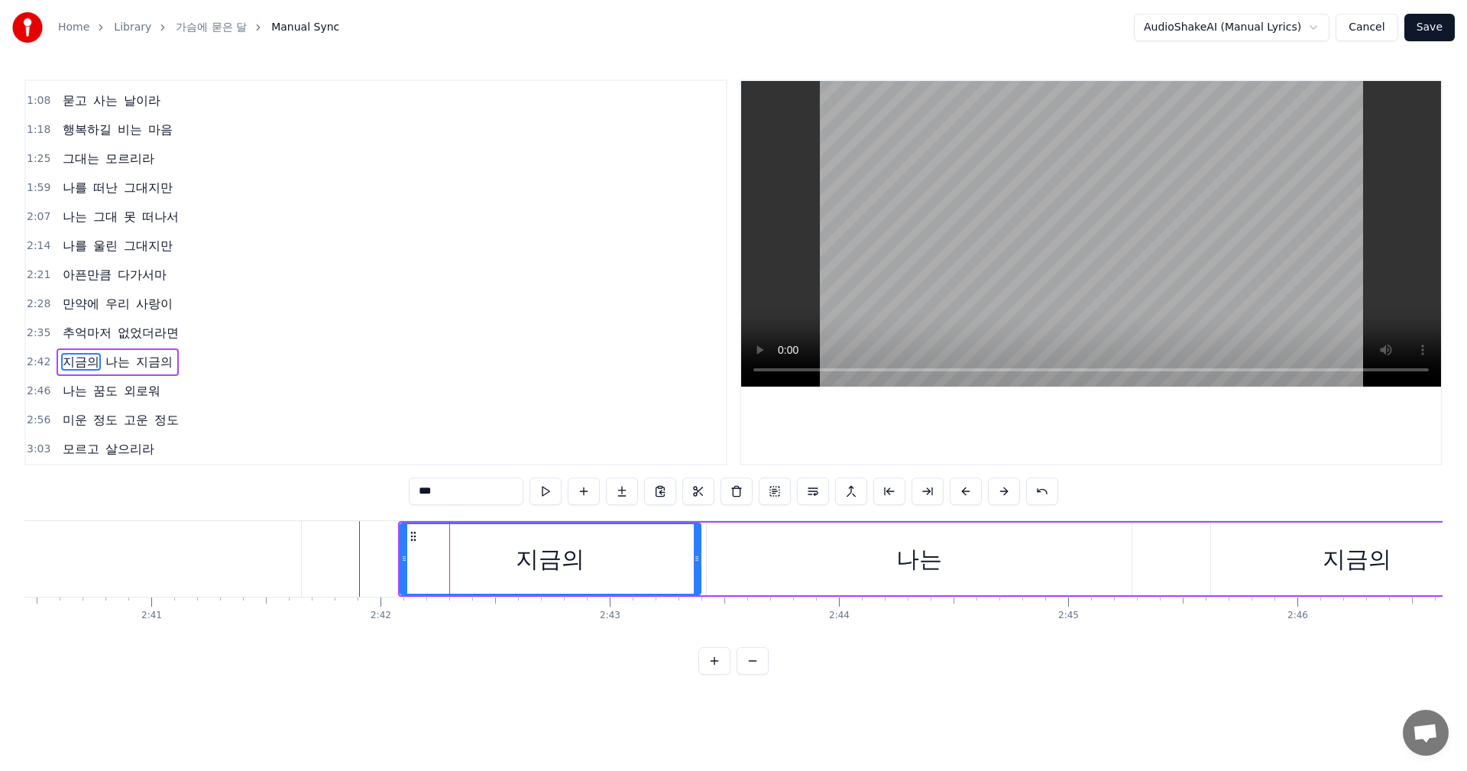
click at [399, 564] on div "지금의" at bounding box center [550, 558] width 302 height 73
drag, startPoint x: 404, startPoint y: 562, endPoint x: 350, endPoint y: 564, distance: 54.3
click at [350, 564] on icon at bounding box center [350, 558] width 6 height 12
drag, startPoint x: 694, startPoint y: 560, endPoint x: 643, endPoint y: 566, distance: 51.5
click at [647, 566] on div at bounding box center [650, 559] width 6 height 70
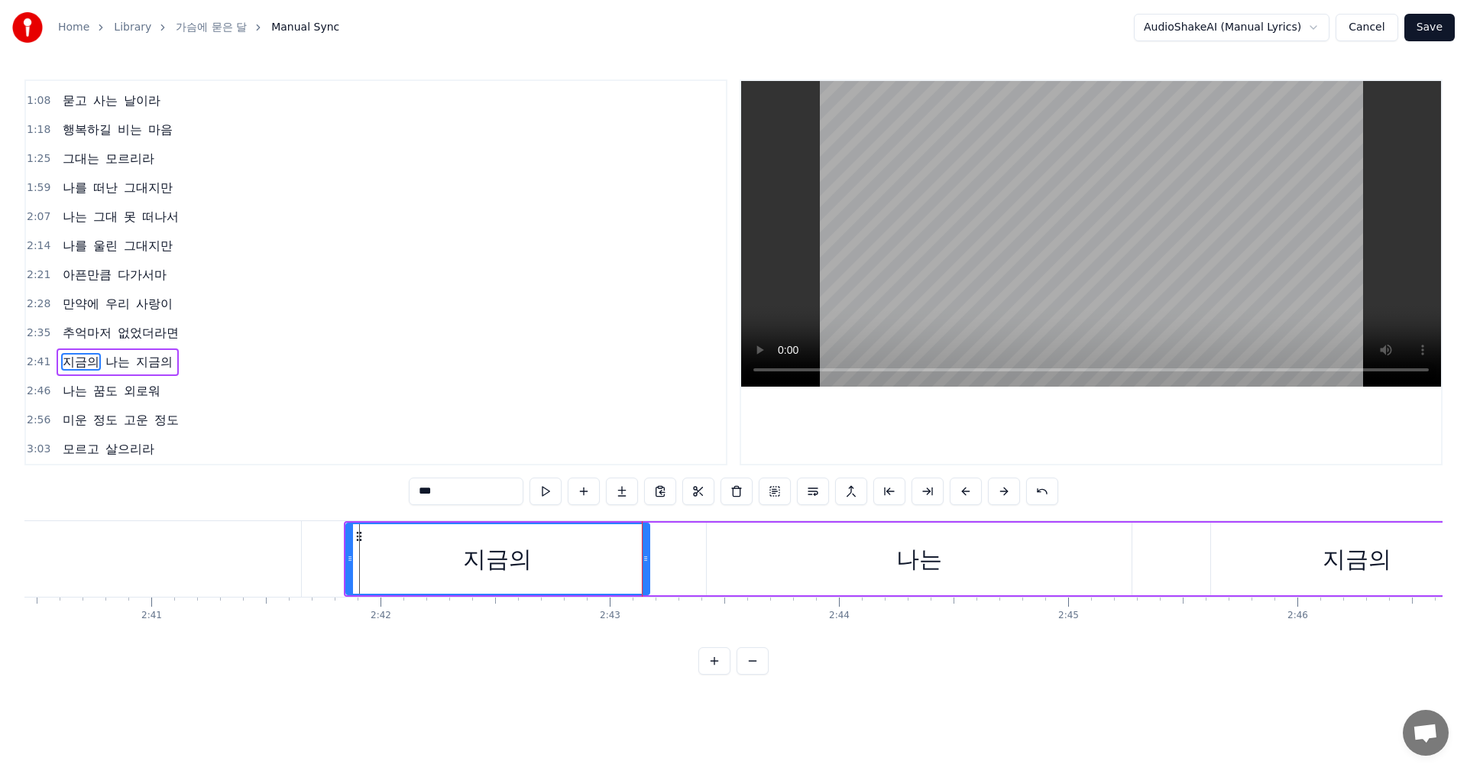
click at [723, 562] on div "나는" at bounding box center [919, 558] width 425 height 73
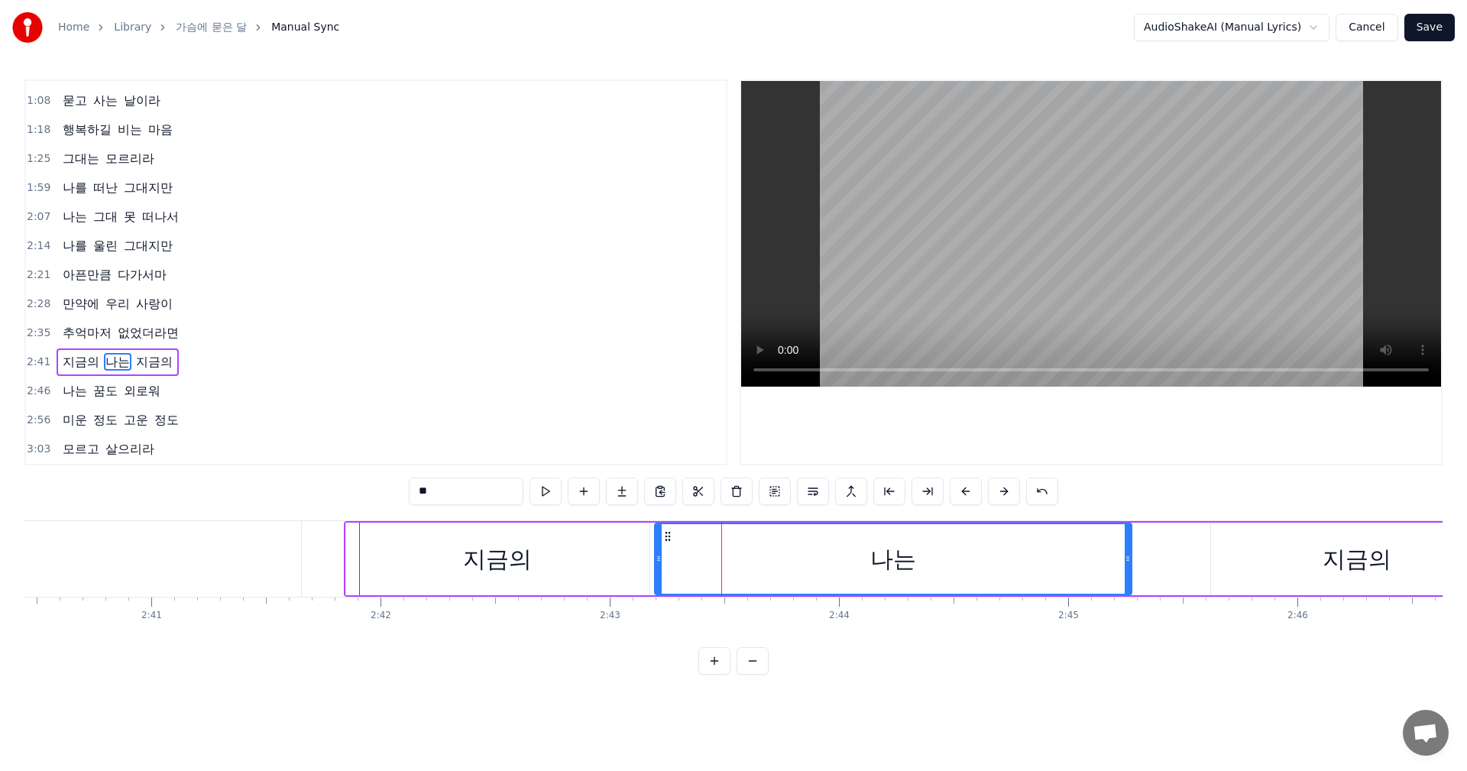
drag, startPoint x: 707, startPoint y: 562, endPoint x: 642, endPoint y: 562, distance: 64.9
click at [655, 562] on icon at bounding box center [658, 558] width 6 height 12
drag, startPoint x: 1130, startPoint y: 564, endPoint x: 1004, endPoint y: 564, distance: 126.0
click at [1004, 564] on icon at bounding box center [1004, 558] width 6 height 12
click at [1232, 552] on div "지금의" at bounding box center [1357, 558] width 292 height 73
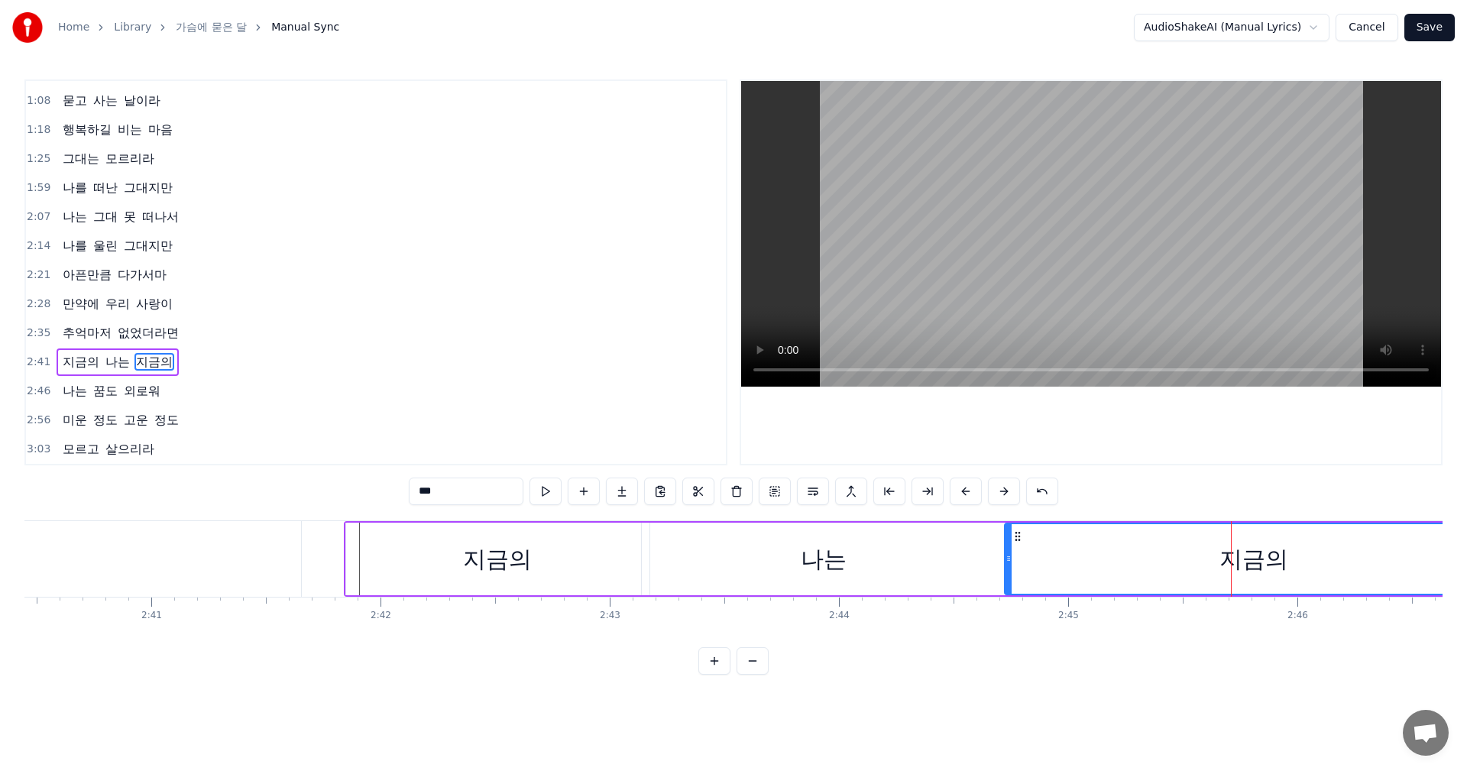
drag, startPoint x: 1218, startPoint y: 560, endPoint x: 1011, endPoint y: 568, distance: 206.4
click at [1011, 568] on div at bounding box center [1008, 559] width 6 height 70
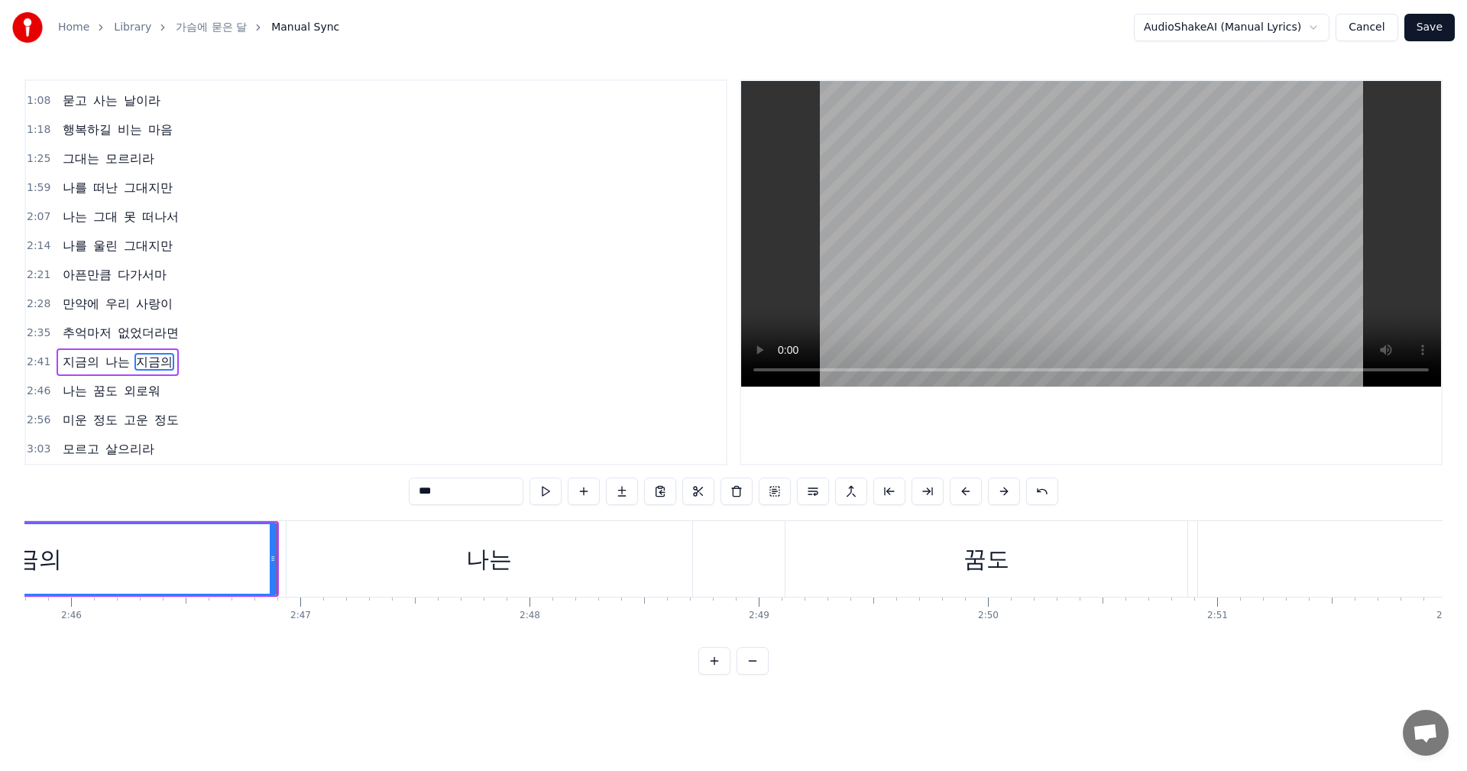
scroll to position [0, 38080]
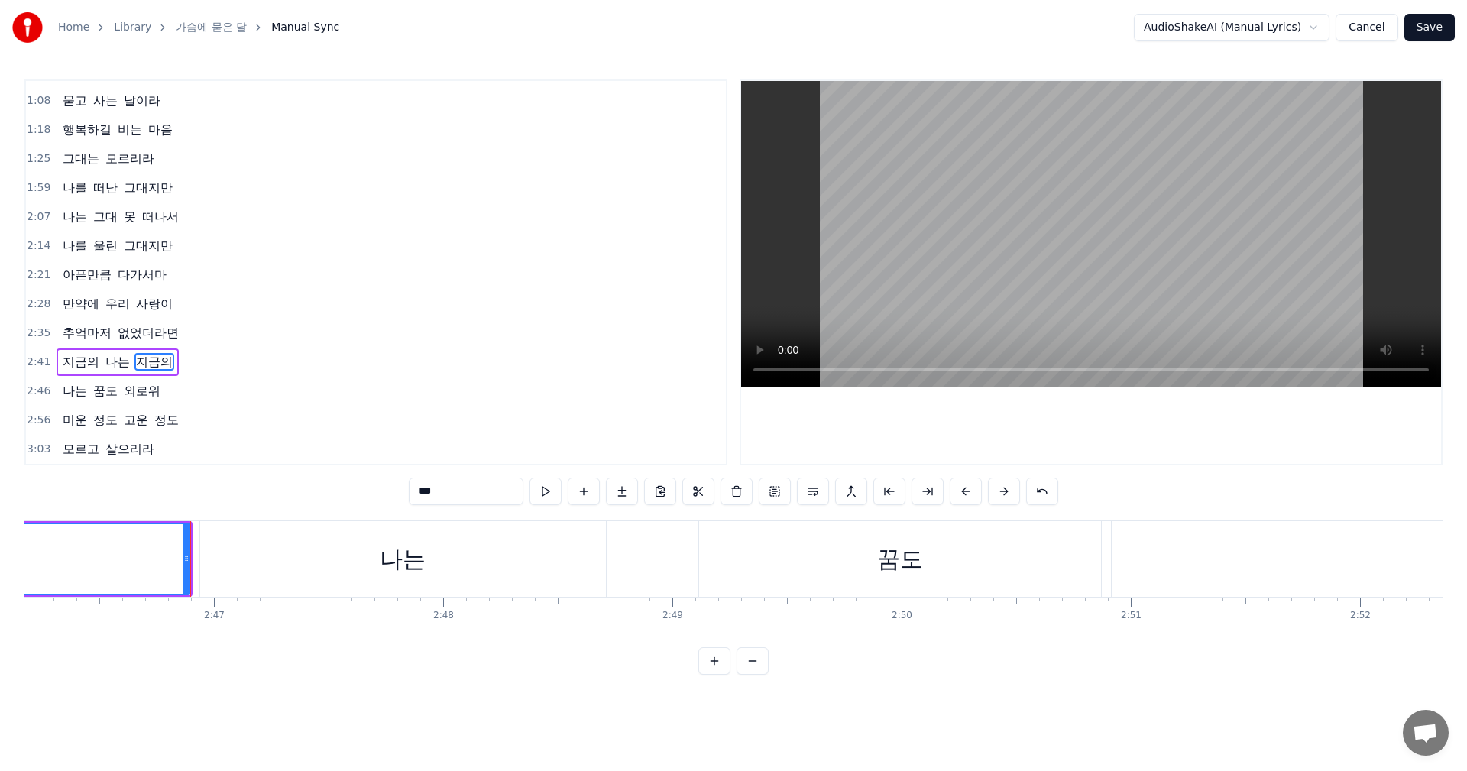
click at [443, 561] on div "나는" at bounding box center [403, 559] width 406 height 76
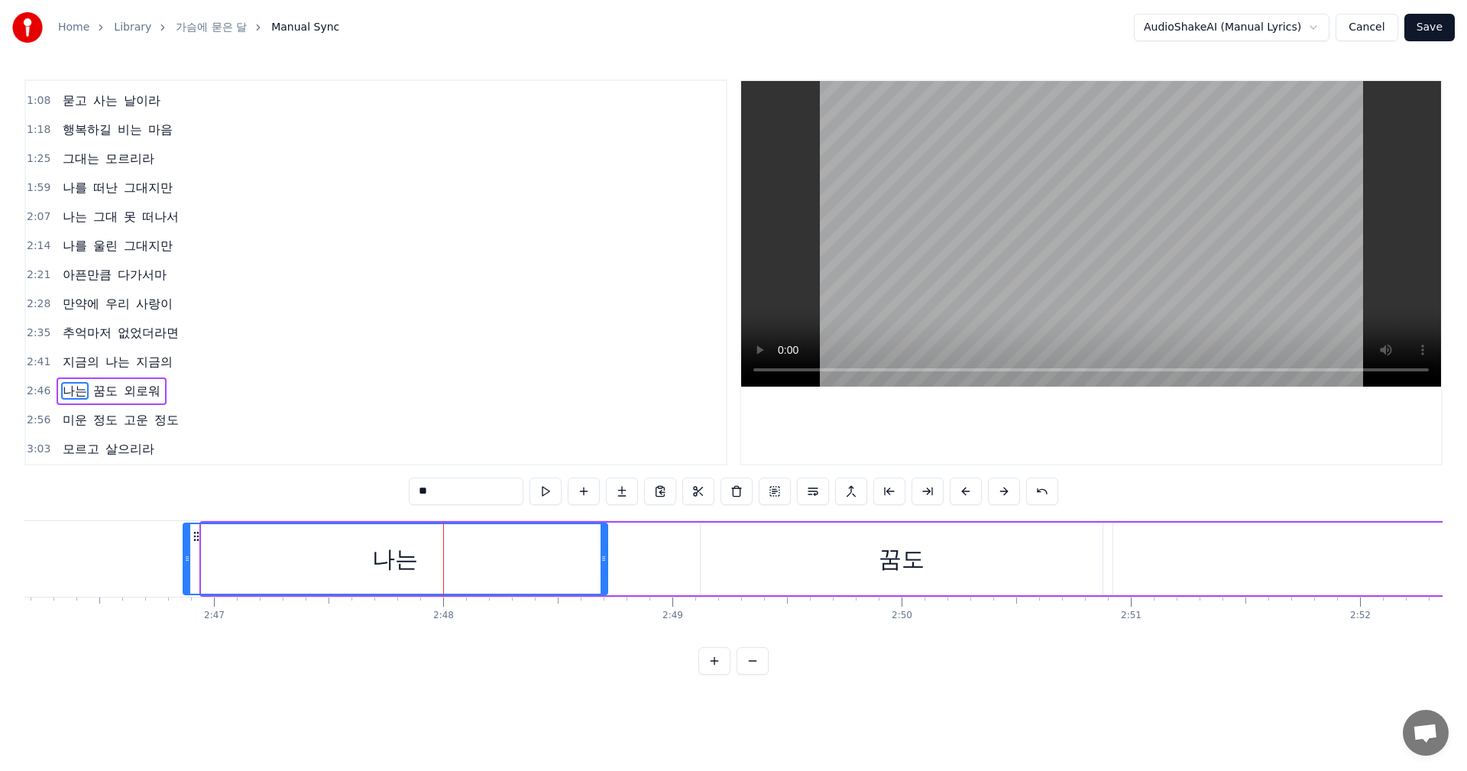
drag, startPoint x: 204, startPoint y: 558, endPoint x: 186, endPoint y: 558, distance: 18.3
click at [186, 558] on icon at bounding box center [187, 558] width 6 height 12
drag, startPoint x: 605, startPoint y: 564, endPoint x: 480, endPoint y: 561, distance: 124.5
click at [480, 561] on icon at bounding box center [479, 558] width 6 height 12
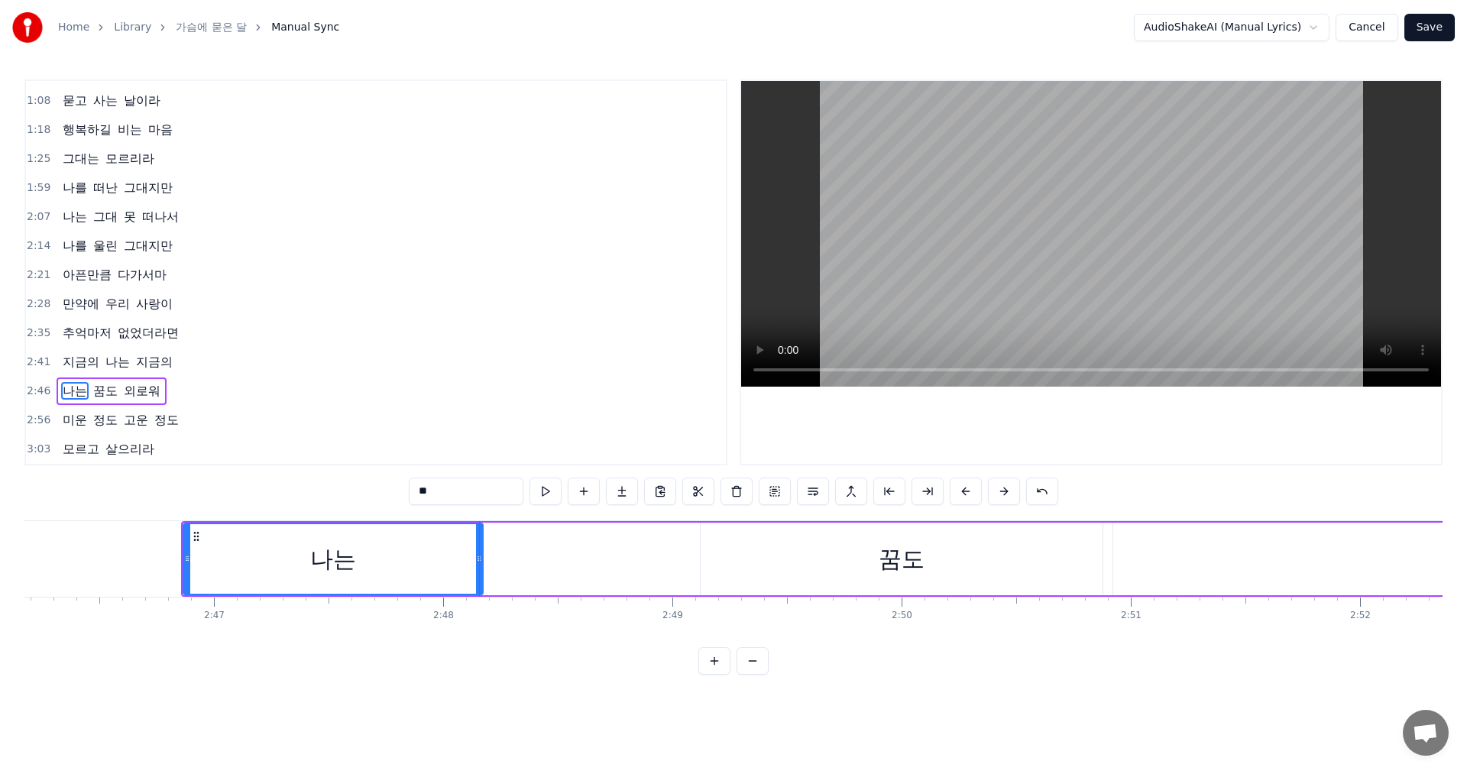
type input "***"
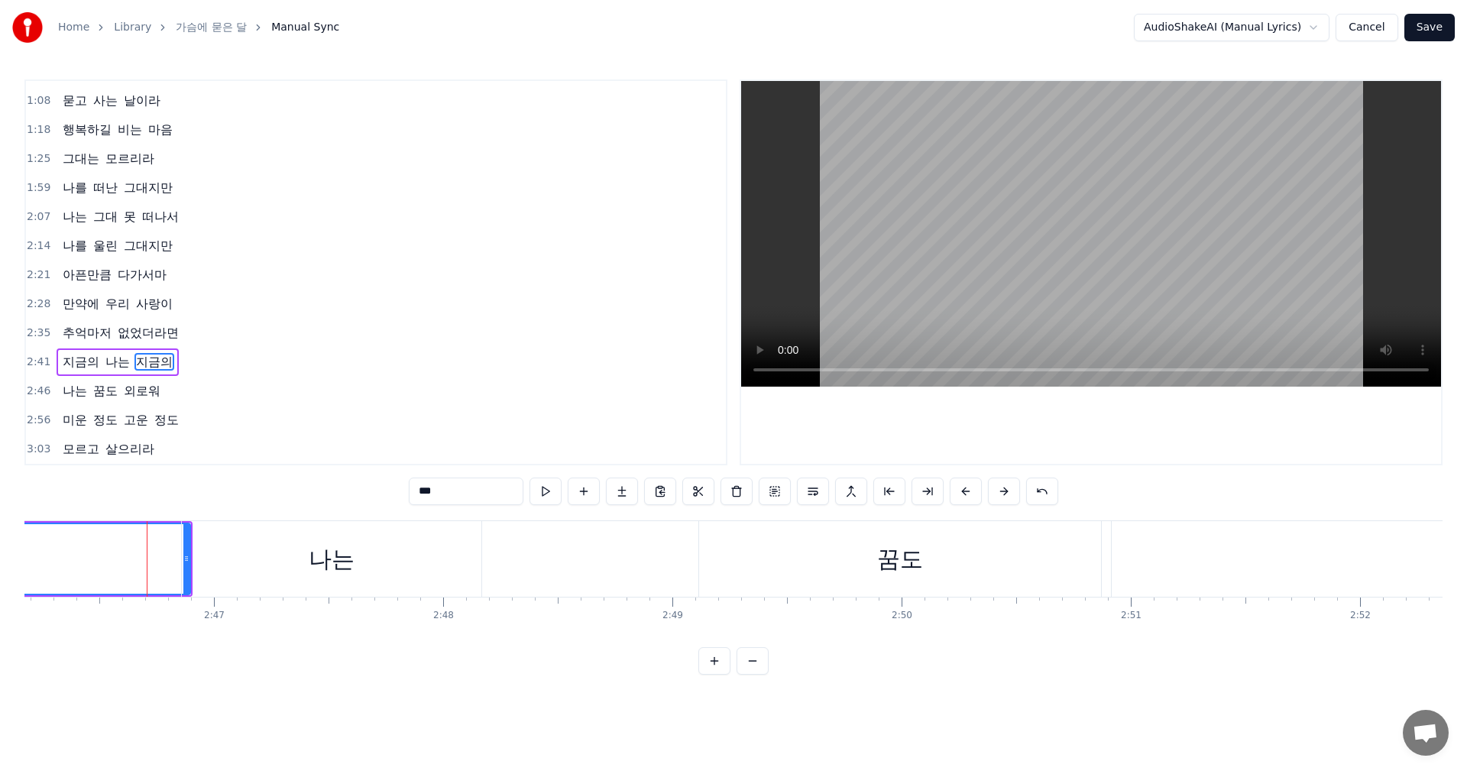
click at [519, 555] on div "나는 꿈도 외로워" at bounding box center [1191, 559] width 2020 height 76
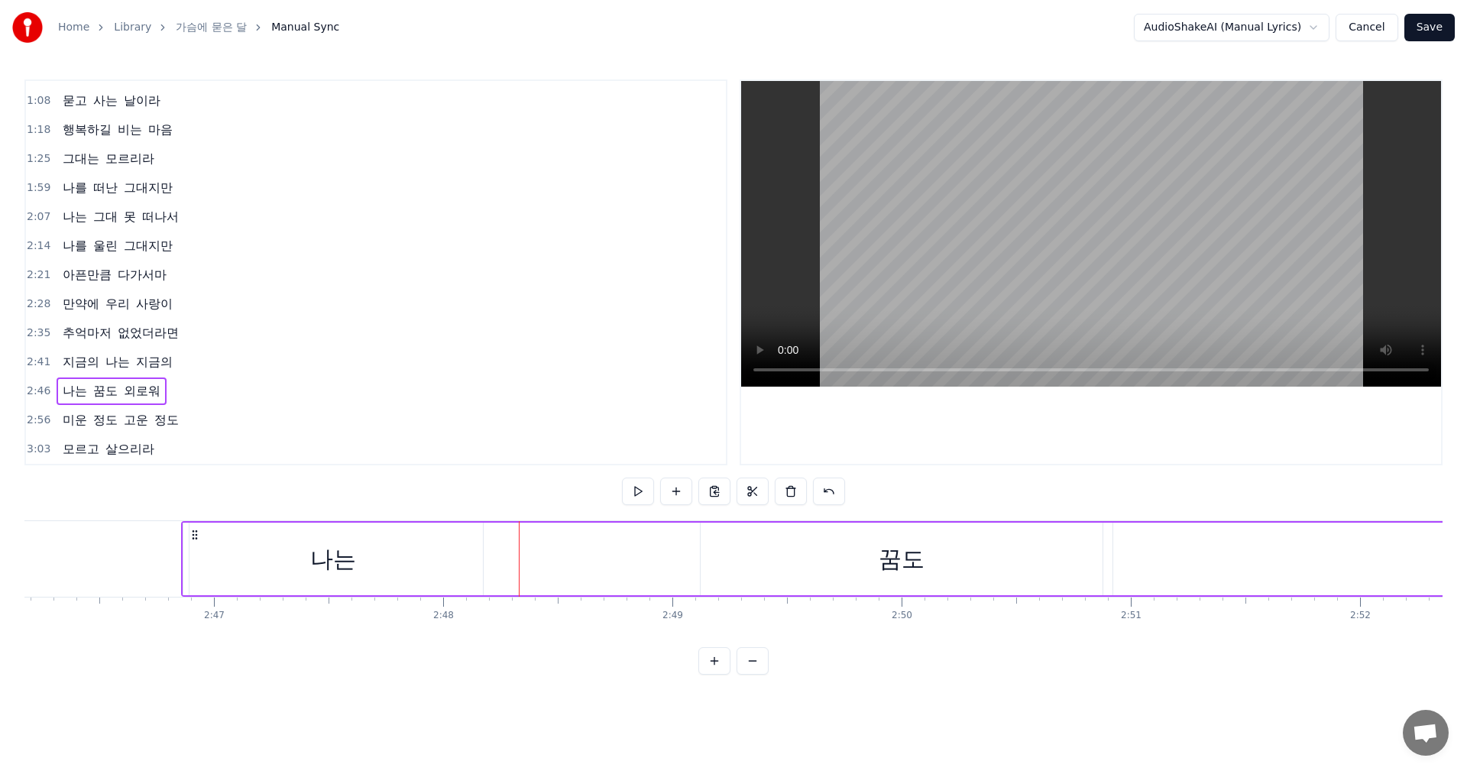
click at [649, 570] on div "나는 꿈도 외로워" at bounding box center [1191, 559] width 2020 height 76
click at [814, 559] on div "꿈도" at bounding box center [901, 558] width 402 height 73
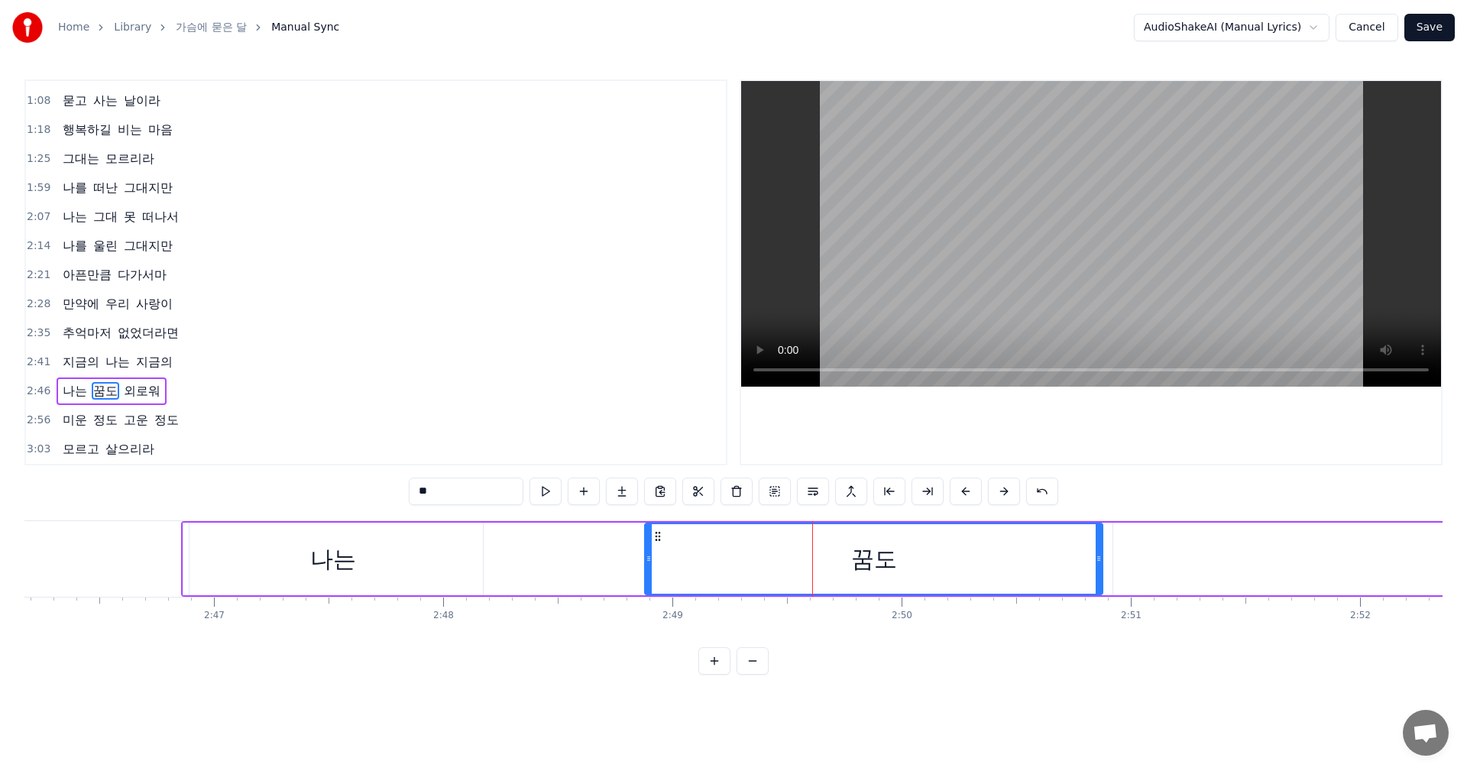
drag, startPoint x: 702, startPoint y: 560, endPoint x: 646, endPoint y: 566, distance: 56.1
click at [646, 566] on div at bounding box center [648, 559] width 6 height 70
click at [383, 660] on div "0:21 그대 생각 문득 나는 0:29 고향하늘 바라보면 0:35 달빛속에 그대 얼굴 0:43 날 보고 미소짓는다 0:49 왜 나를 떠났는지 …" at bounding box center [733, 376] width 1418 height 595
click at [508, 674] on div "0:21 그대 생각 문득 나는 0:29 고향하늘 바라보면 0:35 달빛속에 그대 얼굴 0:43 날 보고 미소짓는다 0:49 왜 나를 떠났는지 …" at bounding box center [733, 376] width 1418 height 595
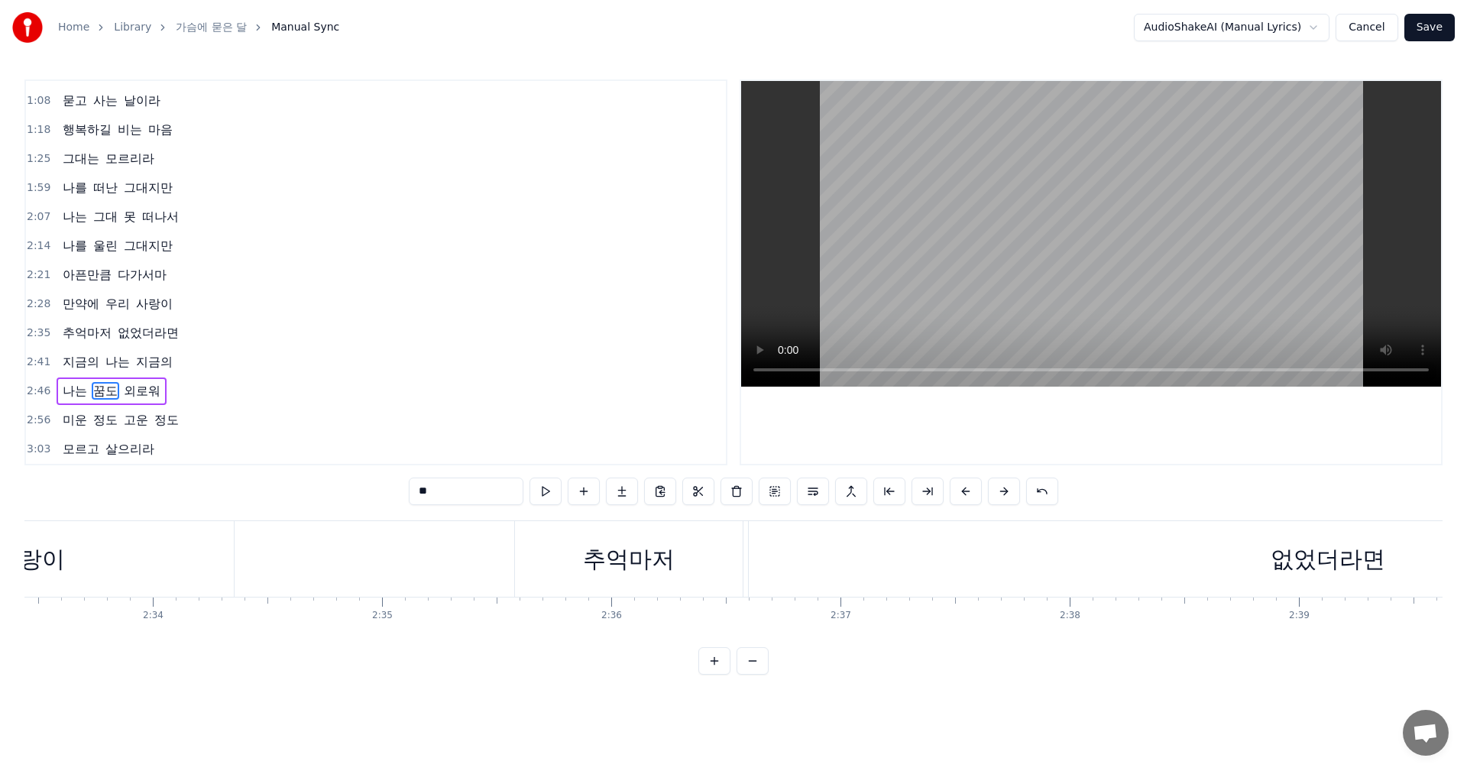
scroll to position [0, 34910]
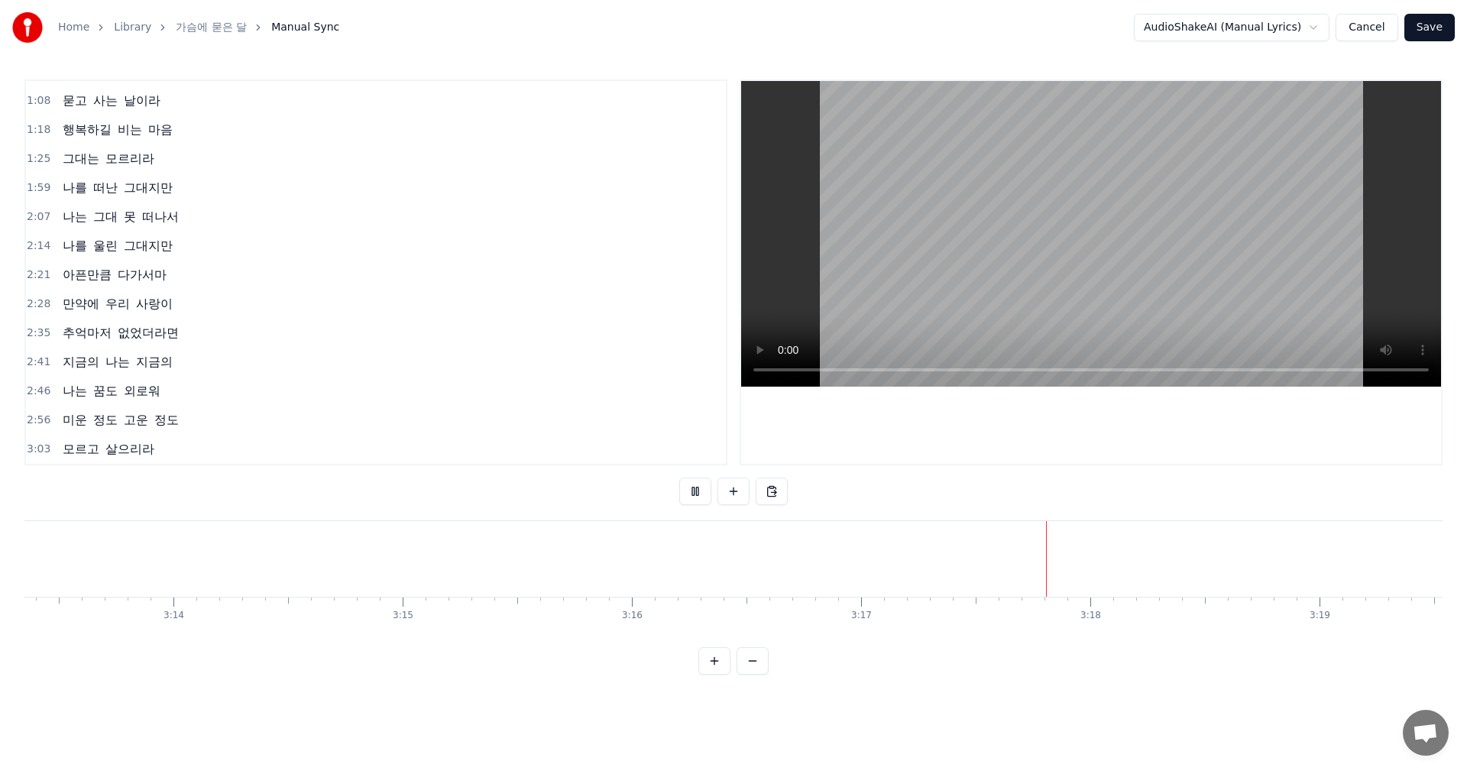
scroll to position [0, 44322]
click at [1318, 27] on html "Home Library 가슴에 묻은 달 Manual Sync AudioShakeAI (Manual Lyrics) Cancel Save 0:21…" at bounding box center [733, 349] width 1467 height 699
click at [1431, 30] on html "Home Library 가슴에 묻은 달 Manual Sync AudioShakeAI (Manual Lyrics) Cancel Save 0:21…" at bounding box center [733, 349] width 1467 height 699
click at [1431, 30] on button "Save" at bounding box center [1429, 27] width 50 height 27
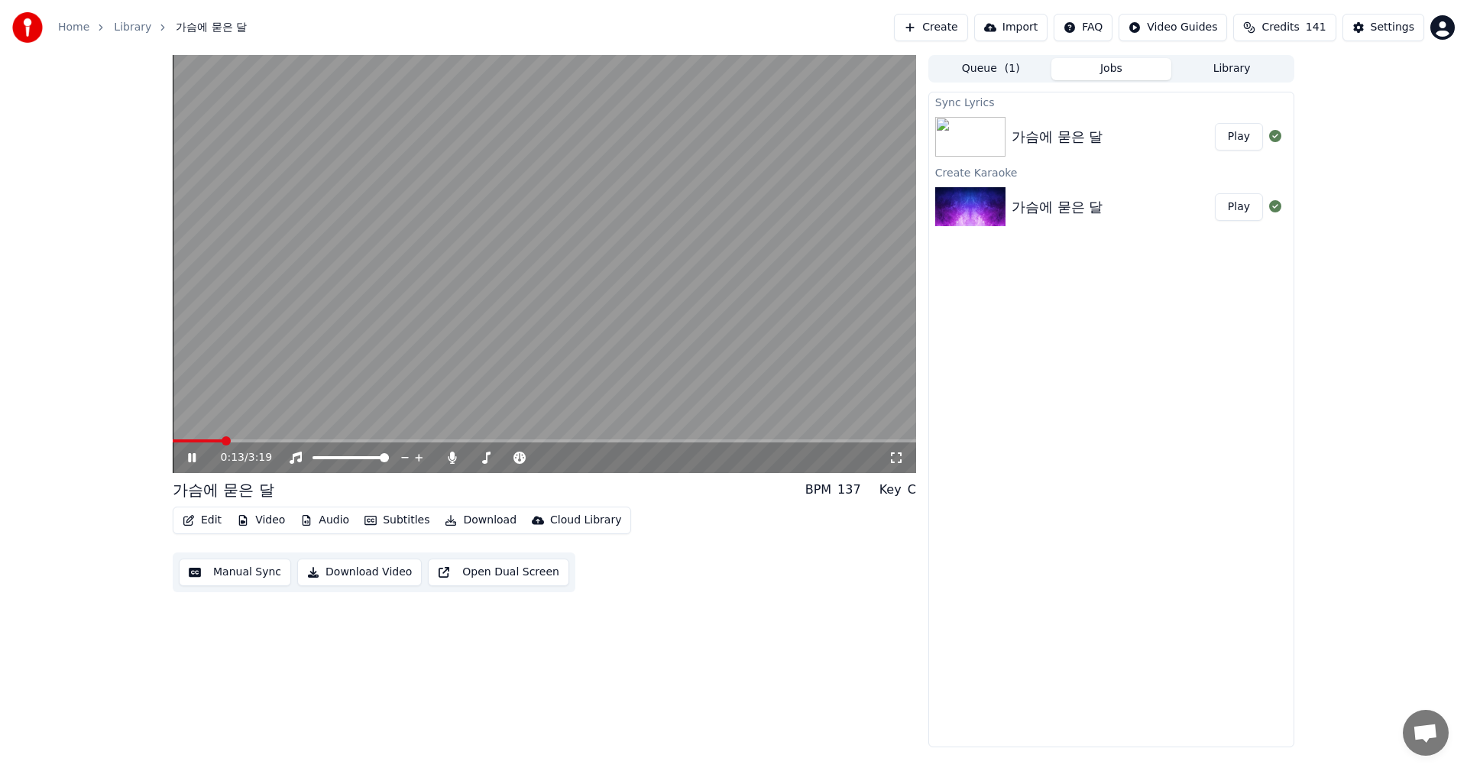
click at [188, 456] on icon at bounding box center [203, 457] width 36 height 12
click at [189, 454] on icon at bounding box center [191, 457] width 9 height 11
click at [352, 574] on button "Download Video" at bounding box center [359, 571] width 125 height 27
